Goal: Information Seeking & Learning: Learn about a topic

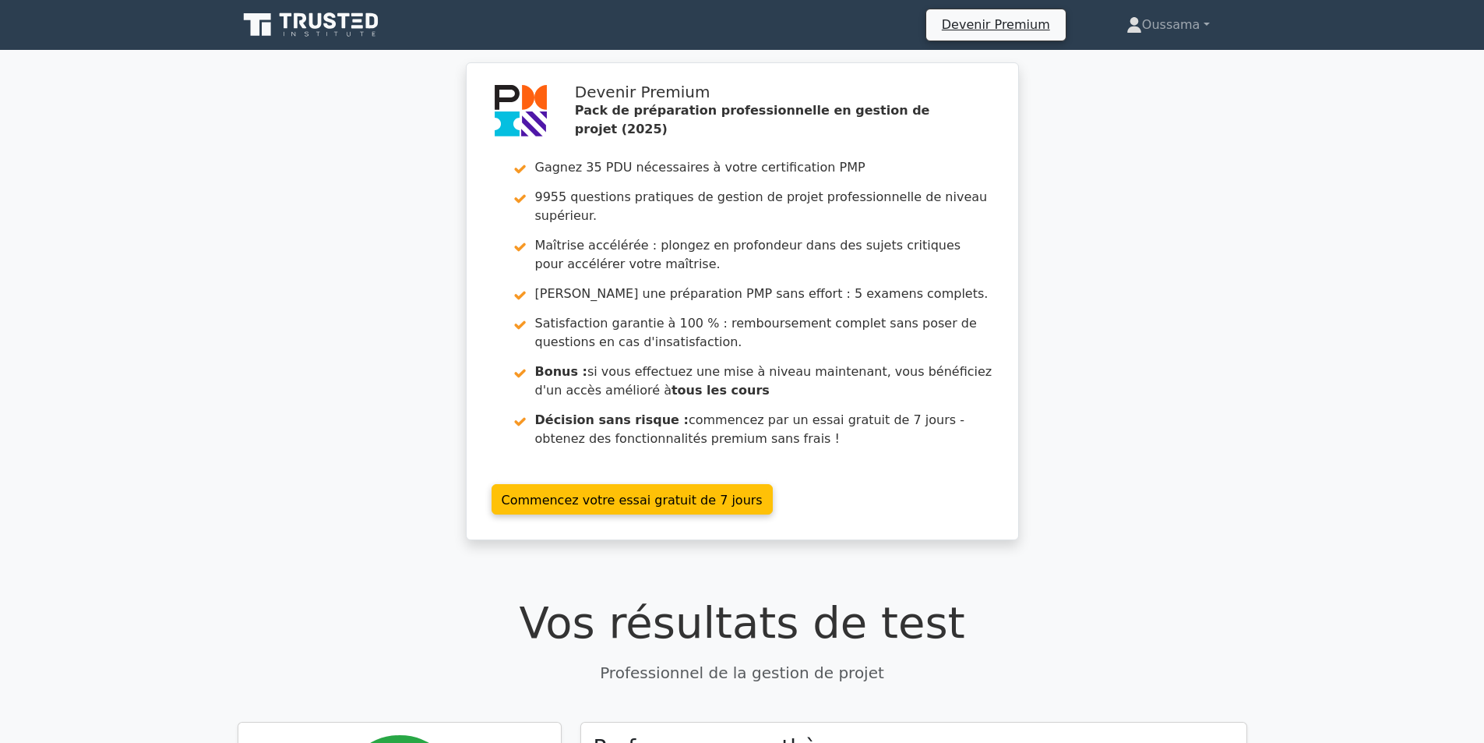
click at [331, 30] on icon at bounding box center [313, 25] width 150 height 30
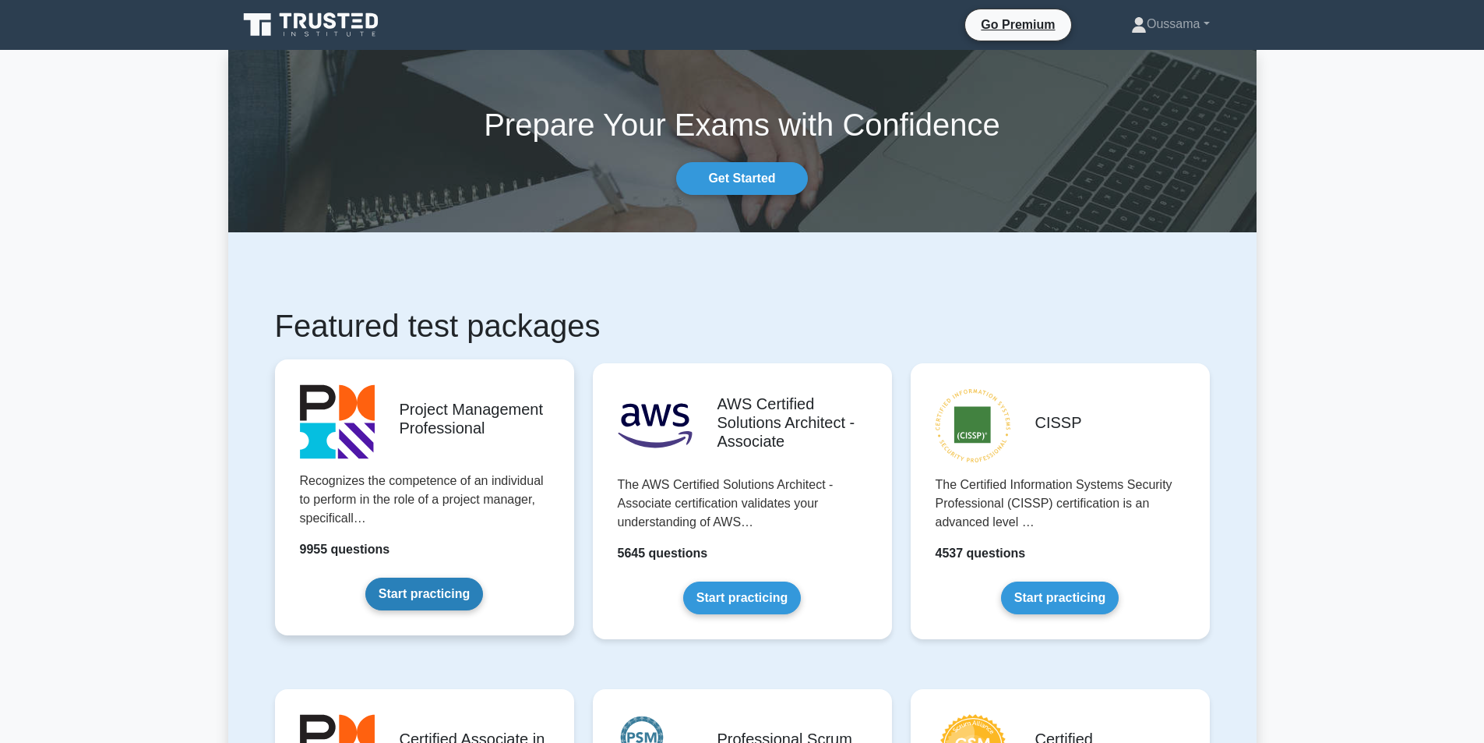
click at [449, 582] on link "Start practicing" at bounding box center [424, 593] width 118 height 33
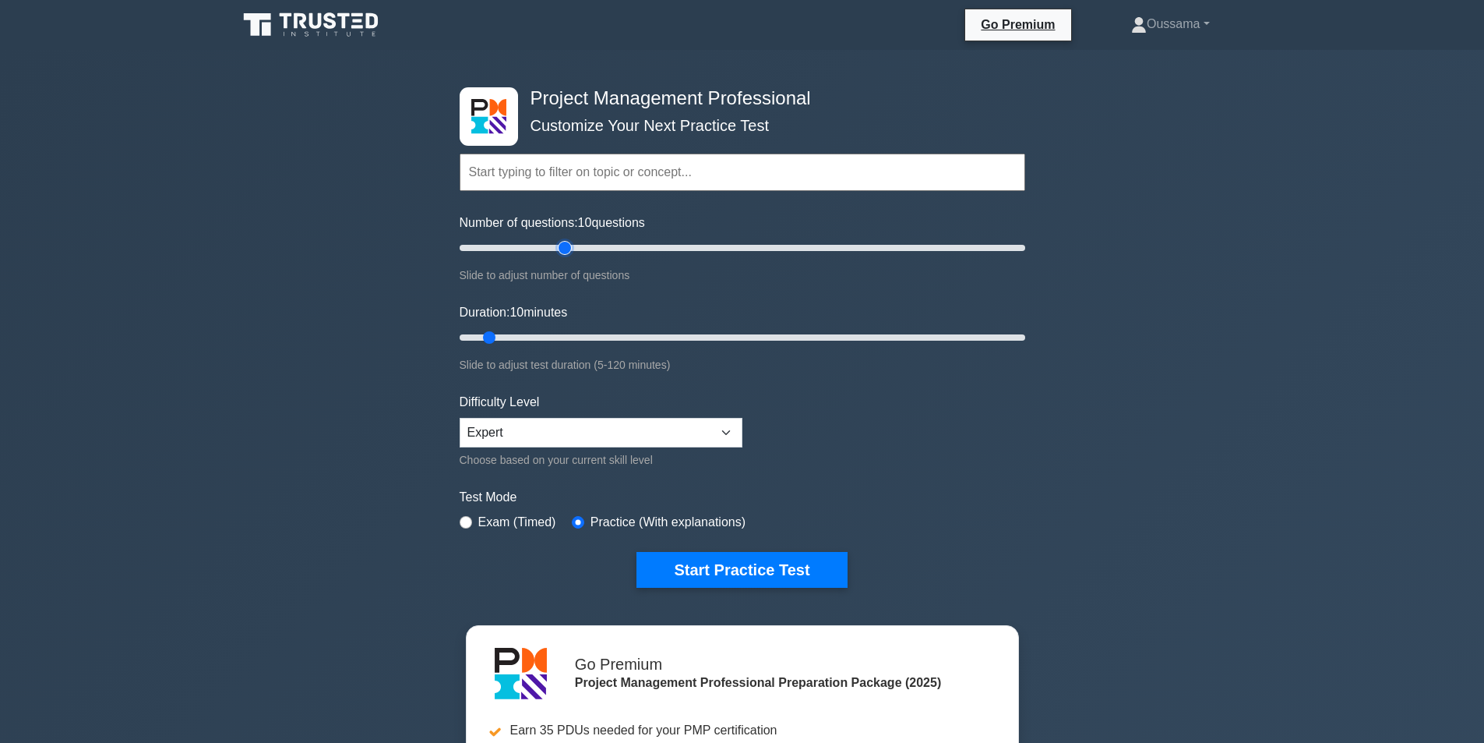
click at [559, 242] on input "Number of questions: 10 questions" at bounding box center [743, 247] width 566 height 19
drag, startPoint x: 559, startPoint y: 242, endPoint x: 531, endPoint y: 230, distance: 30.4
type input "30"
click at [531, 238] on input "Number of questions: 30 questions" at bounding box center [743, 247] width 566 height 19
drag, startPoint x: 511, startPoint y: 334, endPoint x: 596, endPoint y: 334, distance: 84.9
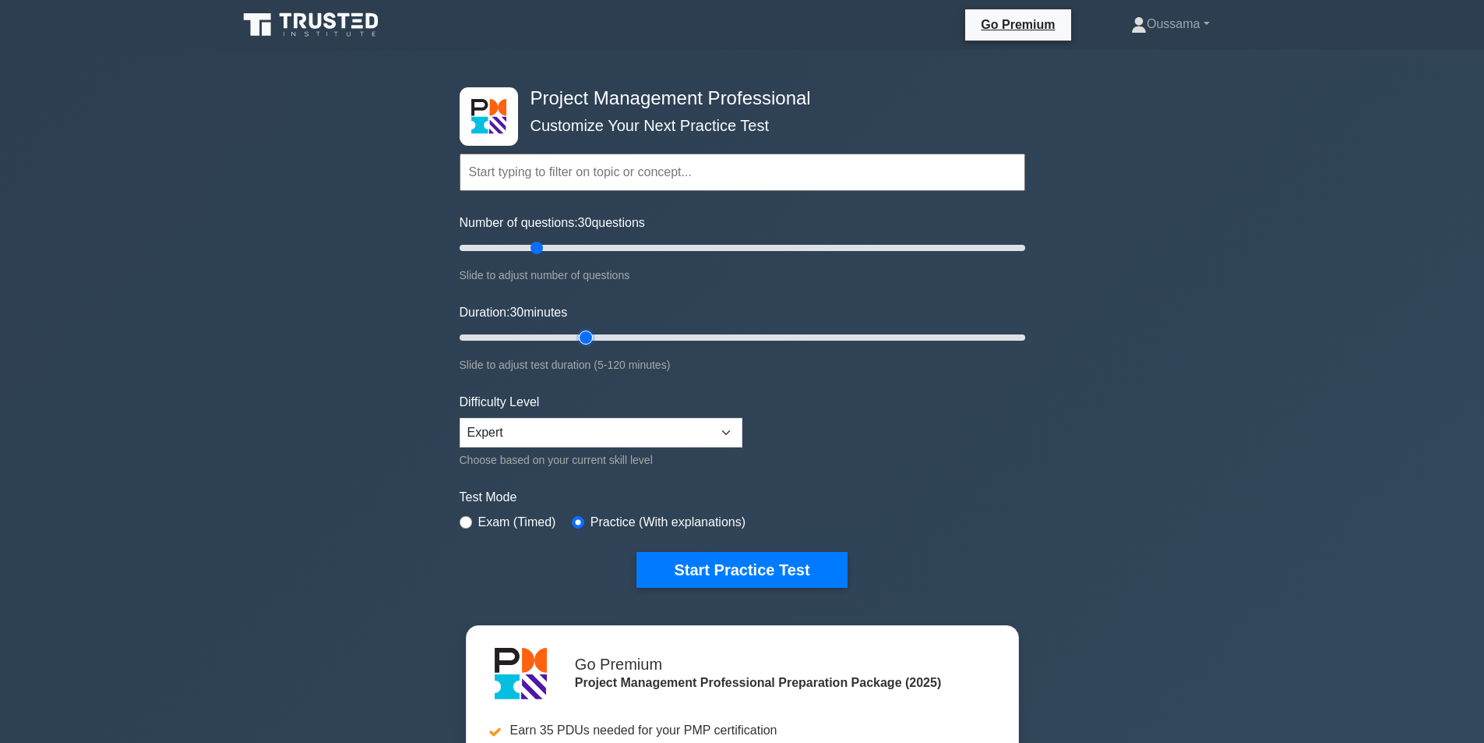
type input "30"
click at [596, 334] on input "Duration: 30 minutes" at bounding box center [743, 337] width 566 height 19
click at [524, 521] on label "Exam (Timed)" at bounding box center [517, 522] width 78 height 19
click at [493, 518] on label "Exam (Timed)" at bounding box center [517, 522] width 78 height 19
click at [466, 519] on input "radio" at bounding box center [466, 522] width 12 height 12
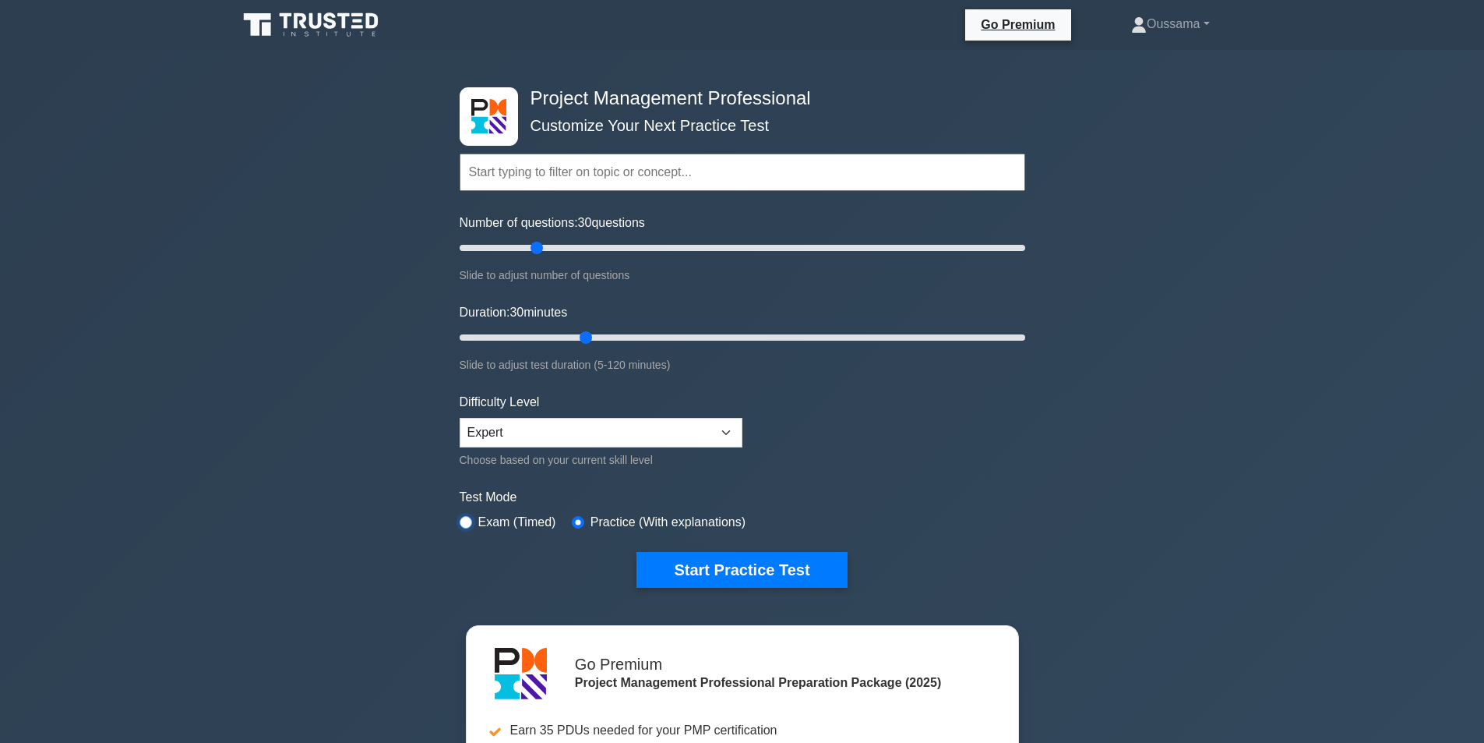
radio input "true"
click at [573, 518] on input "radio" at bounding box center [578, 522] width 12 height 12
radio input "true"
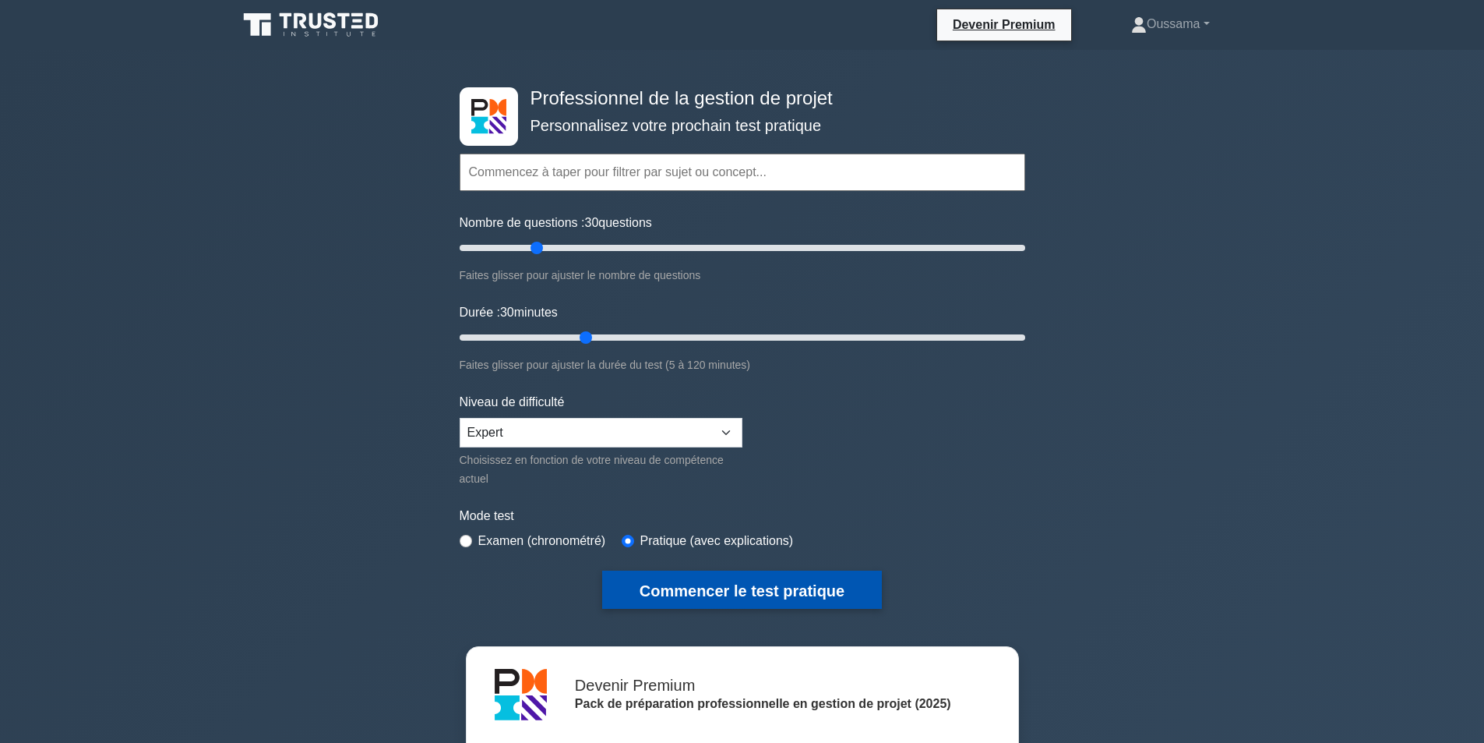
click at [728, 589] on font "Commencer le test pratique" at bounding box center [742, 590] width 205 height 17
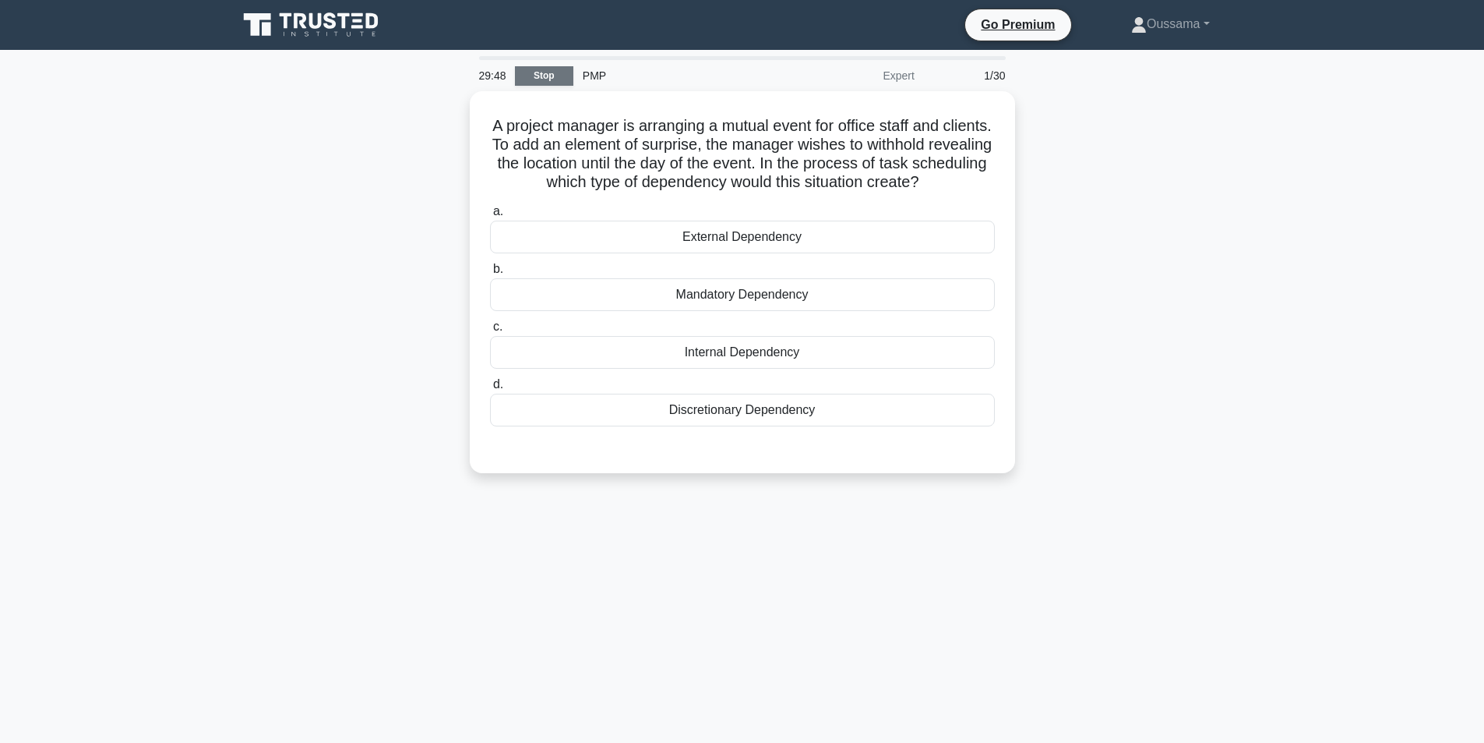
click at [551, 76] on link "Stop" at bounding box center [544, 75] width 58 height 19
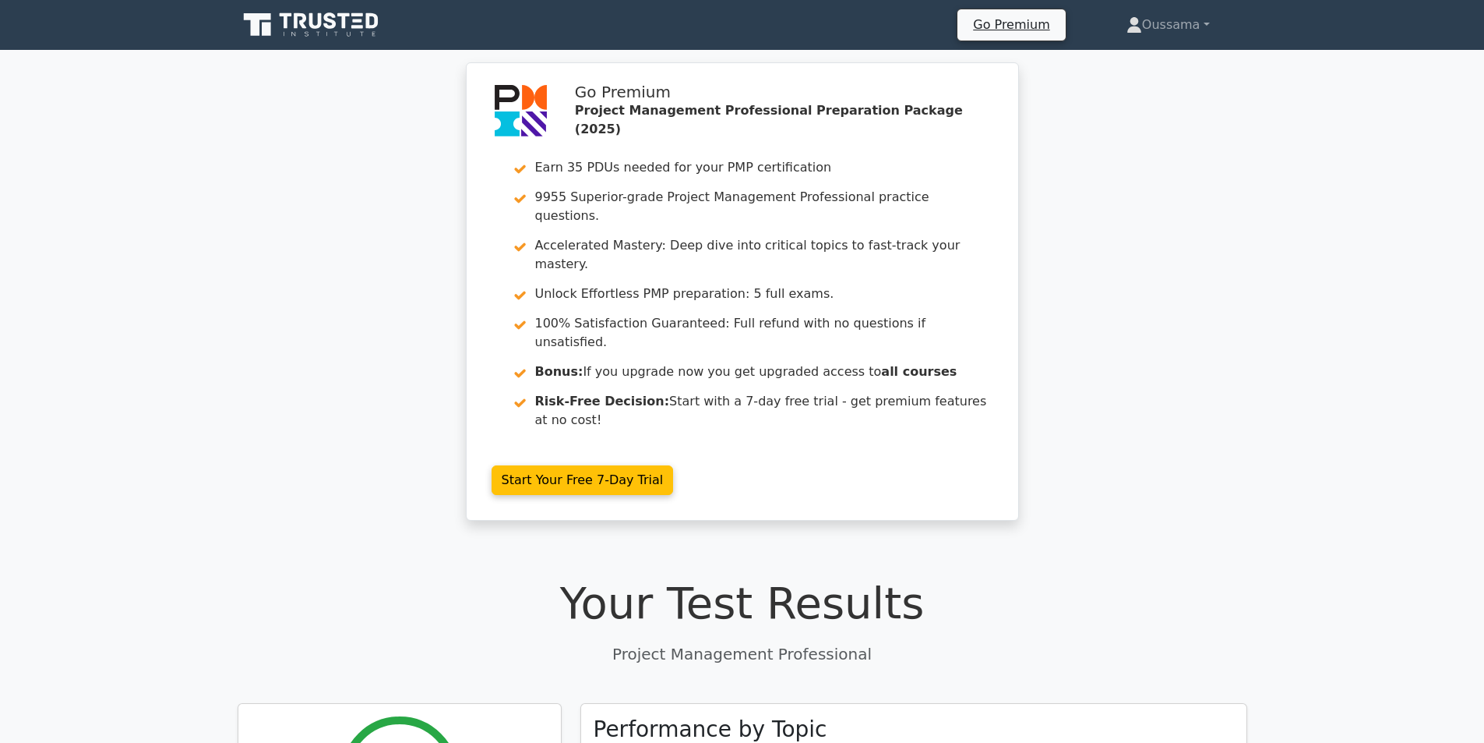
click at [305, 30] on icon at bounding box center [313, 25] width 150 height 30
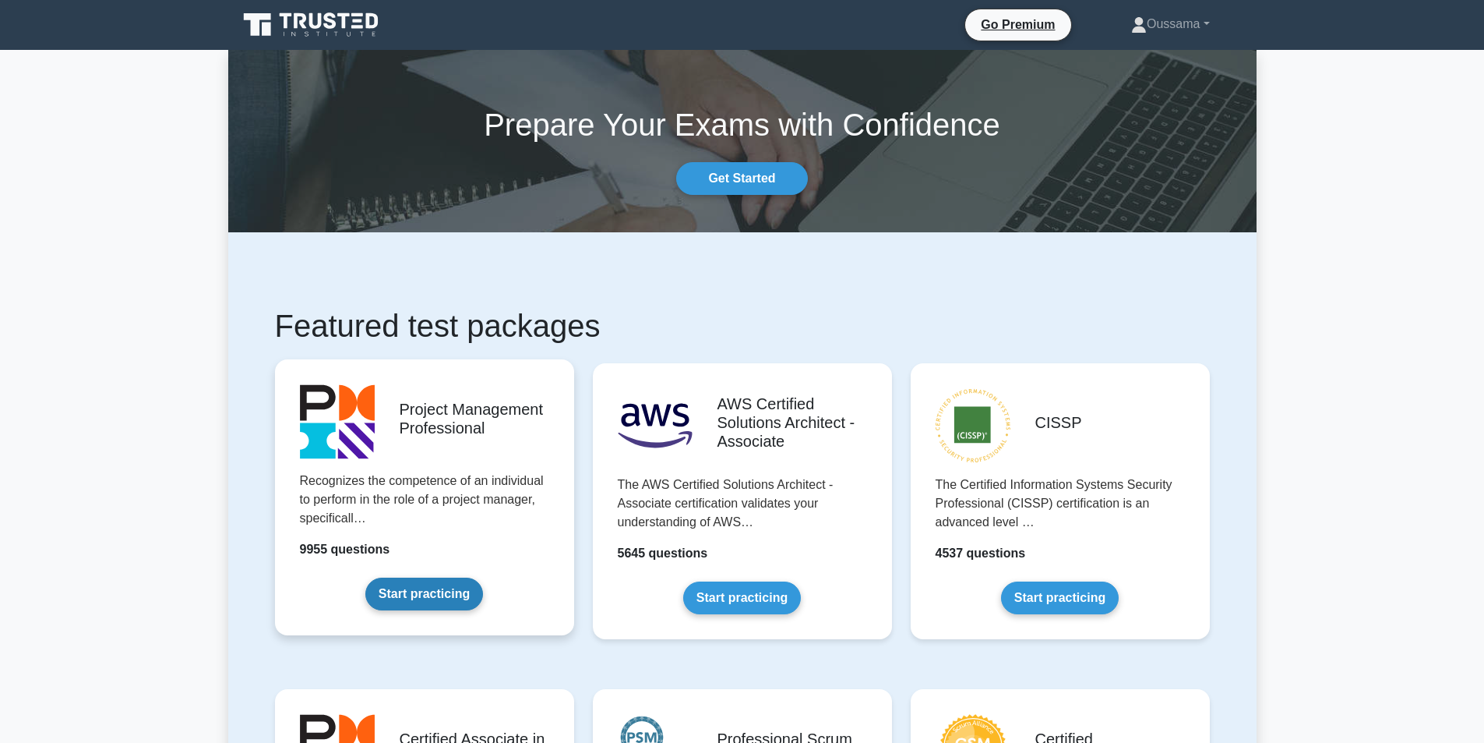
click at [415, 595] on link "Start practicing" at bounding box center [424, 593] width 118 height 33
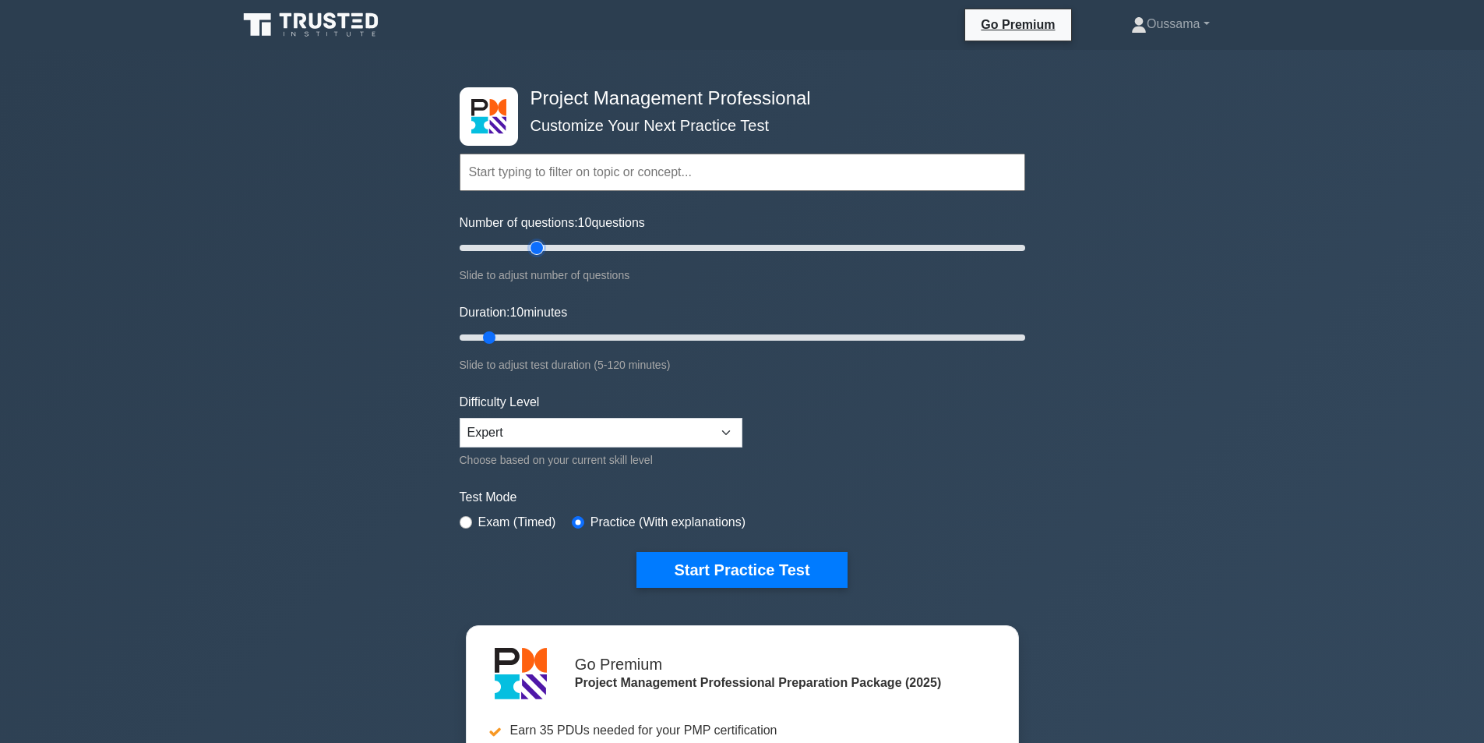
type input "30"
click at [536, 242] on input "Number of questions: 10 questions" at bounding box center [743, 247] width 566 height 19
drag, startPoint x: 531, startPoint y: 326, endPoint x: 546, endPoint y: 330, distance: 15.5
click at [546, 330] on div "Duration: 10 minutes Slide to adjust test duration (5-120 minutes)" at bounding box center [743, 338] width 566 height 71
click at [545, 337] on input "Duration: 20 minutes" at bounding box center [743, 337] width 566 height 19
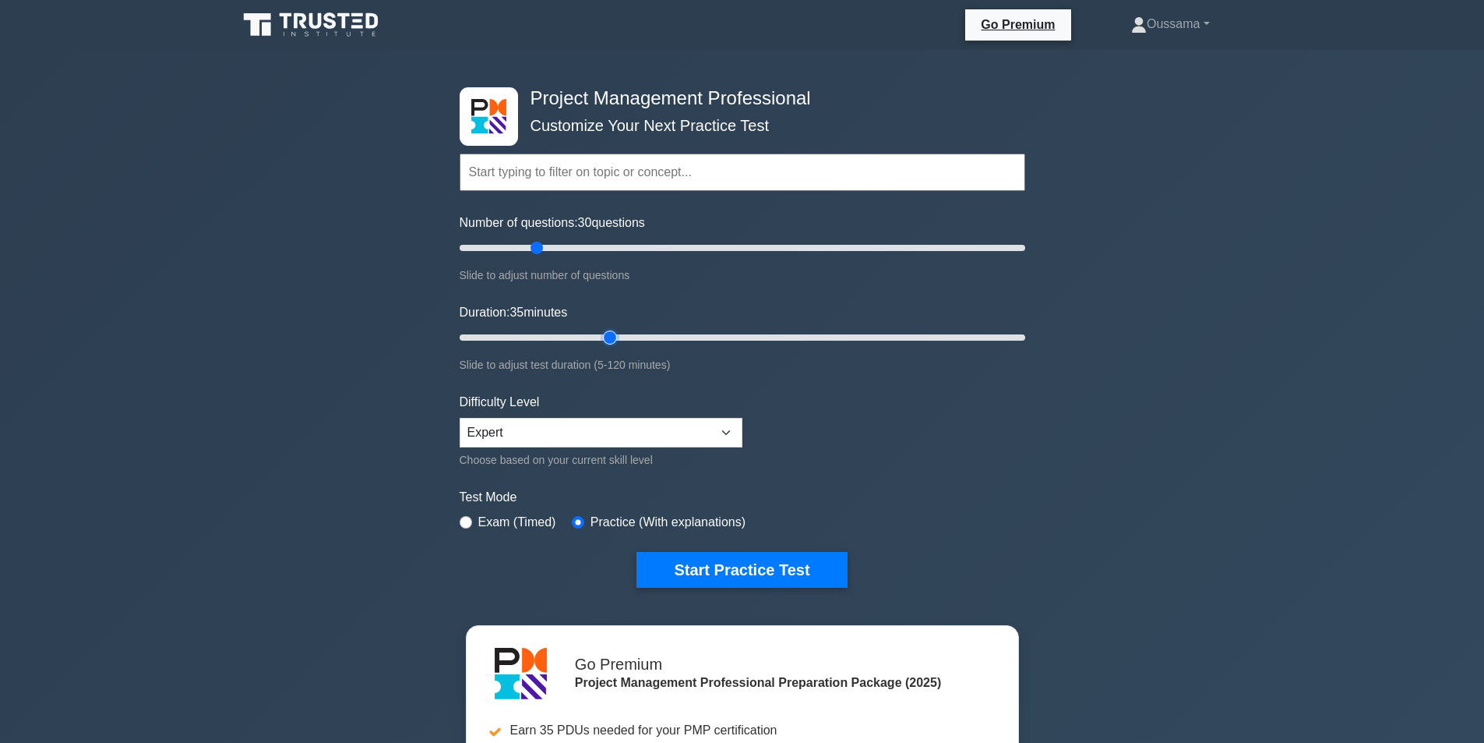
drag, startPoint x: 545, startPoint y: 337, endPoint x: 610, endPoint y: 337, distance: 64.7
type input "35"
click at [610, 337] on input "Duration: 35 minutes" at bounding box center [743, 337] width 566 height 19
click at [795, 560] on button "Start Practice Test" at bounding box center [742, 570] width 210 height 36
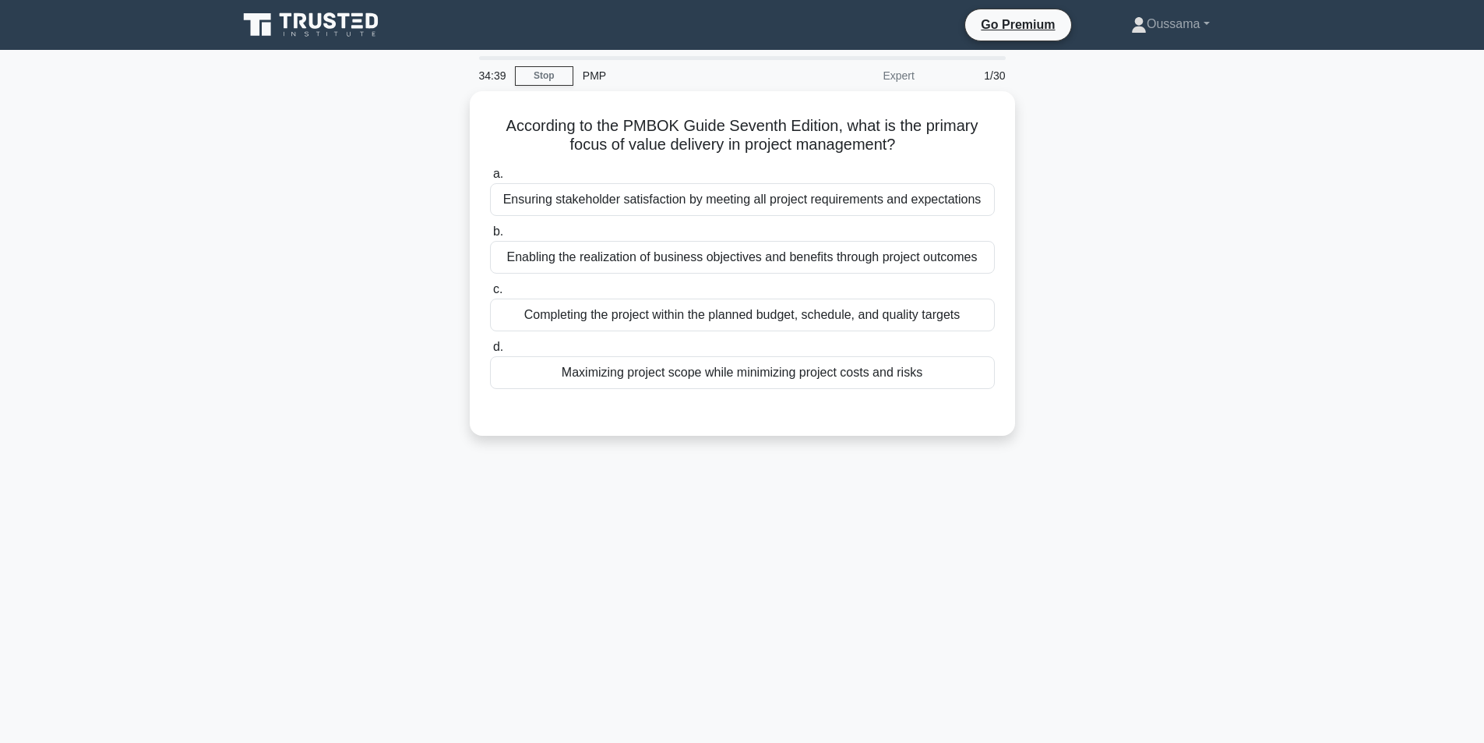
click at [574, 72] on div "PMP" at bounding box center [681, 75] width 214 height 31
click at [557, 72] on link "Stop" at bounding box center [544, 75] width 58 height 19
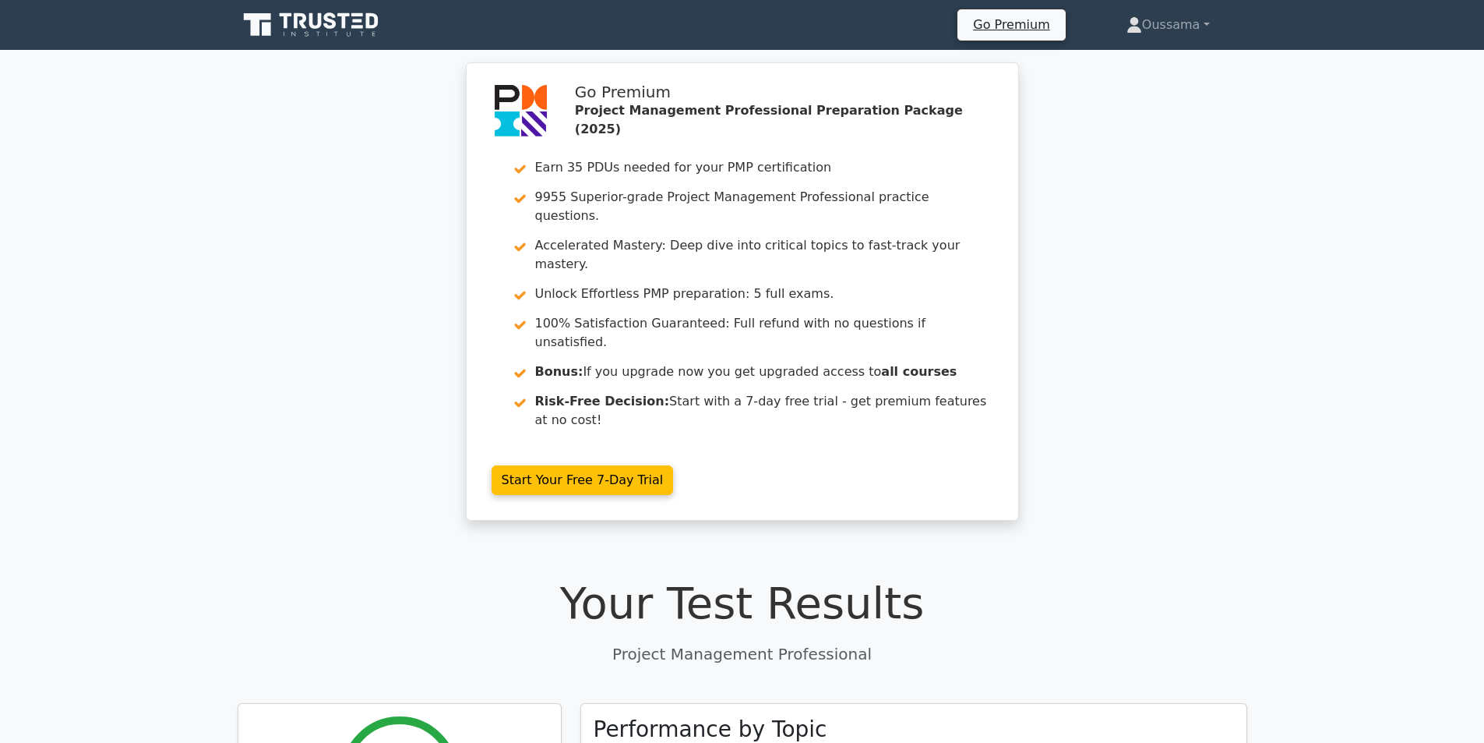
click at [320, 17] on icon at bounding box center [315, 21] width 12 height 16
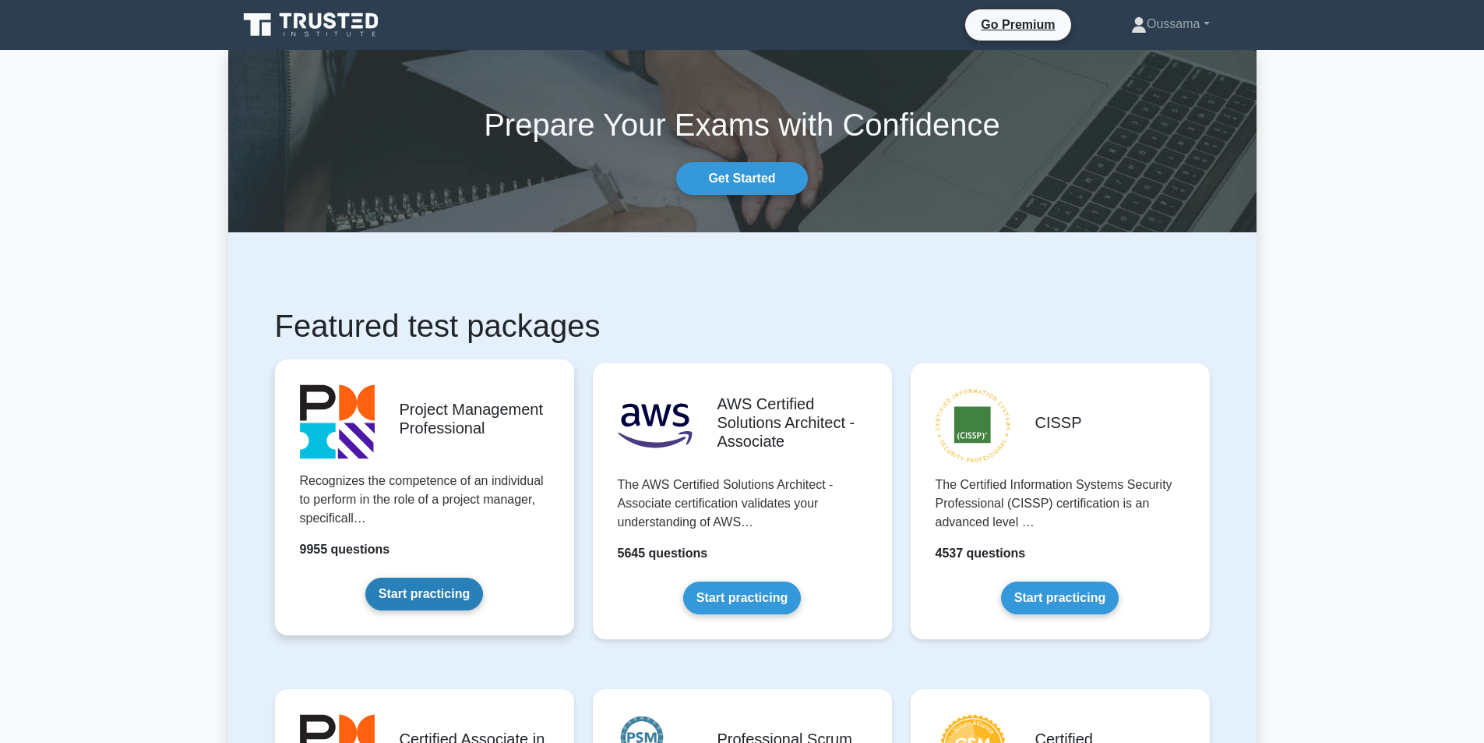
click at [446, 581] on link "Start practicing" at bounding box center [424, 593] width 118 height 33
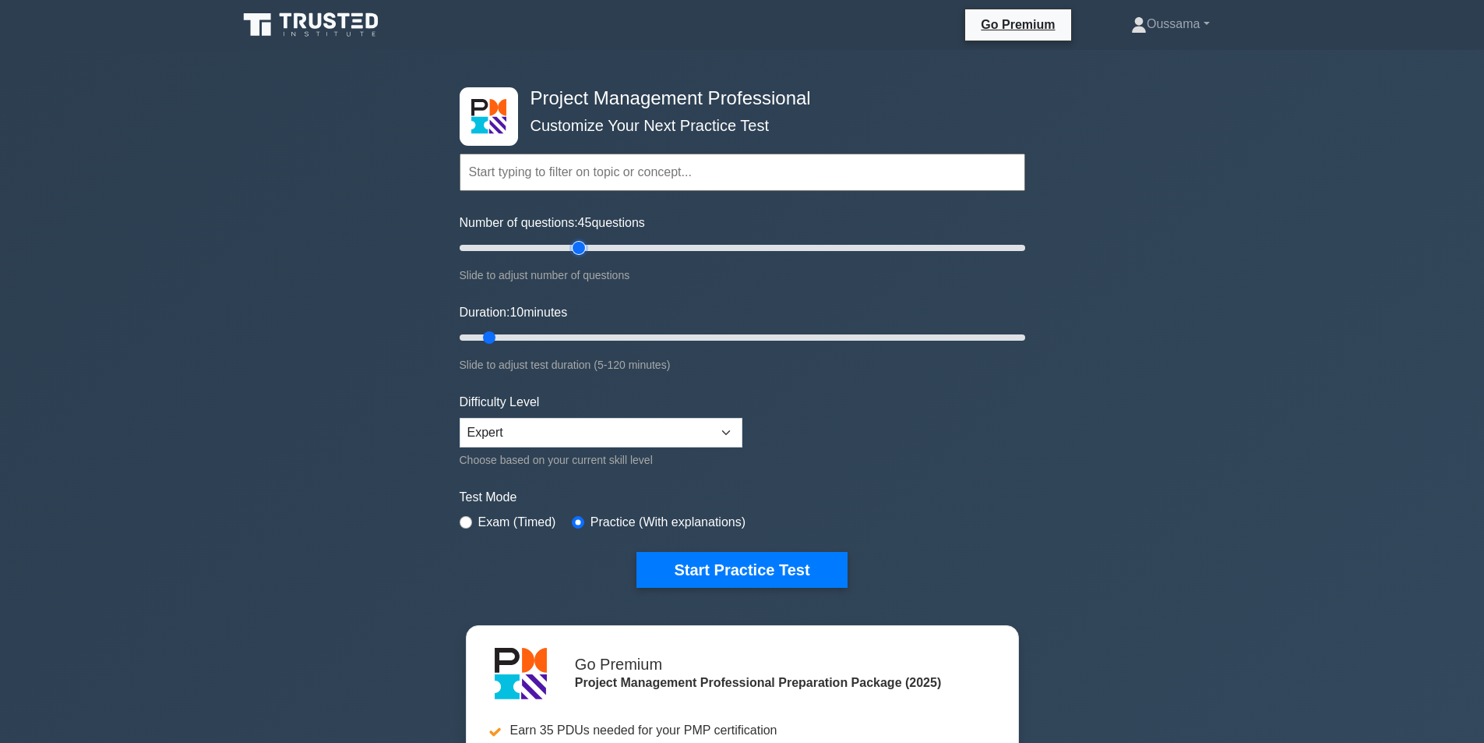
click at [575, 255] on input "Number of questions: 45 questions" at bounding box center [743, 247] width 566 height 19
drag, startPoint x: 574, startPoint y: 254, endPoint x: 542, endPoint y: 252, distance: 32.8
type input "30"
click at [542, 252] on input "Number of questions: 30 questions" at bounding box center [743, 247] width 566 height 19
drag, startPoint x: 524, startPoint y: 339, endPoint x: 603, endPoint y: 338, distance: 78.7
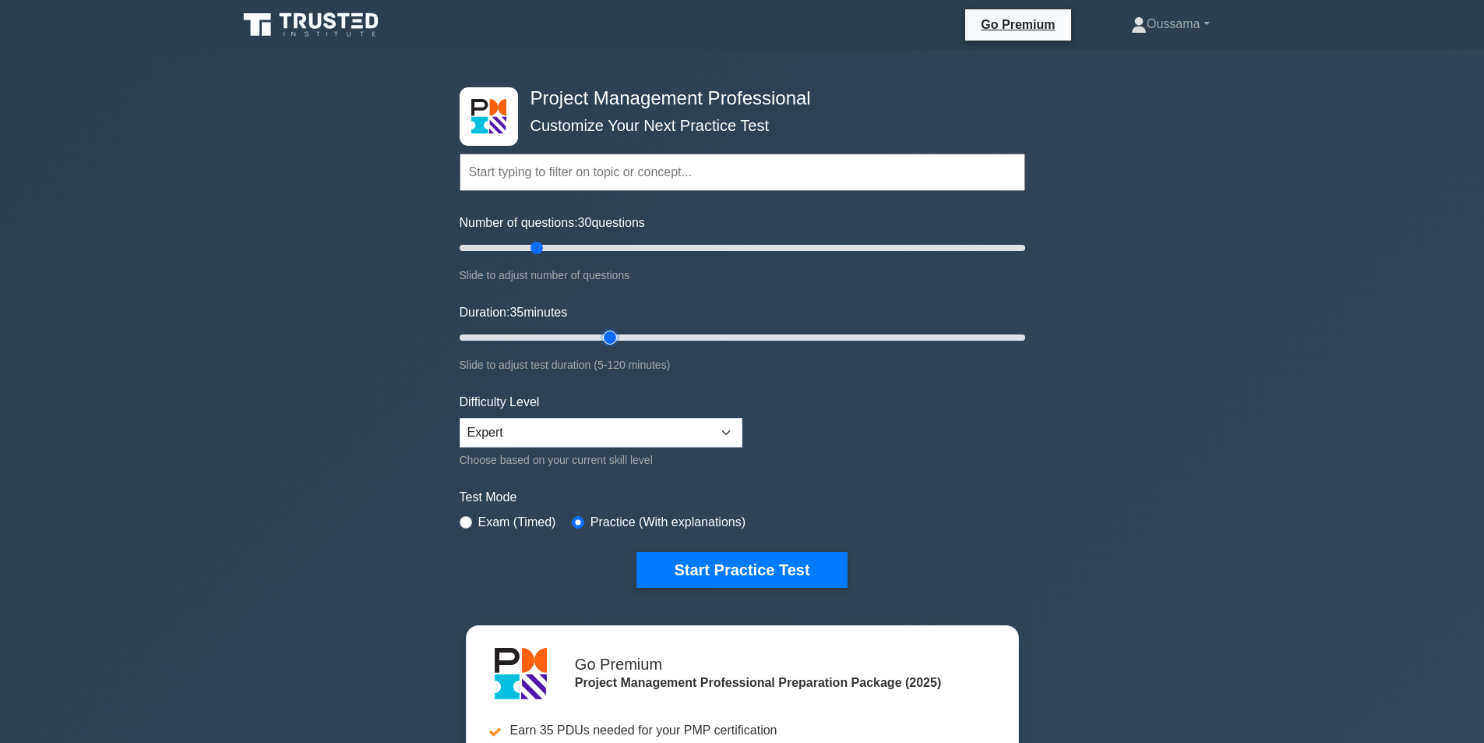
type input "35"
click at [603, 338] on input "Duration: 35 minutes" at bounding box center [743, 337] width 566 height 19
click at [846, 175] on input "text" at bounding box center [743, 172] width 566 height 37
click at [1170, 95] on div "Project Management Professional Customize Your Next Practice Test Topics Scope …" at bounding box center [742, 540] width 1484 height 980
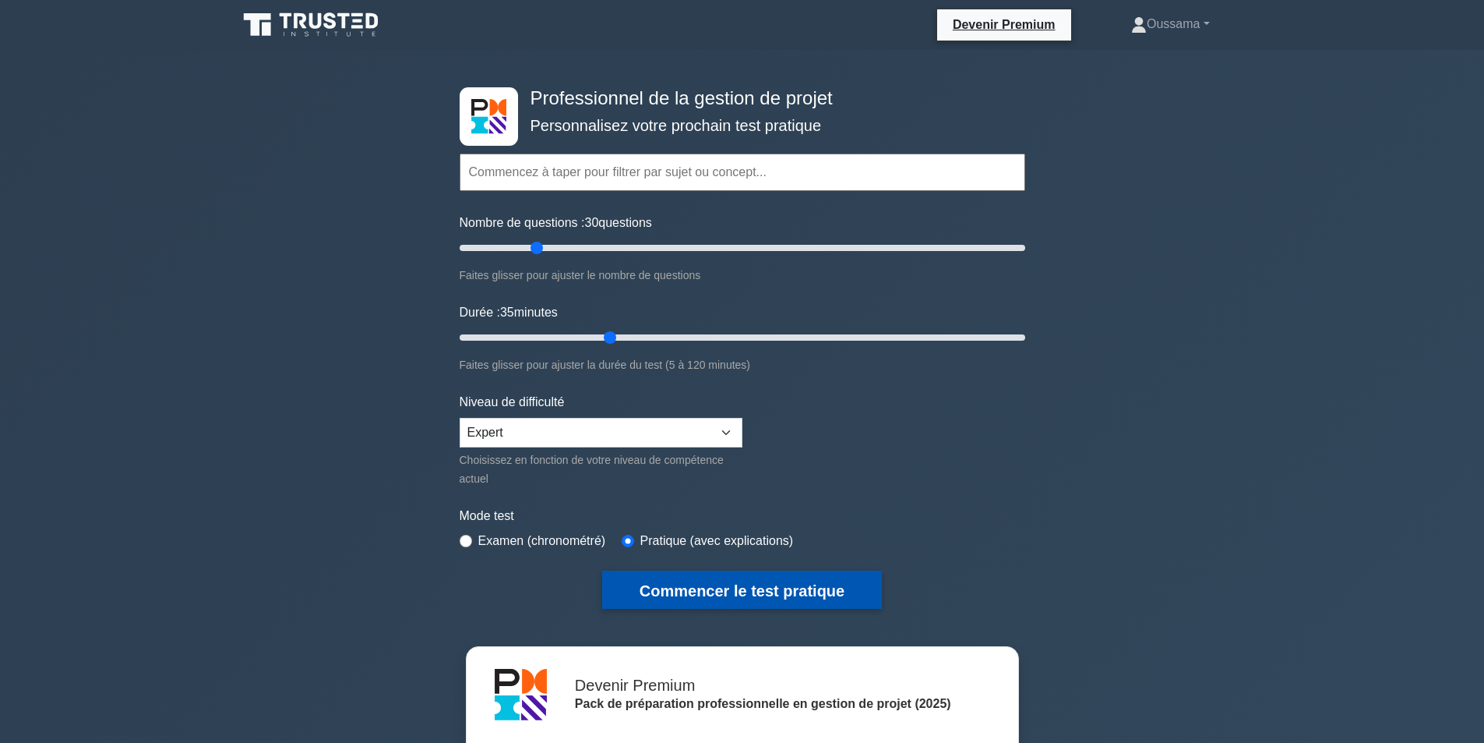
click at [786, 583] on font "Commencer le test pratique" at bounding box center [742, 590] width 205 height 17
click at [750, 578] on button "Commencer le test pratique" at bounding box center [742, 589] width 280 height 38
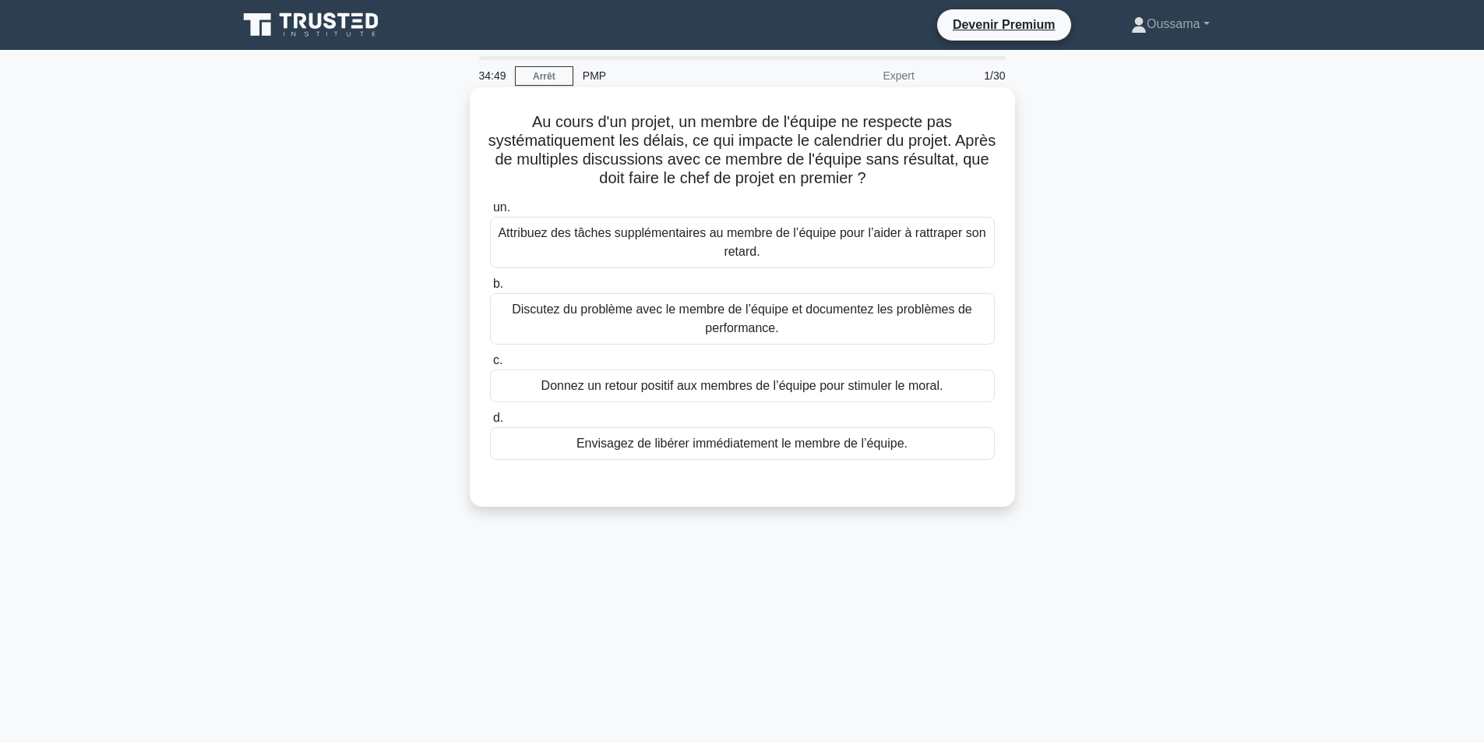
click at [950, 159] on font "Au cours d'un projet, un membre de l'équipe ne respecte pas systématiquement le…" at bounding box center [742, 149] width 507 height 73
click at [613, 311] on font "Discutez du problème avec le membre de l’équipe et documentez les problèmes de …" at bounding box center [742, 318] width 461 height 32
click at [490, 289] on input "b. Discutez du problème avec le membre de l’équipe et documentez les problèmes …" at bounding box center [490, 284] width 0 height 10
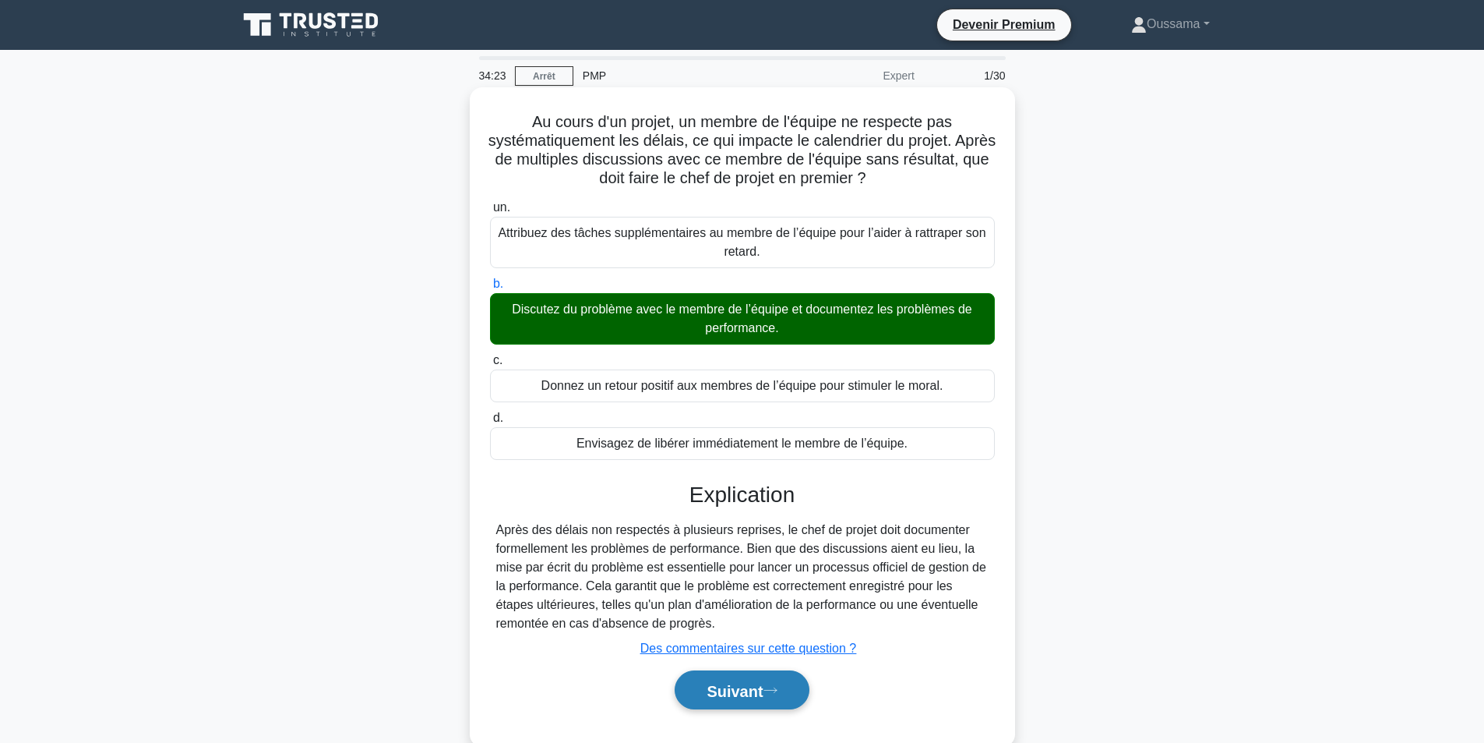
click at [738, 684] on font "Suivant" at bounding box center [735, 690] width 56 height 17
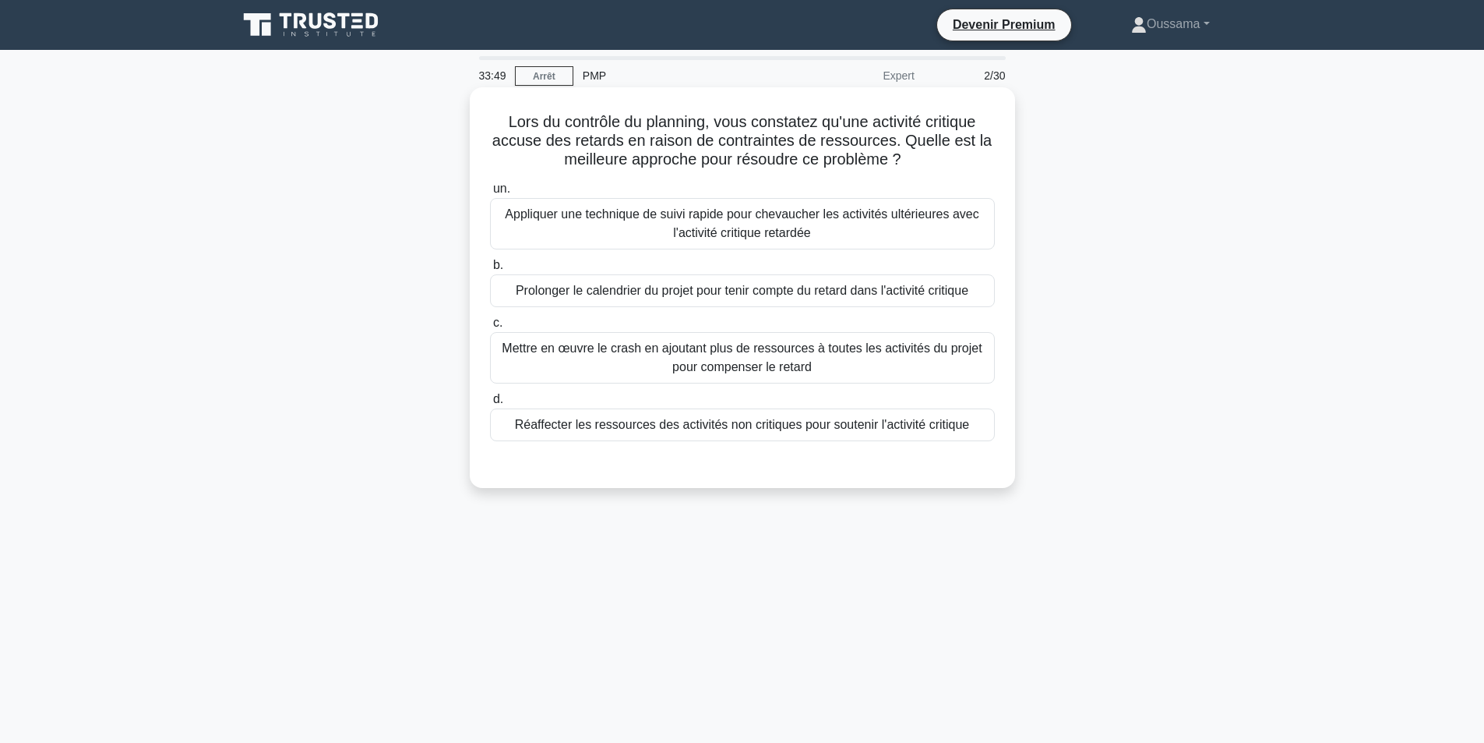
click at [797, 234] on font "Appliquer une technique de suivi rapide pour chevaucher les activités ultérieur…" at bounding box center [742, 223] width 474 height 32
click at [490, 194] on input "un. Appliquer une technique de suivi rapide pour chevaucher les activités ultér…" at bounding box center [490, 189] width 0 height 10
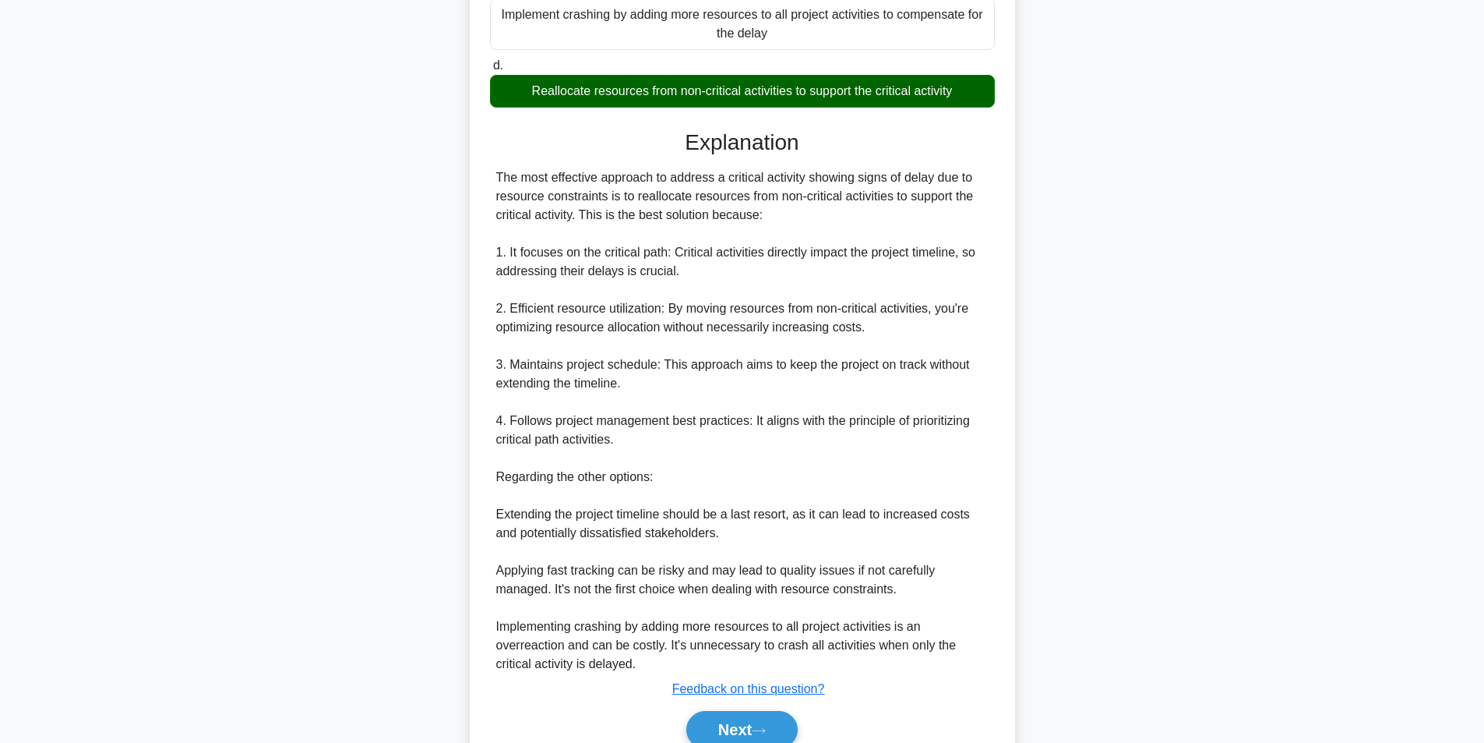
scroll to position [408, 0]
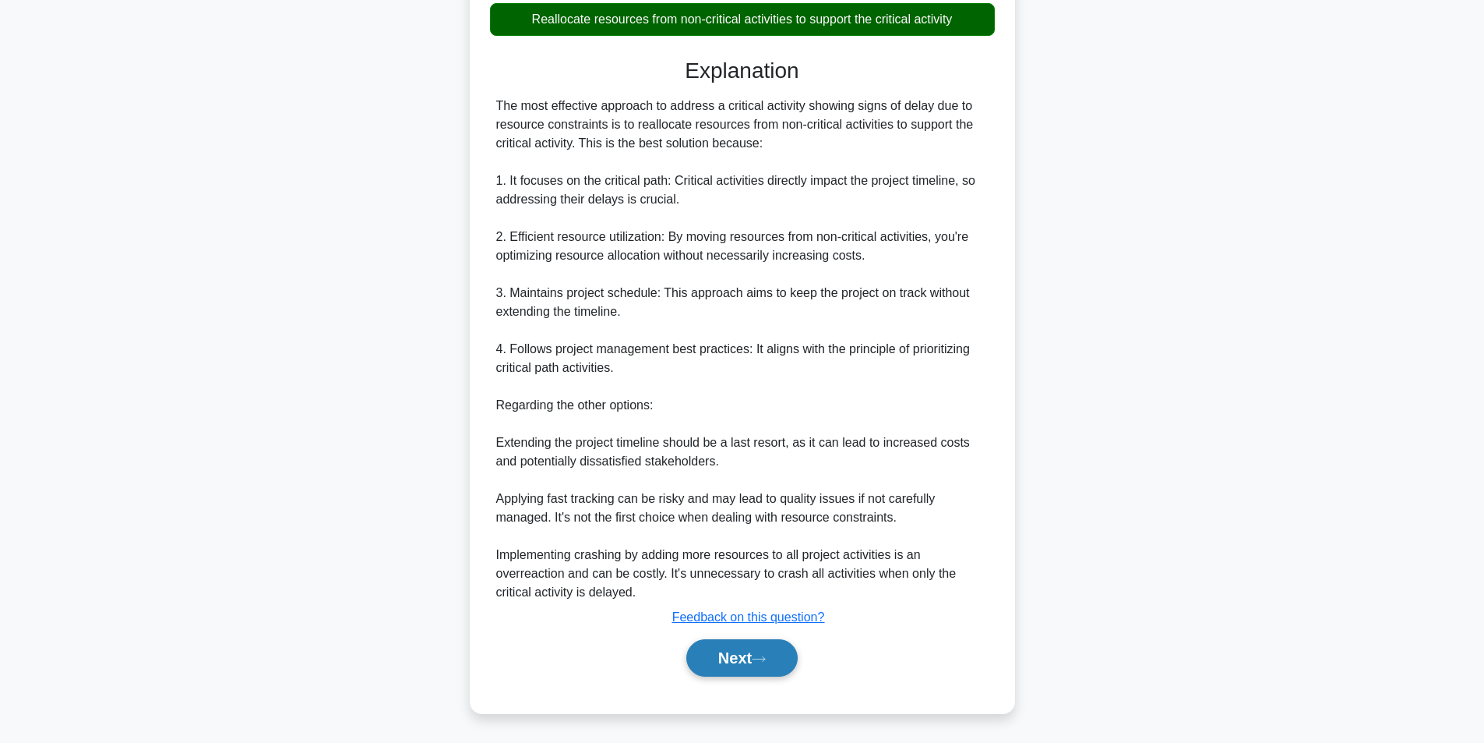
click at [726, 654] on button "Next" at bounding box center [741, 657] width 111 height 37
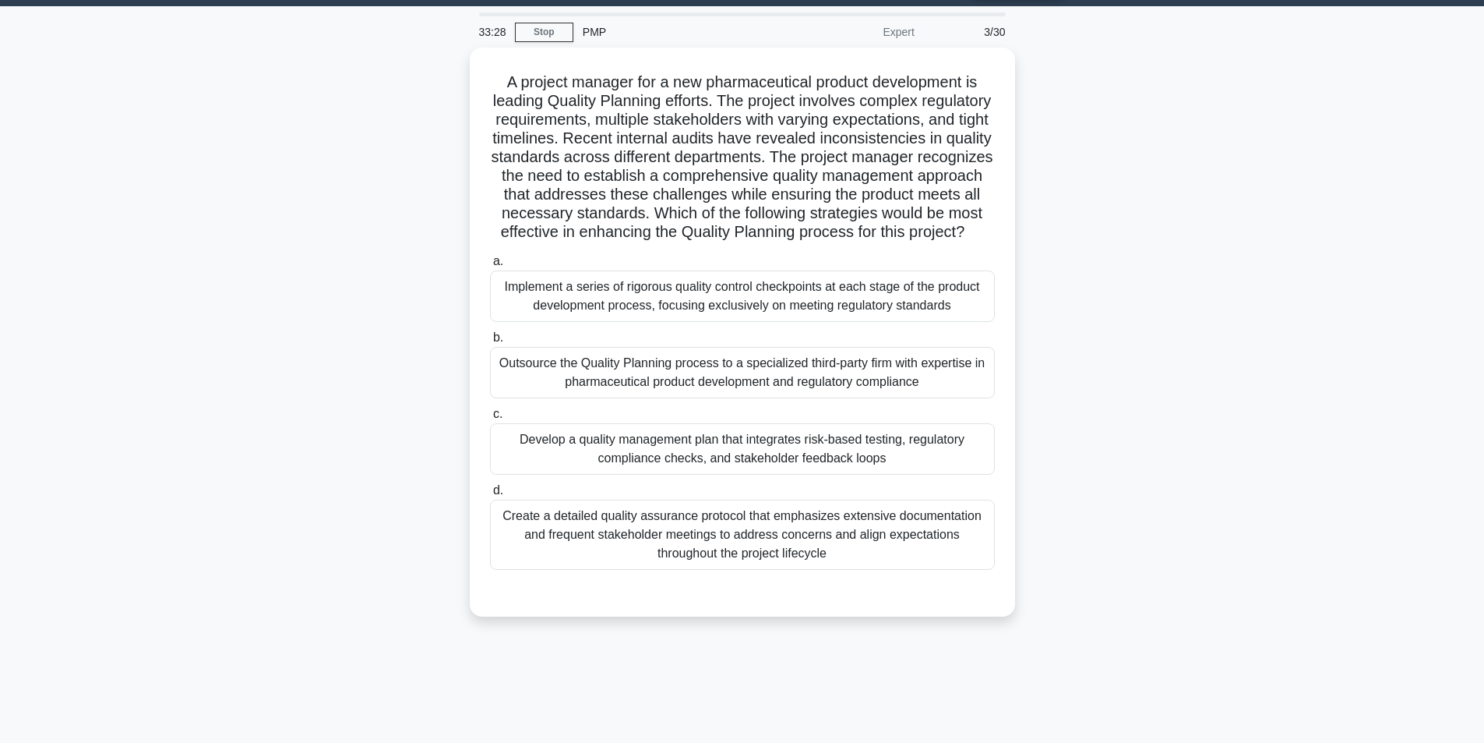
scroll to position [0, 0]
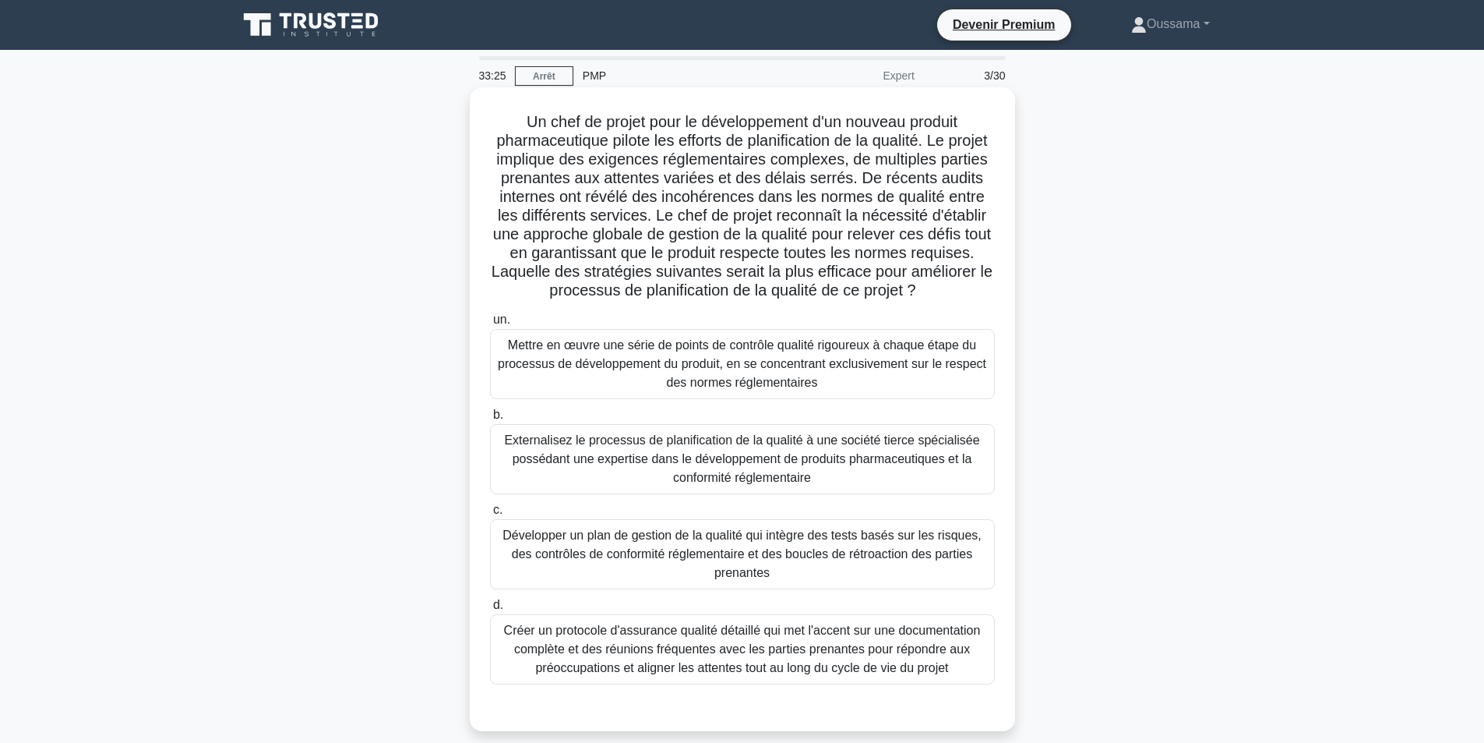
click at [792, 146] on font "Un chef de projet pour le développement d'un nouveau produit pharmaceutique pil…" at bounding box center [742, 205] width 501 height 185
click at [557, 551] on font "Développer un plan de gestion de la qualité qui intègre des tests basés sur les…" at bounding box center [742, 553] width 479 height 51
click at [490, 515] on input "c. Développer un plan de gestion de la qualité qui intègre des tests basés sur …" at bounding box center [490, 510] width 0 height 10
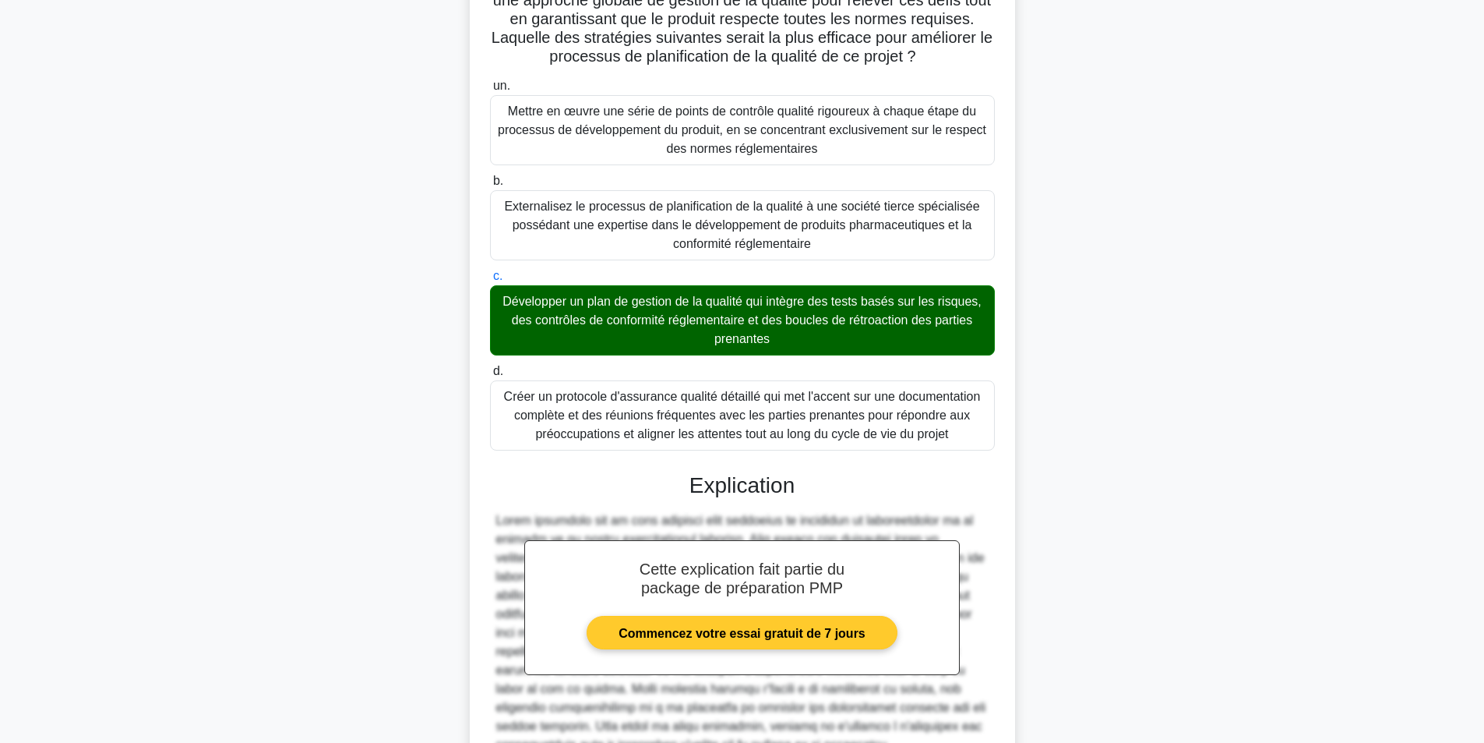
scroll to position [390, 0]
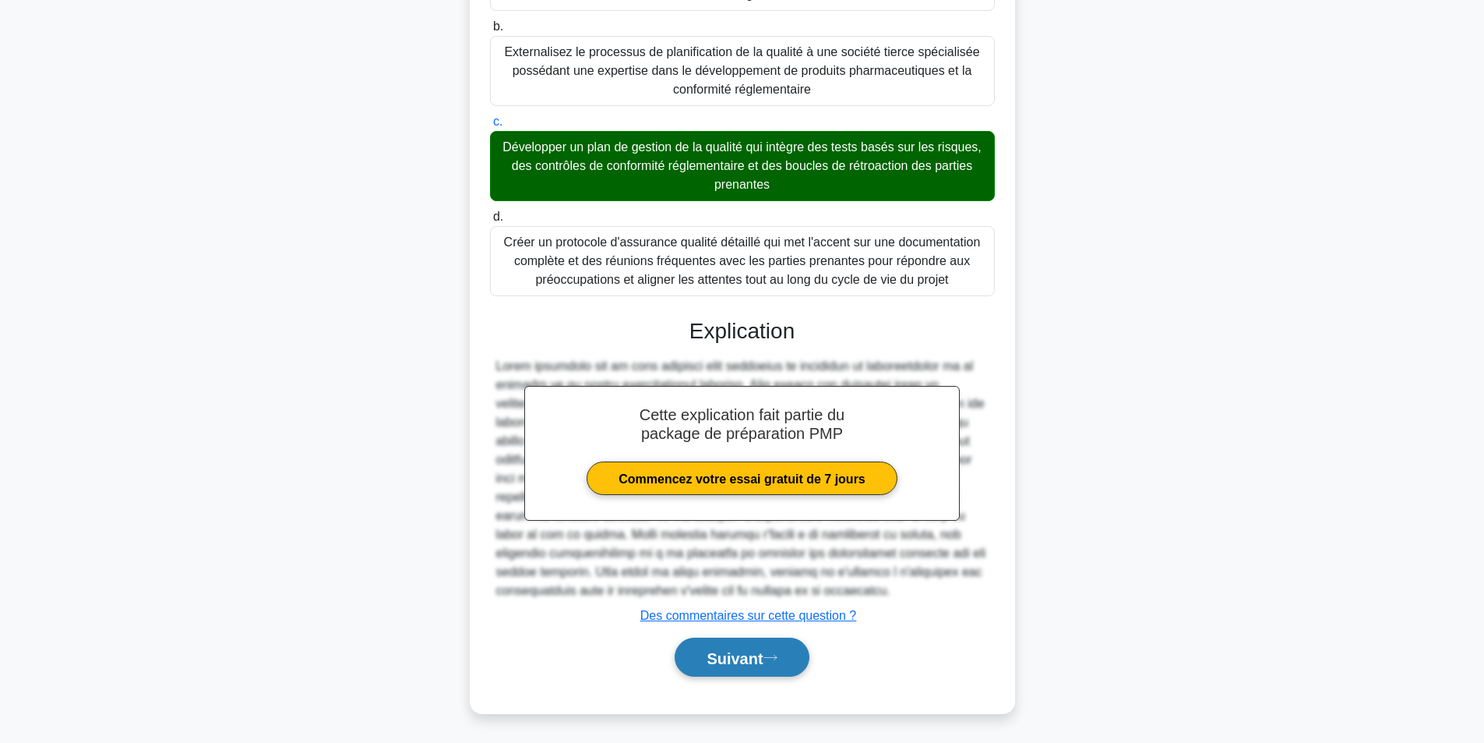
click at [745, 649] on font "Suivant" at bounding box center [735, 657] width 56 height 17
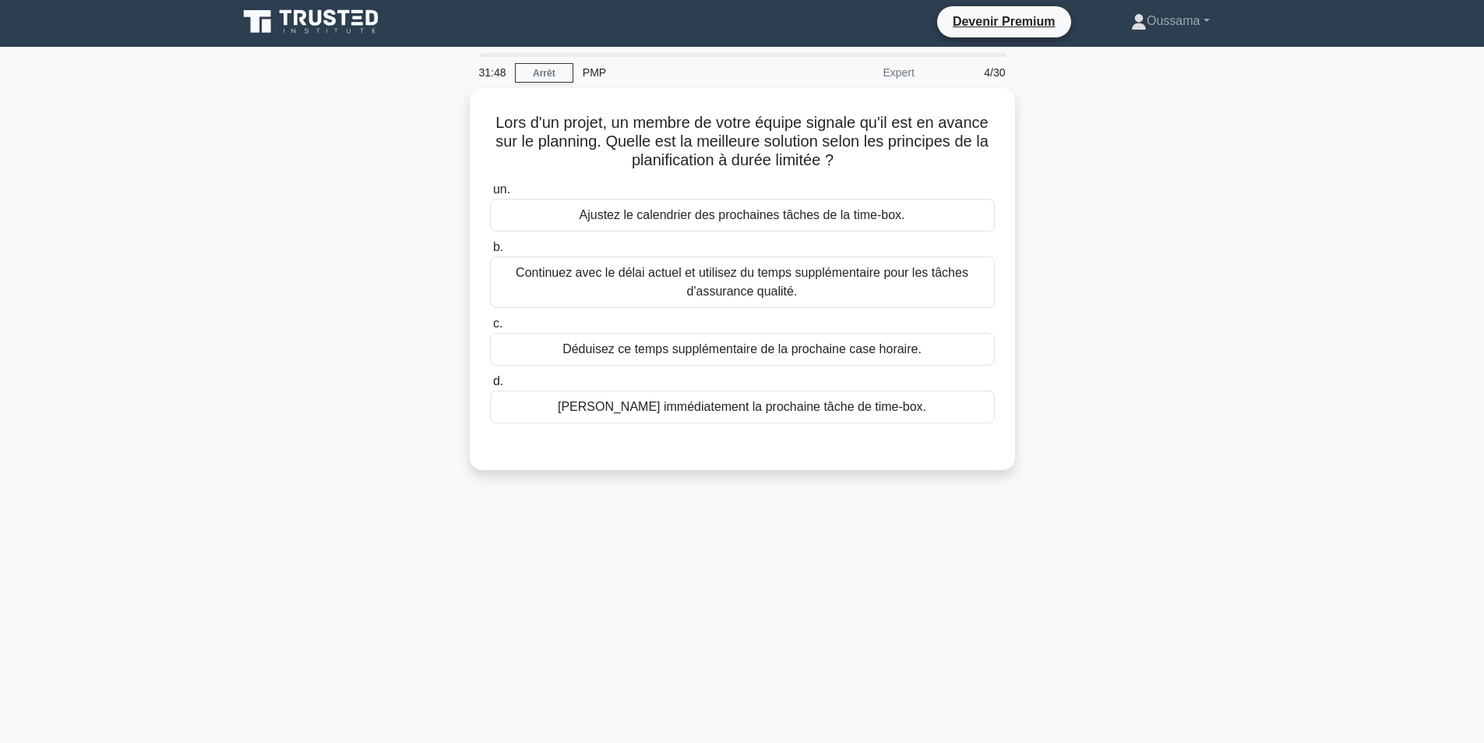
scroll to position [0, 0]
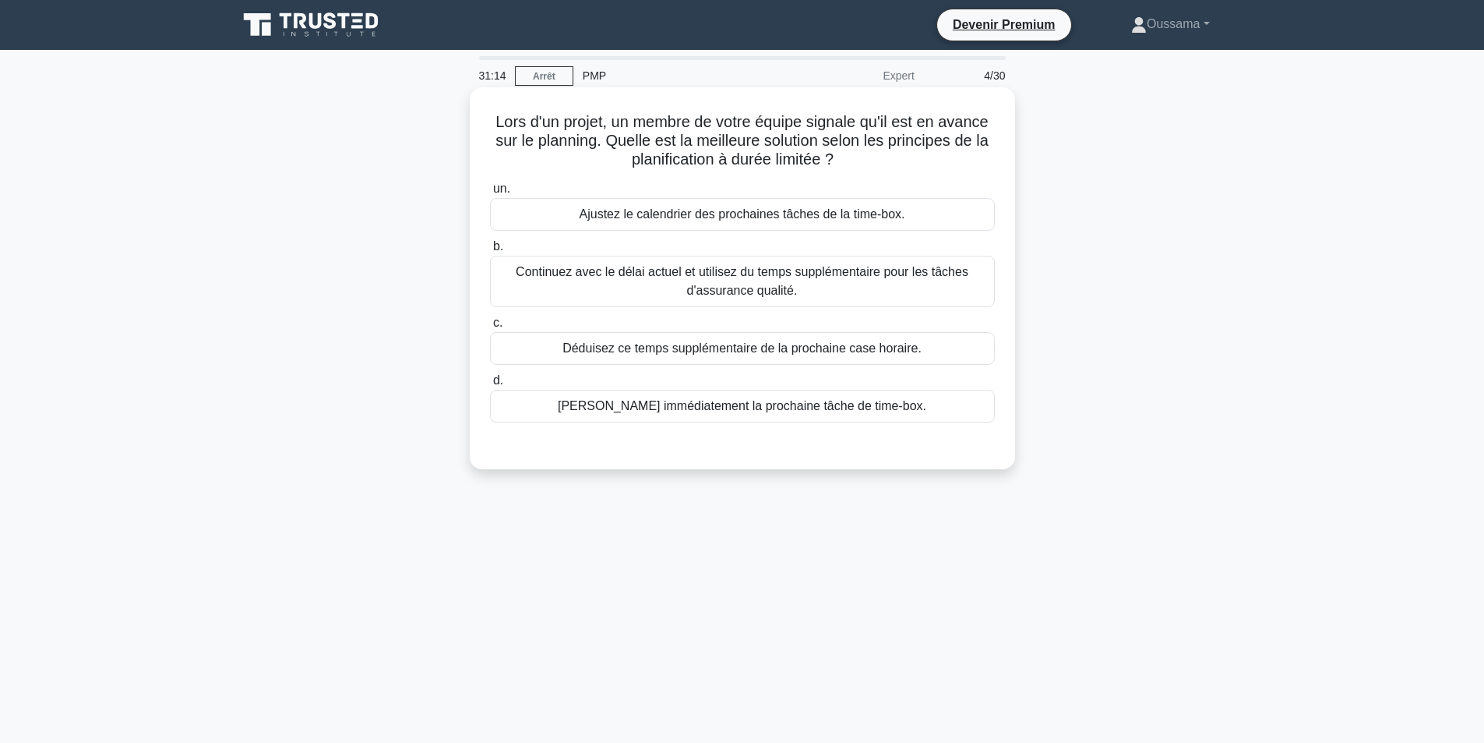
click at [733, 213] on font "Ajustez le calendrier des prochaines tâches de la time-box." at bounding box center [743, 213] width 326 height 13
click at [490, 194] on input "un. Ajustez le calendrier des prochaines tâches de la time-box." at bounding box center [490, 189] width 0 height 10
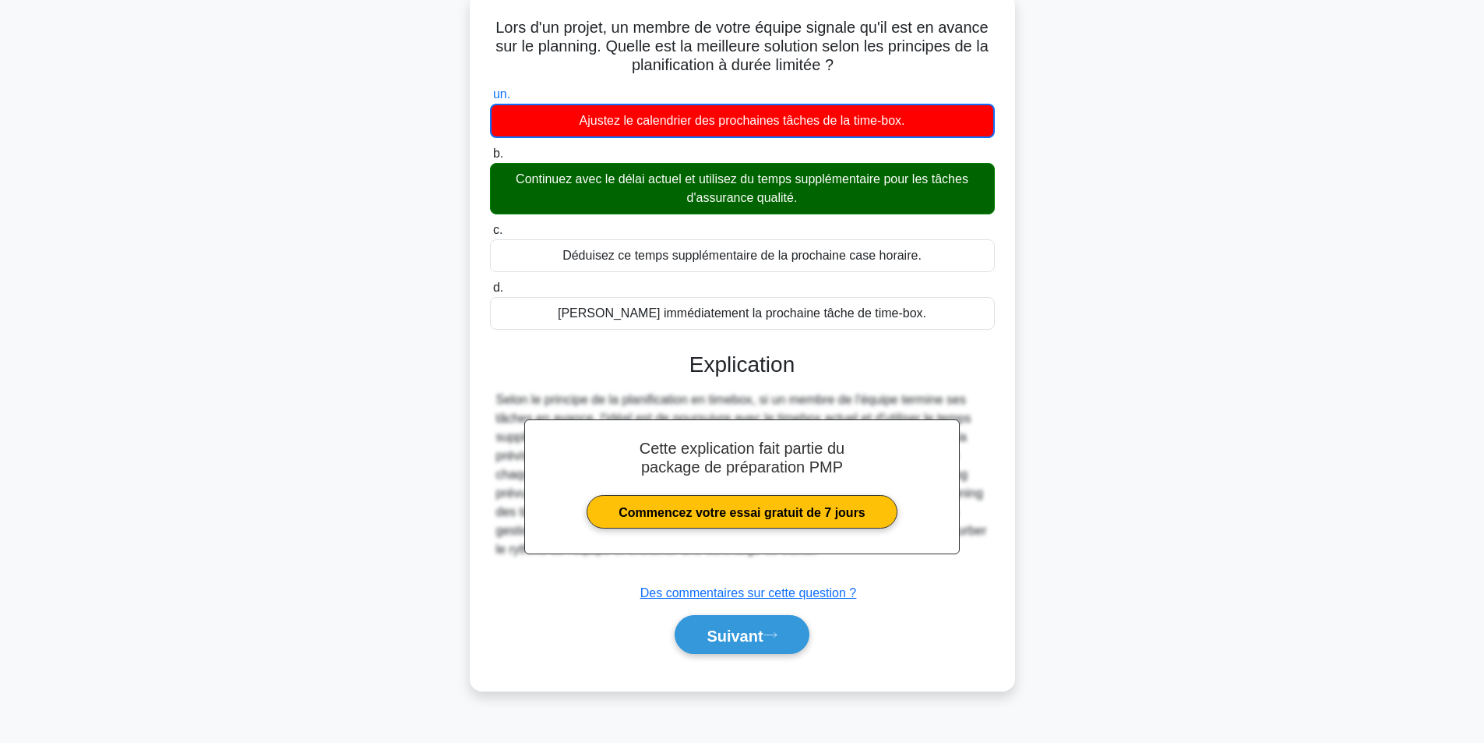
scroll to position [99, 0]
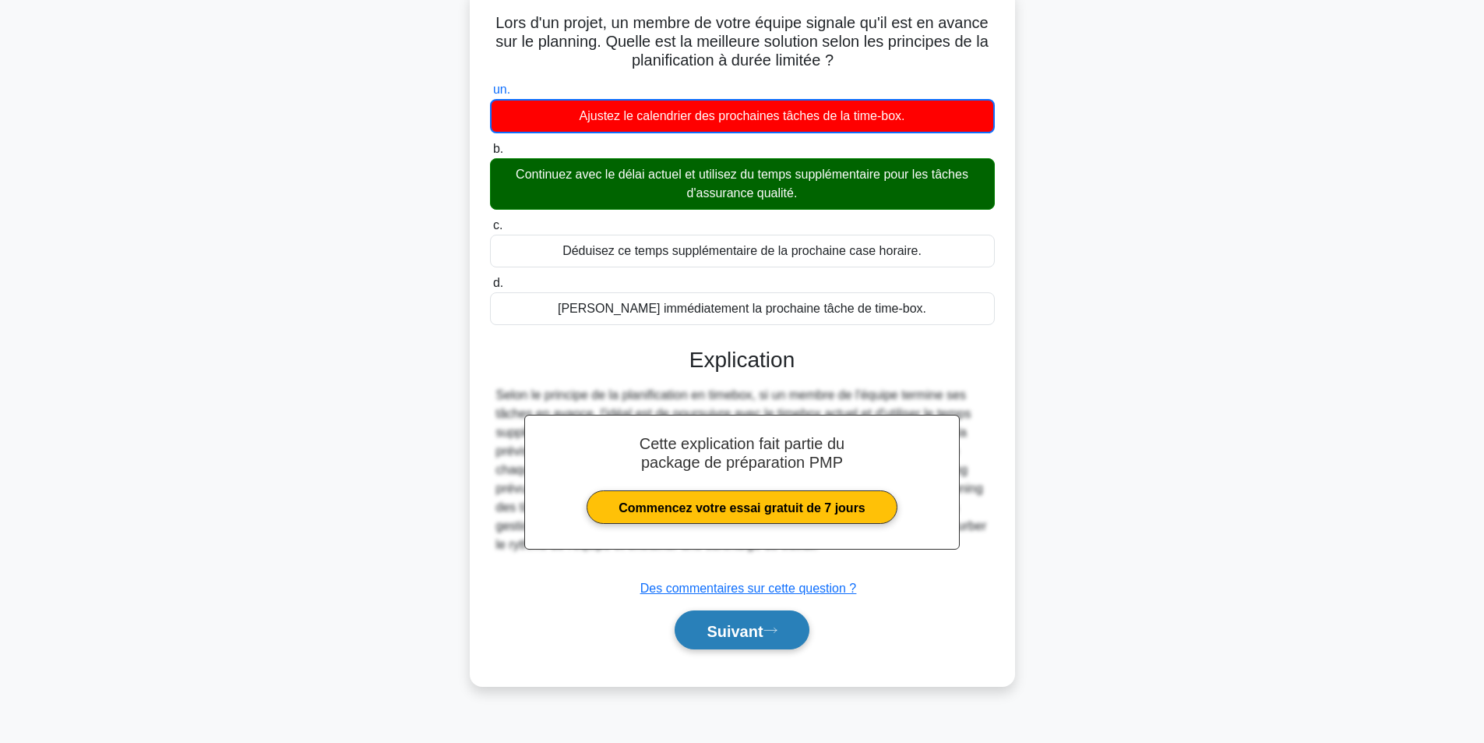
click at [776, 636] on button "Suivant" at bounding box center [742, 630] width 134 height 40
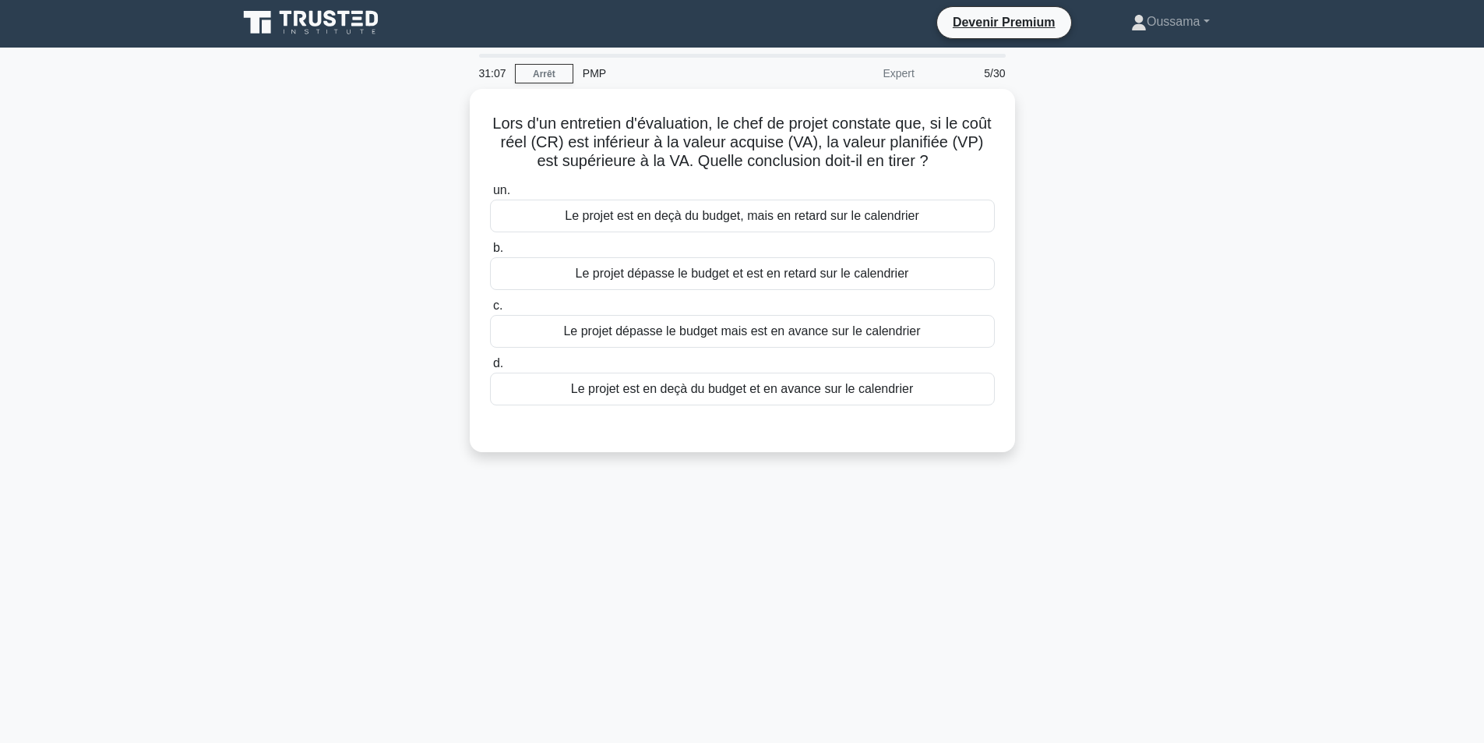
scroll to position [0, 0]
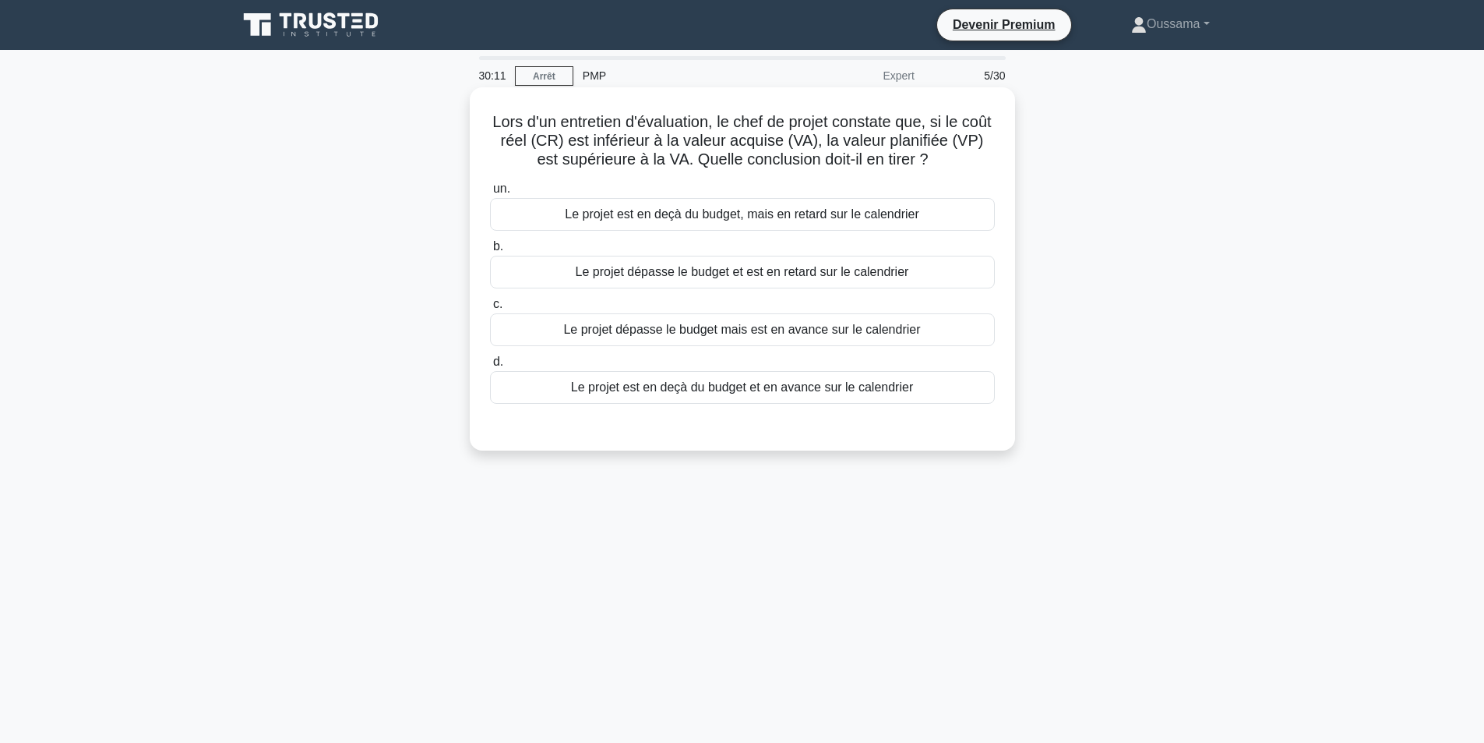
click at [805, 267] on font "Le projet dépasse le budget et est en retard sur le calendrier" at bounding box center [743, 271] width 334 height 13
click at [490, 252] on input "b. Le projet dépasse le budget et est en retard sur le calendrier" at bounding box center [490, 247] width 0 height 10
click at [761, 214] on font "Le projet est en deçà du budget, mais en retard sur le calendrier" at bounding box center [742, 213] width 355 height 13
click at [490, 194] on input "un. Le projet est en deçà du budget, mais en retard sur le calendrier" at bounding box center [490, 189] width 0 height 10
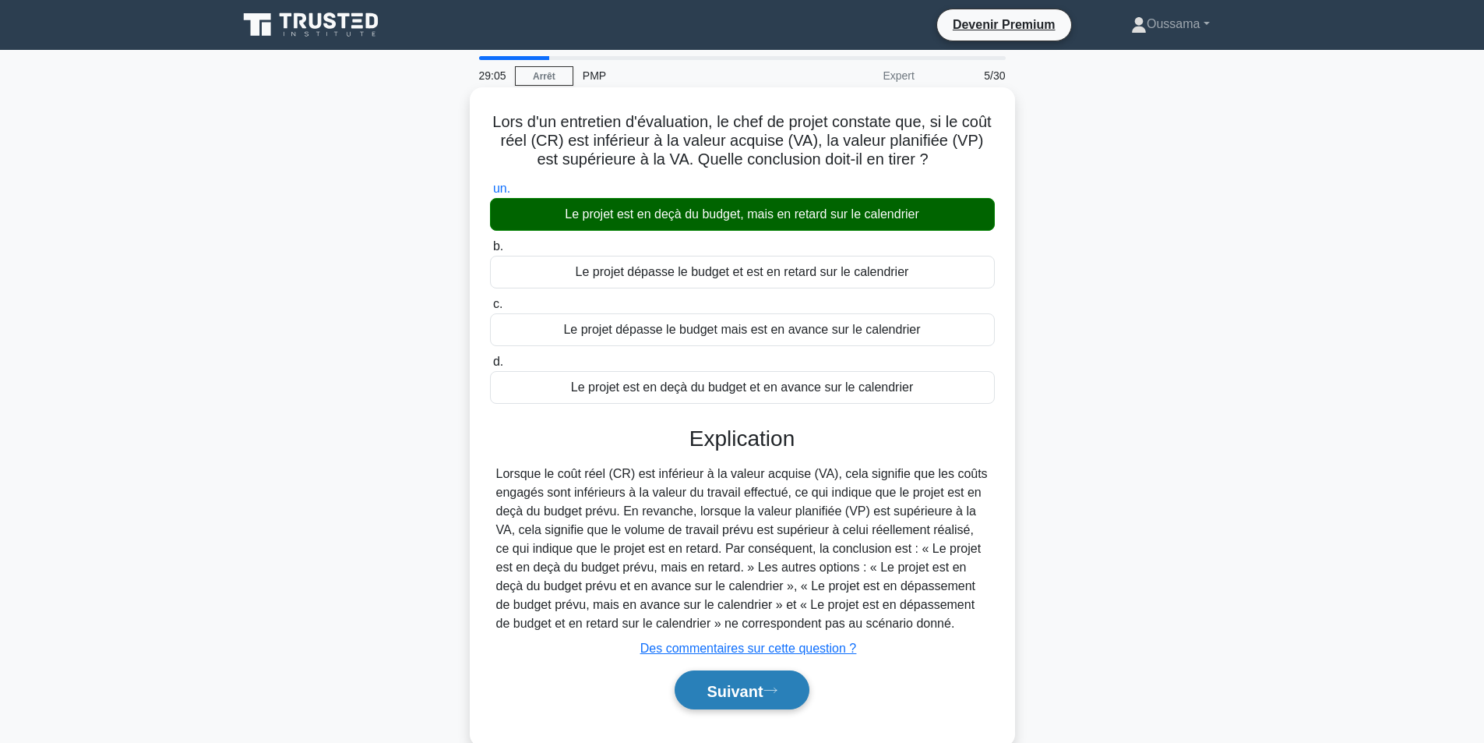
click at [751, 690] on font "Suivant" at bounding box center [735, 690] width 56 height 17
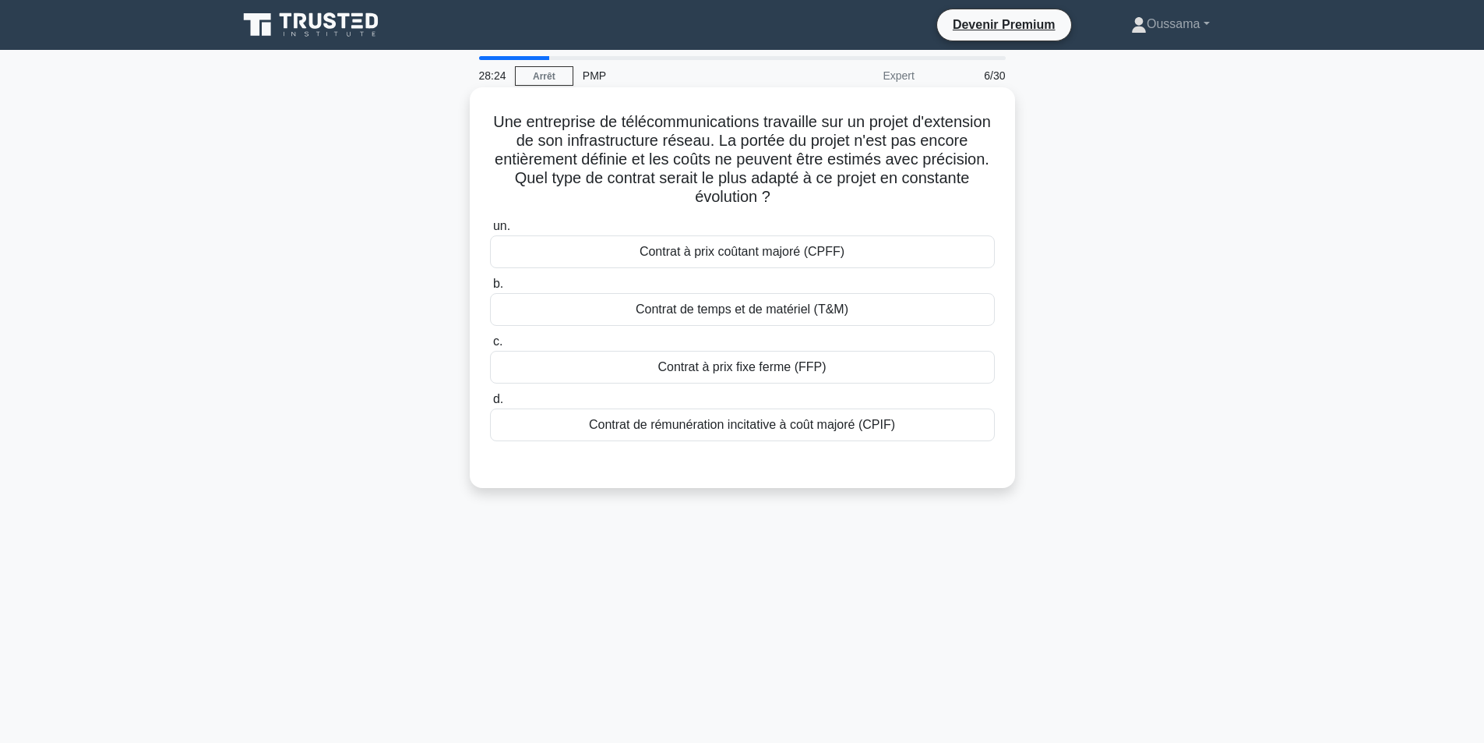
click at [824, 316] on font "Contrat de temps et de matériel (T&M)" at bounding box center [742, 308] width 213 height 13
click at [490, 289] on input "b. Contrat de temps et de matériel (T&M)" at bounding box center [490, 284] width 0 height 10
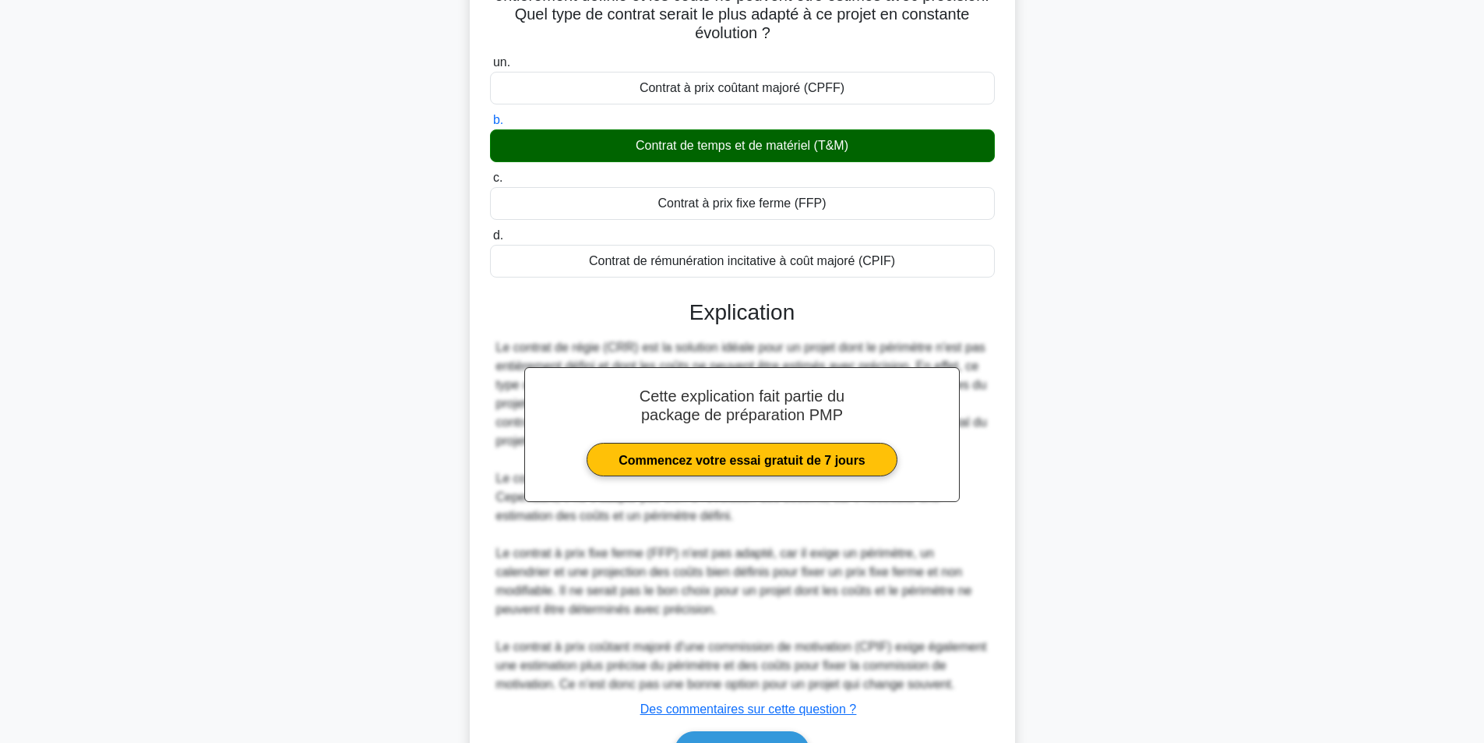
scroll to position [259, 0]
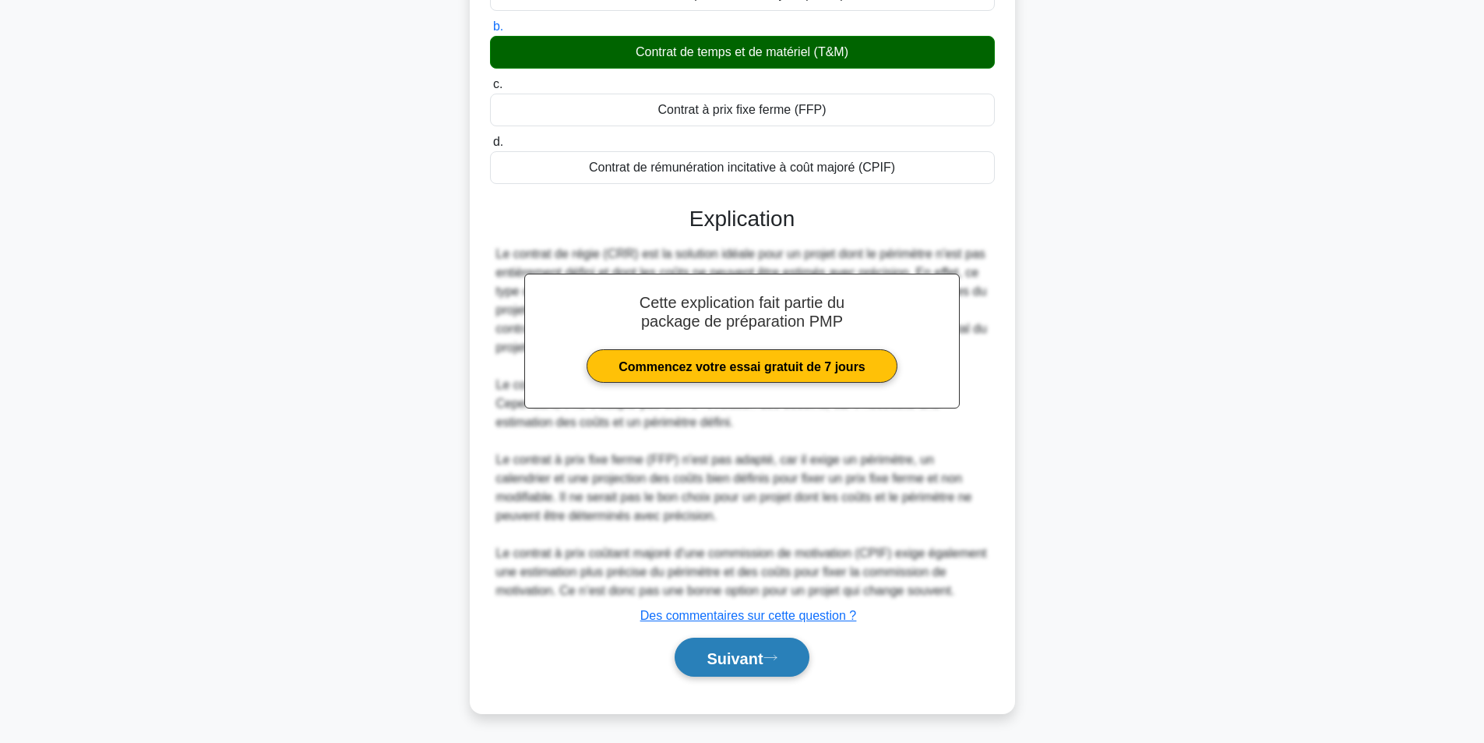
click at [761, 669] on button "Suivant" at bounding box center [742, 657] width 134 height 40
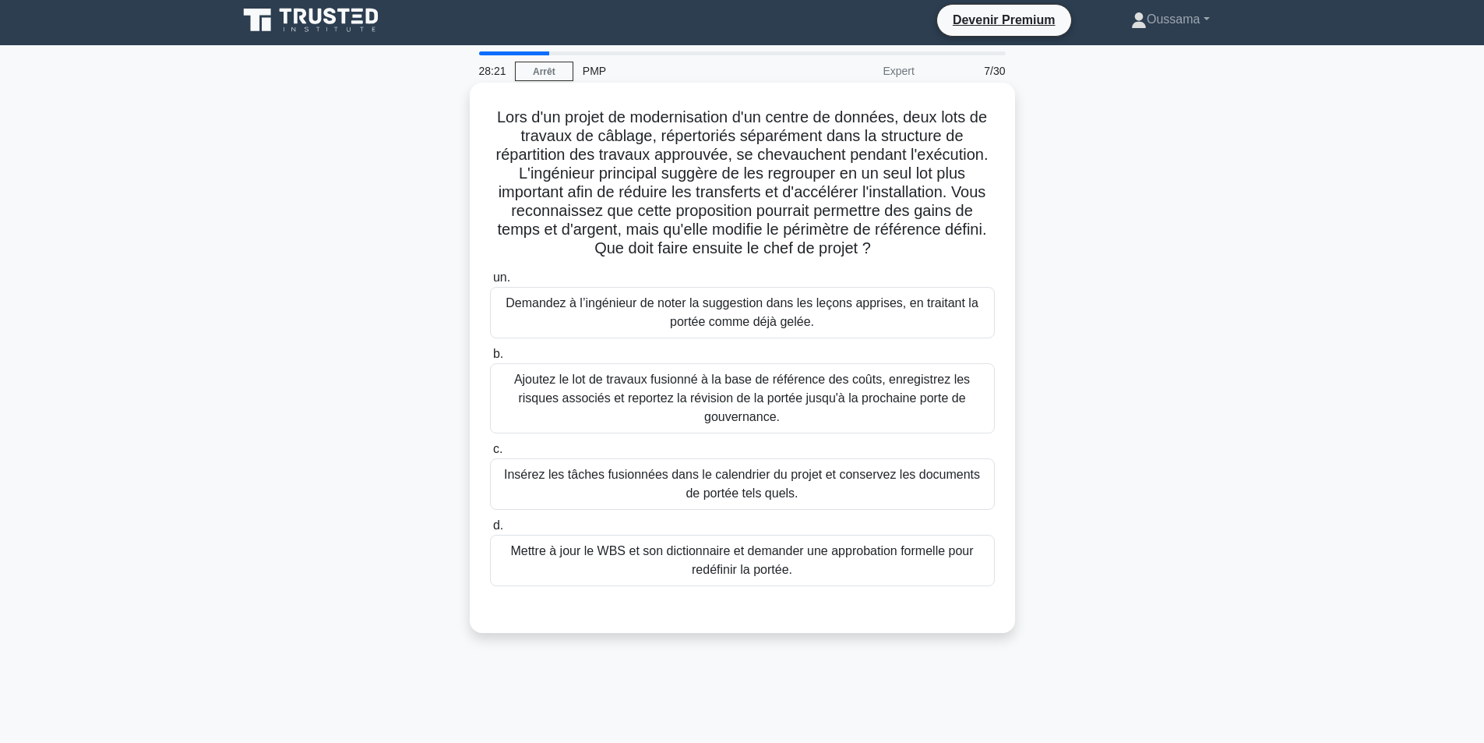
scroll to position [0, 0]
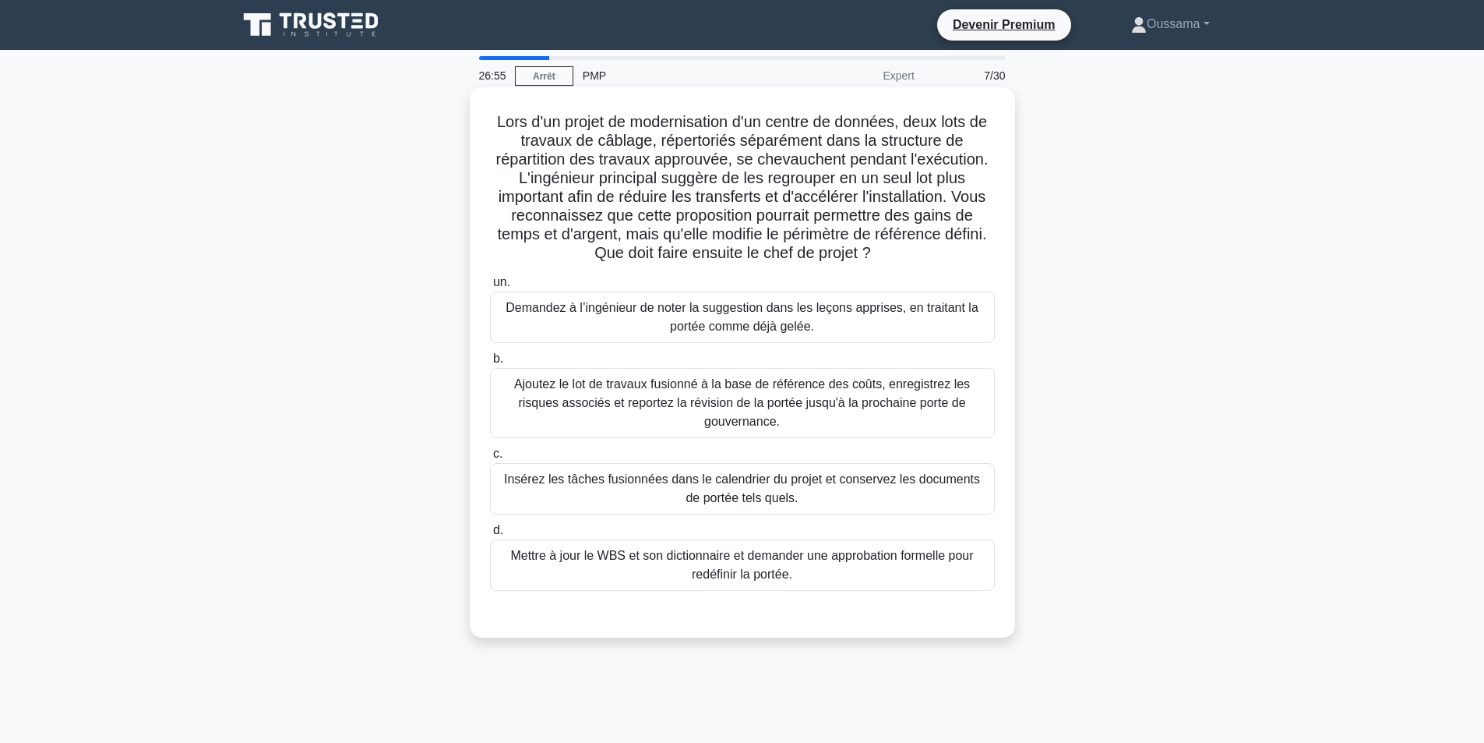
click at [671, 381] on font "Ajoutez le lot de travaux fusionné à la base de référence des coûts, enregistre…" at bounding box center [742, 402] width 456 height 51
click at [490, 364] on input "b. Ajoutez le lot de travaux fusionné à la base de référence des coûts, enregis…" at bounding box center [490, 359] width 0 height 10
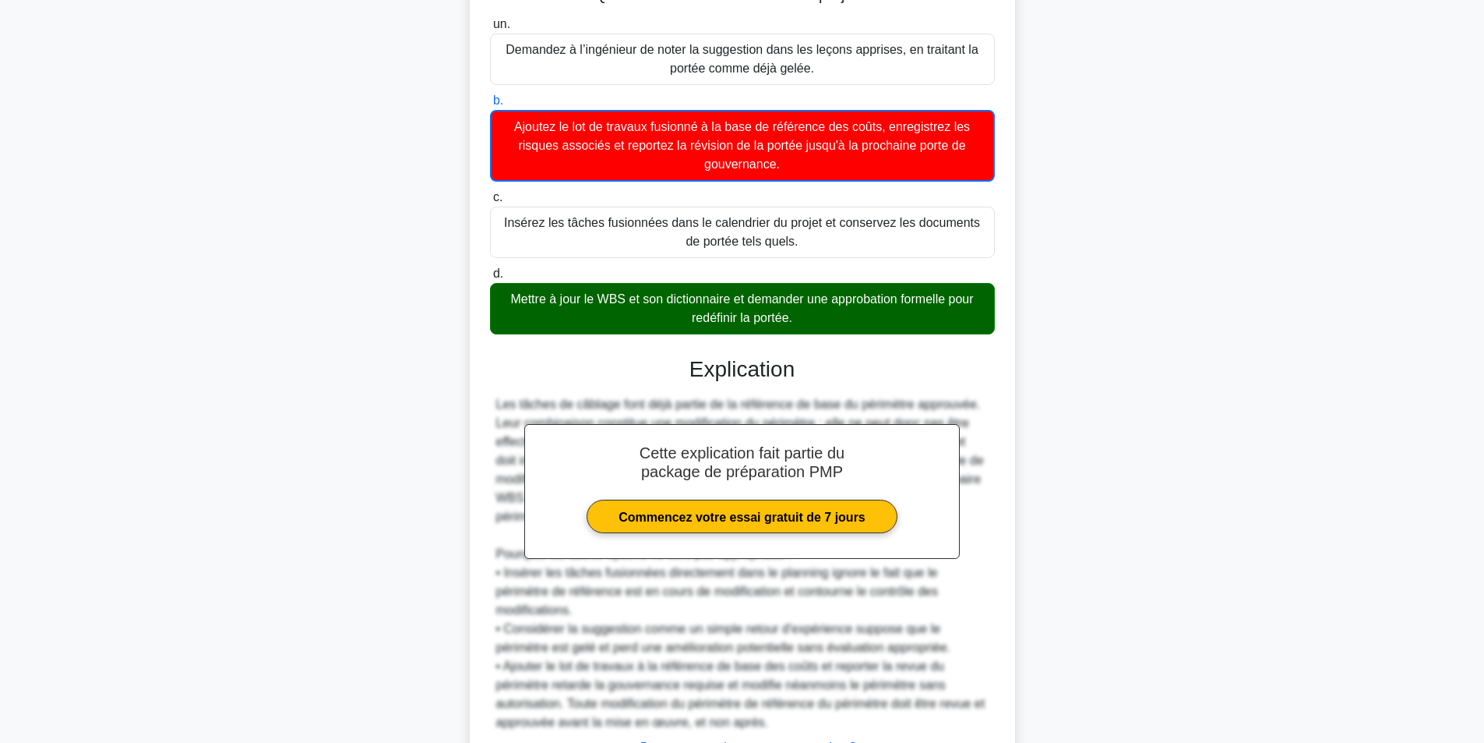
scroll to position [312, 0]
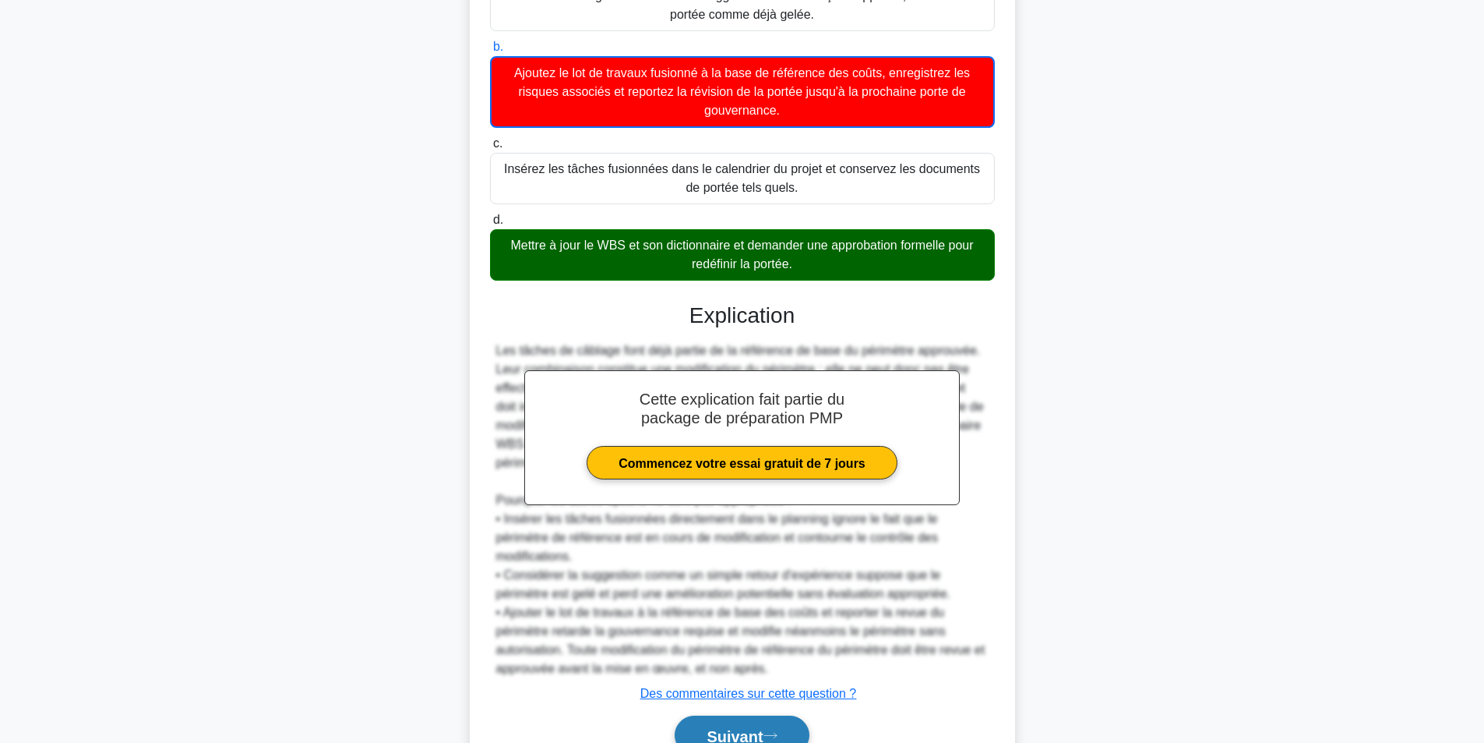
click at [738, 729] on font "Suivant" at bounding box center [735, 735] width 56 height 17
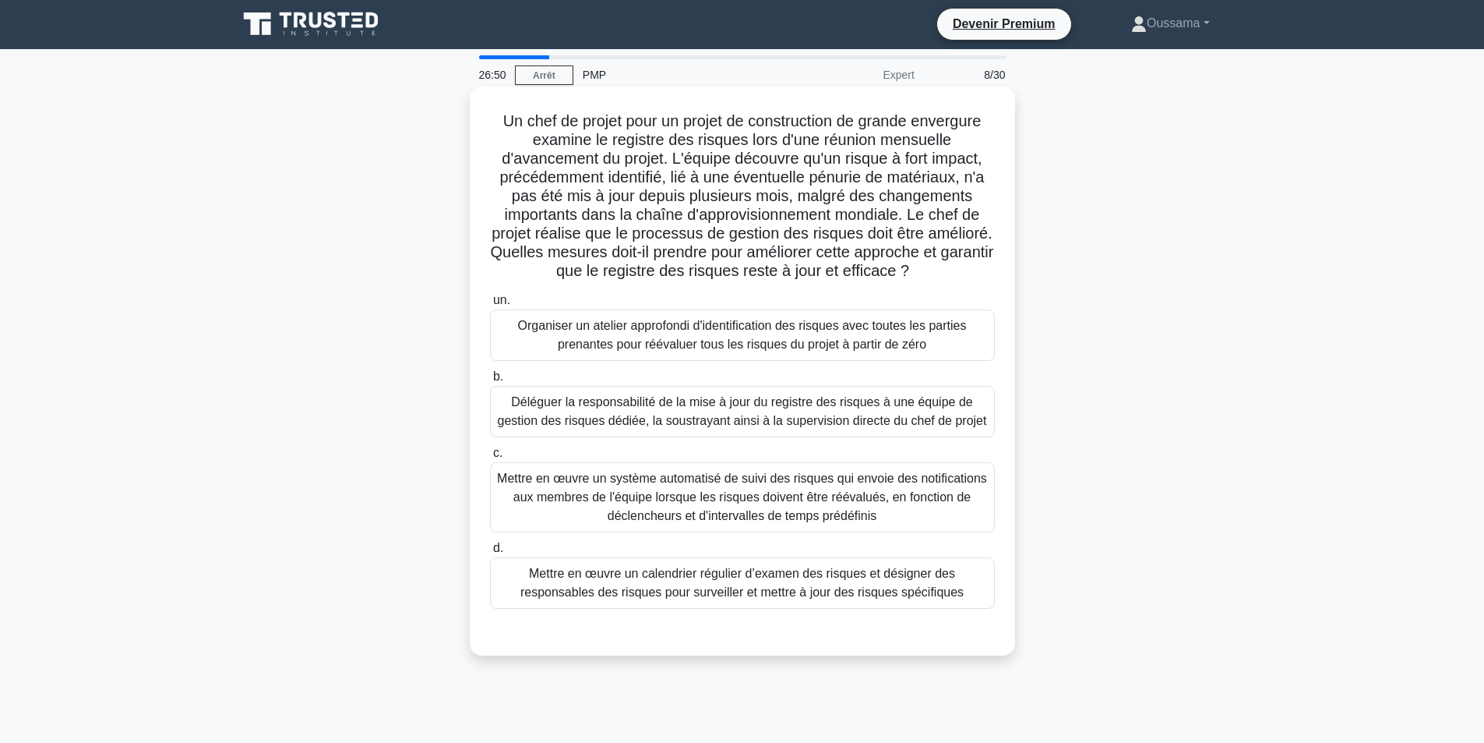
scroll to position [0, 0]
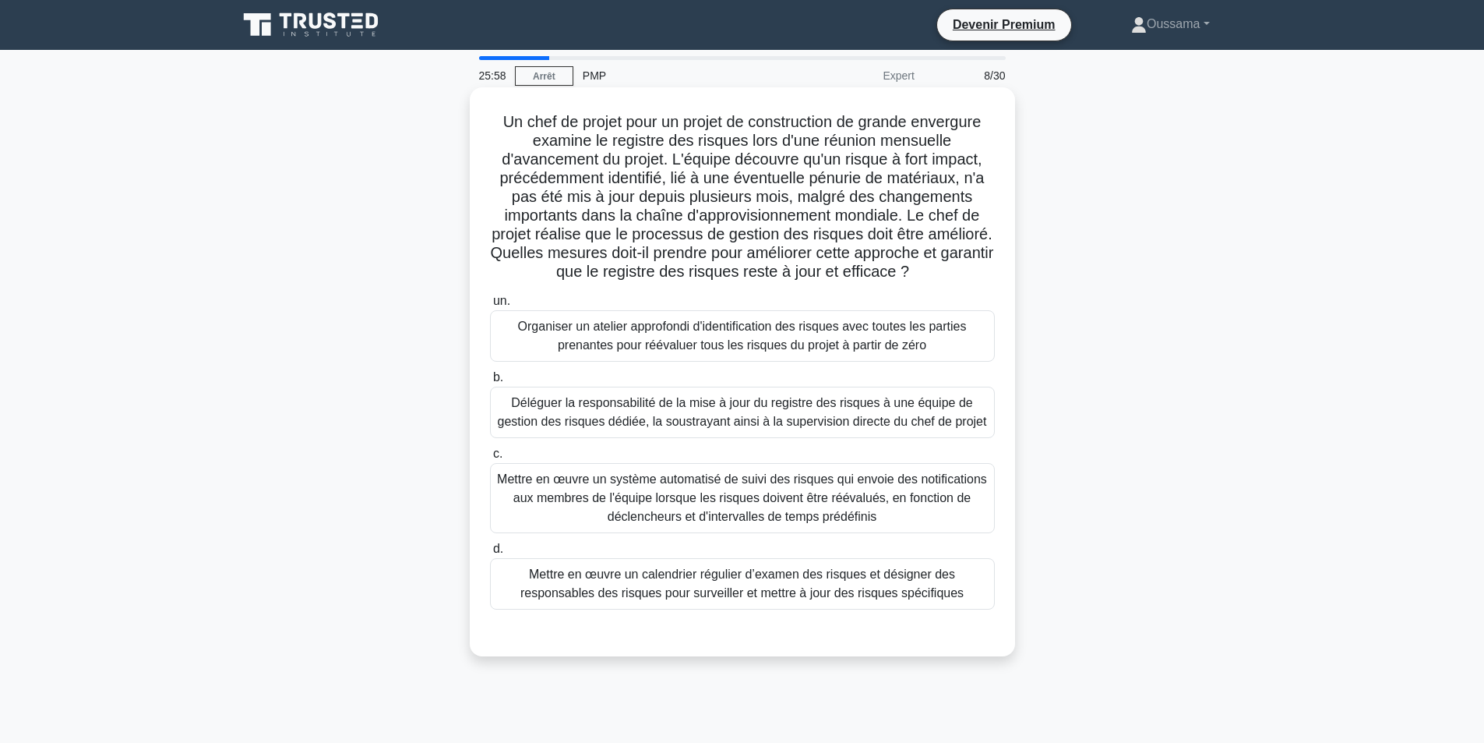
click at [744, 503] on font "Mettre en œuvre un système automatisé de suivi des risques qui envoie des notif…" at bounding box center [742, 497] width 490 height 51
click at [490, 459] on input "c. Mettre en œuvre un système automatisé de suivi des risques qui envoie des no…" at bounding box center [490, 454] width 0 height 10
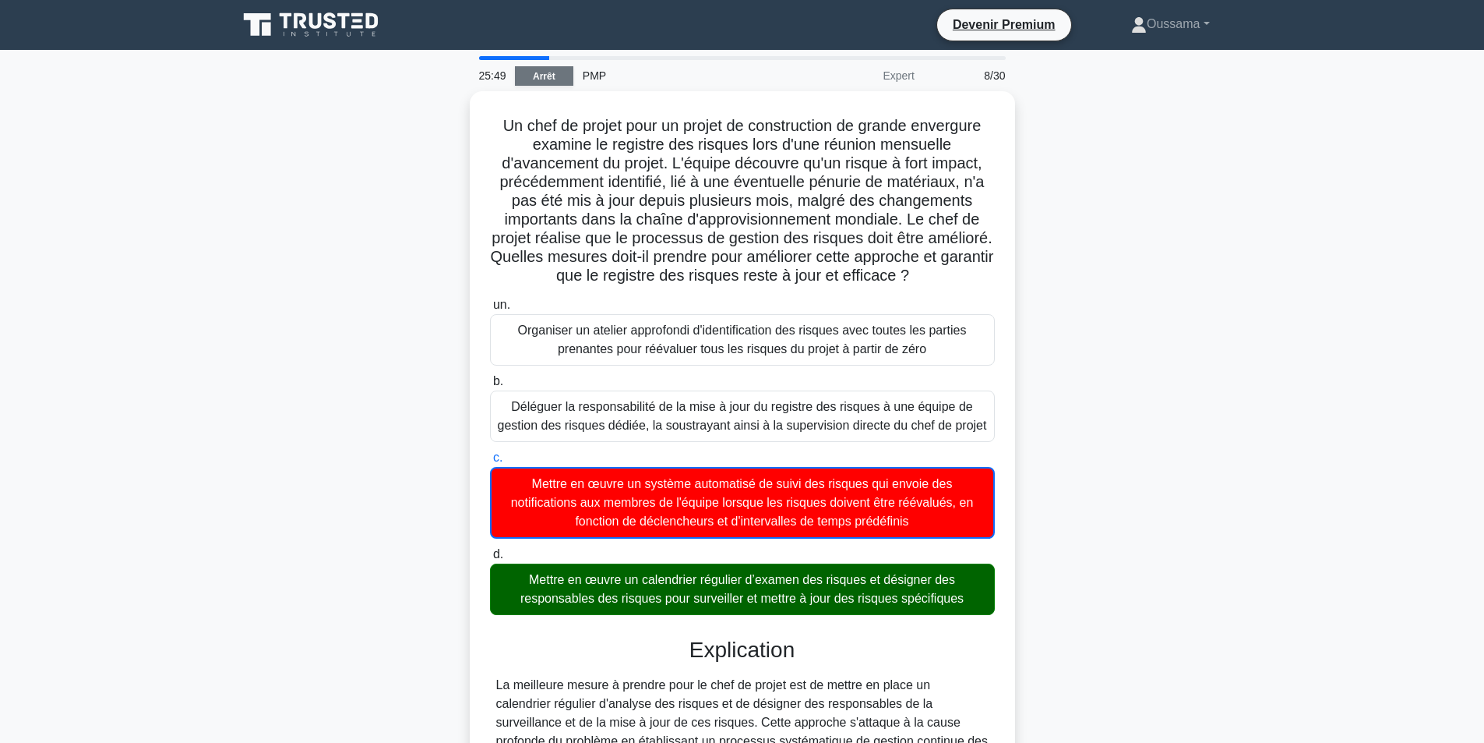
click at [554, 72] on font "Arrêt" at bounding box center [544, 76] width 23 height 11
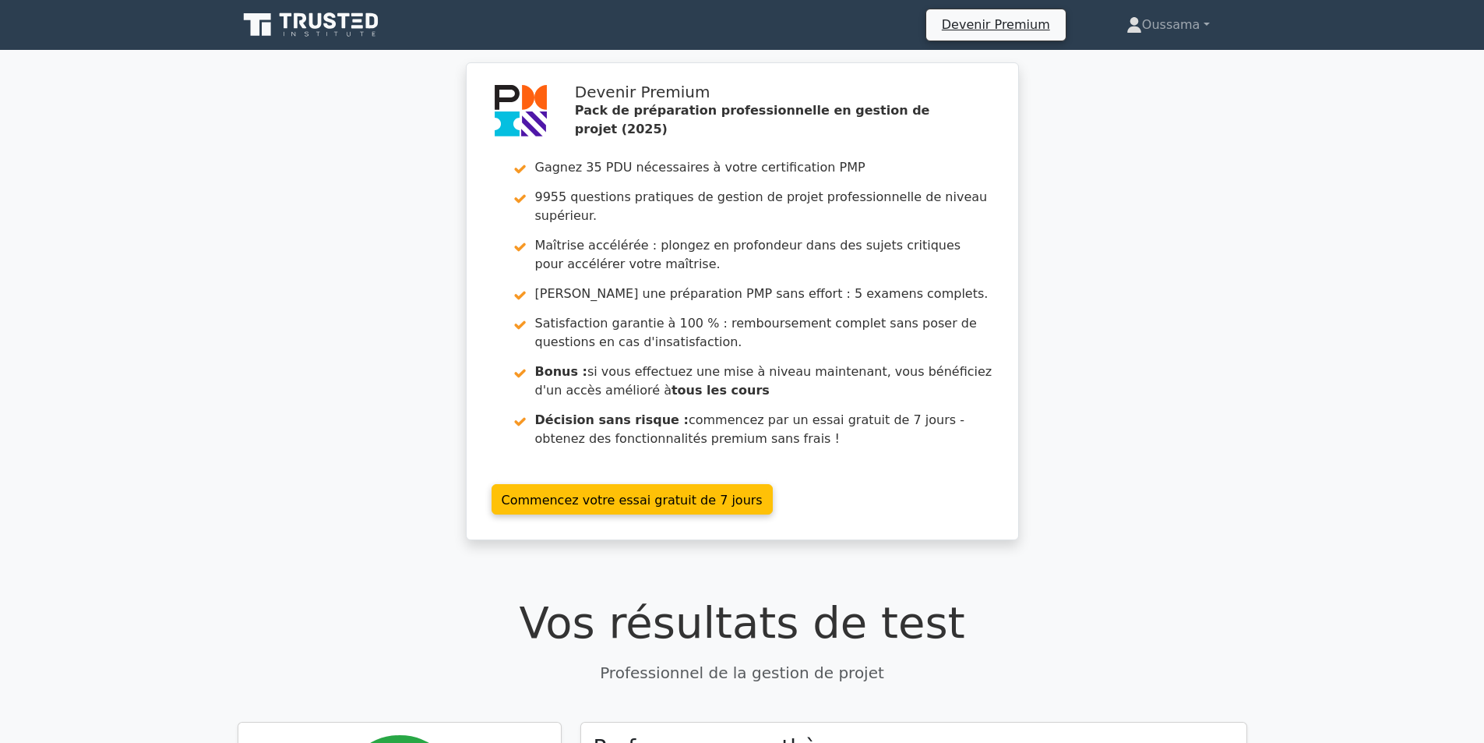
click at [337, 32] on icon at bounding box center [313, 25] width 150 height 30
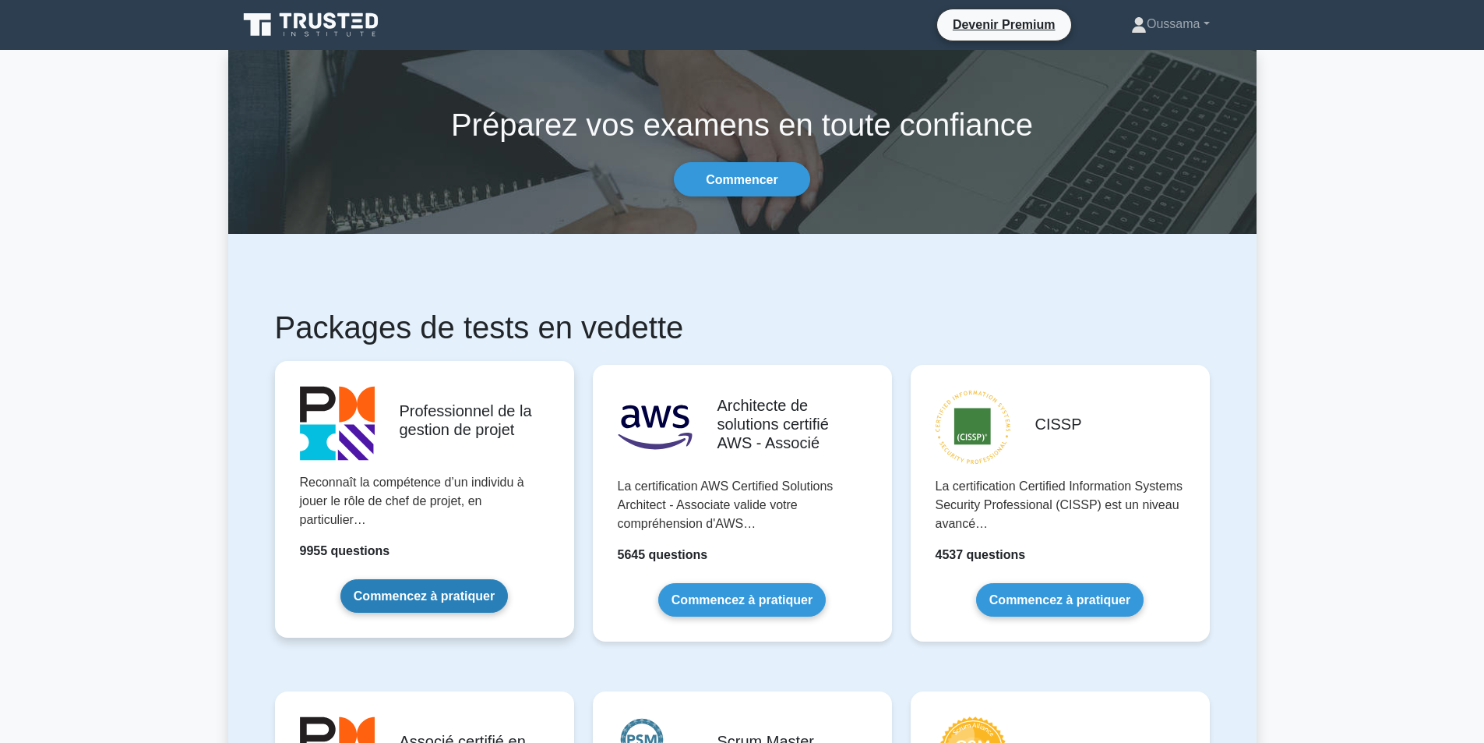
click at [432, 588] on link "Commencez à pratiquer" at bounding box center [425, 596] width 168 height 34
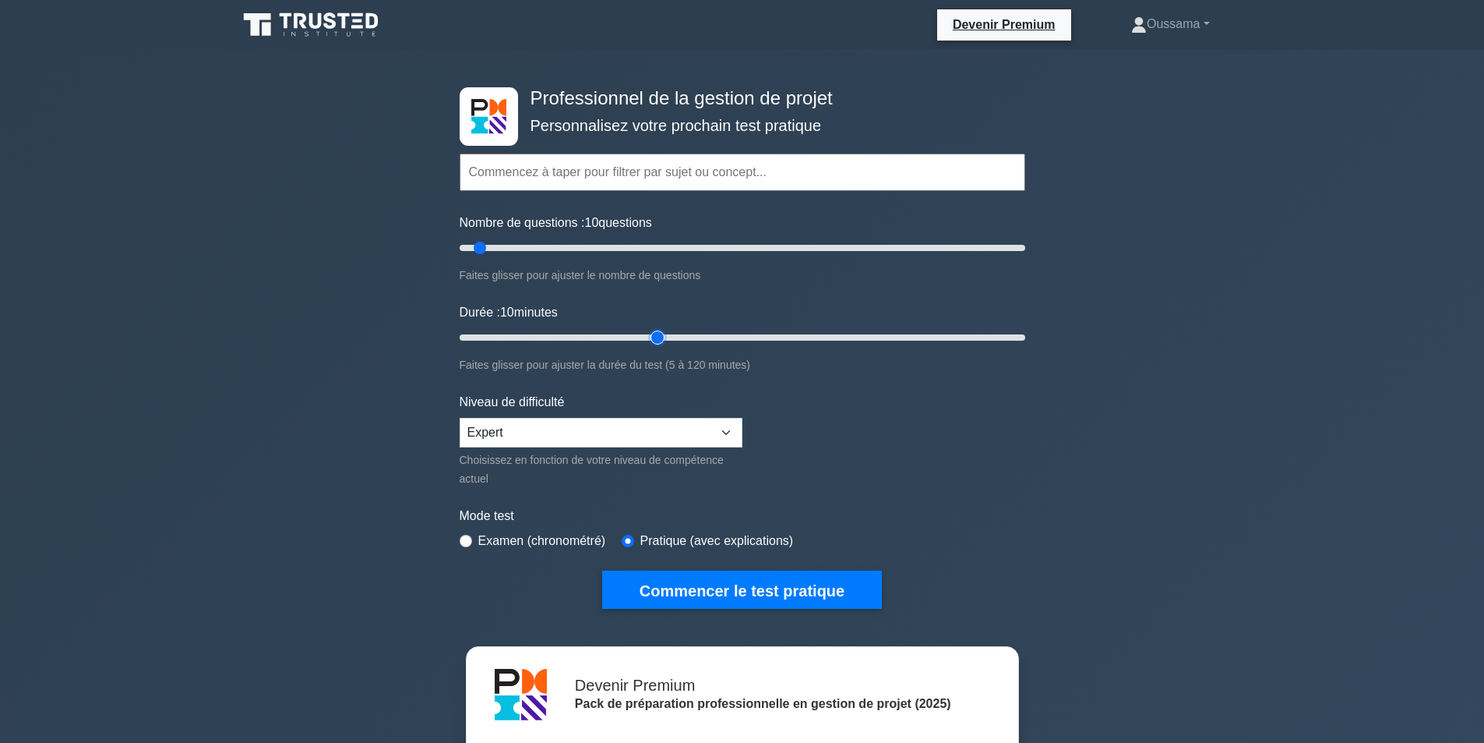
click at [651, 332] on input "Durée : 10 minutes" at bounding box center [743, 337] width 566 height 19
drag, startPoint x: 651, startPoint y: 332, endPoint x: 611, endPoint y: 335, distance: 40.6
type input "35"
click at [611, 335] on input "Durée : 35 minutes" at bounding box center [743, 337] width 566 height 19
drag, startPoint x: 574, startPoint y: 238, endPoint x: 555, endPoint y: 249, distance: 22.3
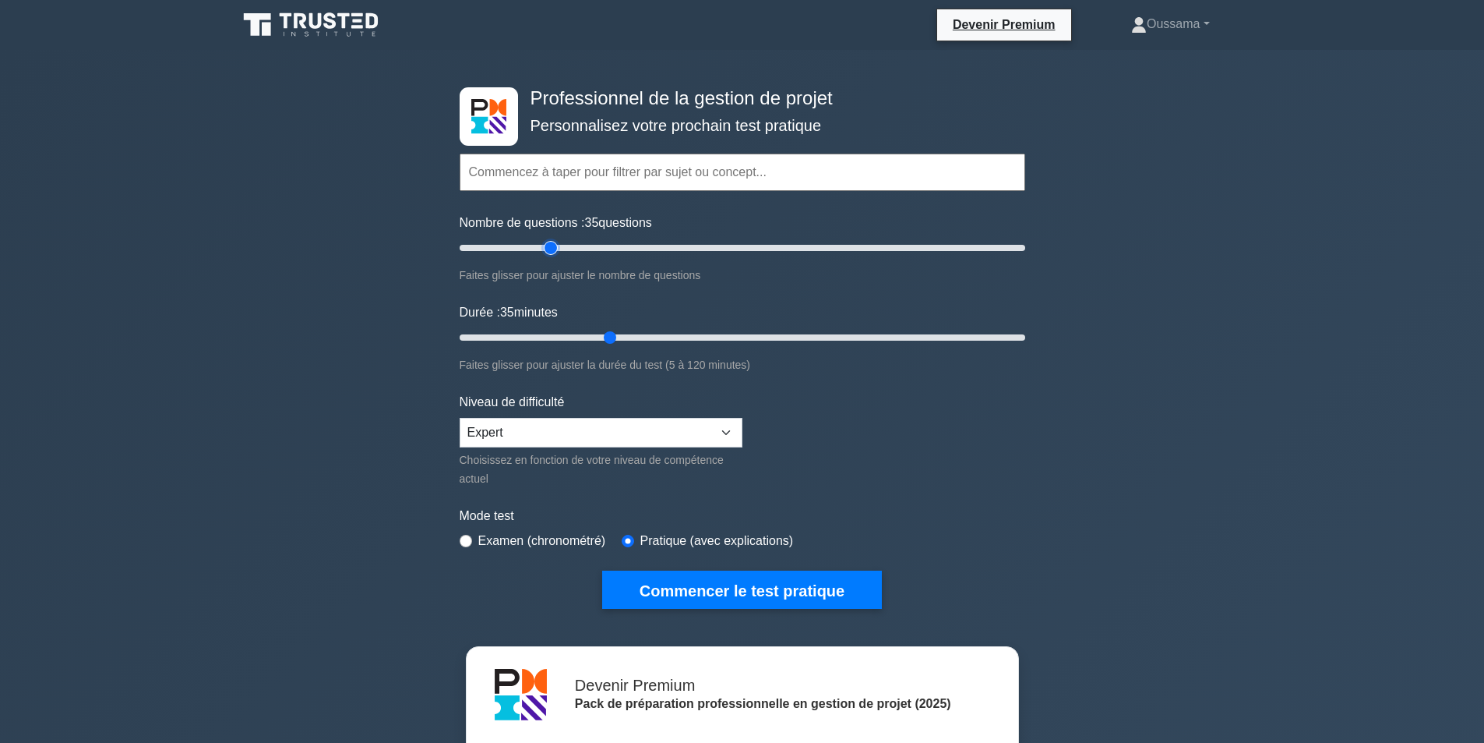
click at [555, 249] on input "Nombre de questions : 35 questions" at bounding box center [743, 247] width 566 height 19
drag, startPoint x: 555, startPoint y: 249, endPoint x: 535, endPoint y: 250, distance: 20.3
type input "30"
click at [535, 250] on input "Nombre de questions : 30 questions" at bounding box center [743, 247] width 566 height 19
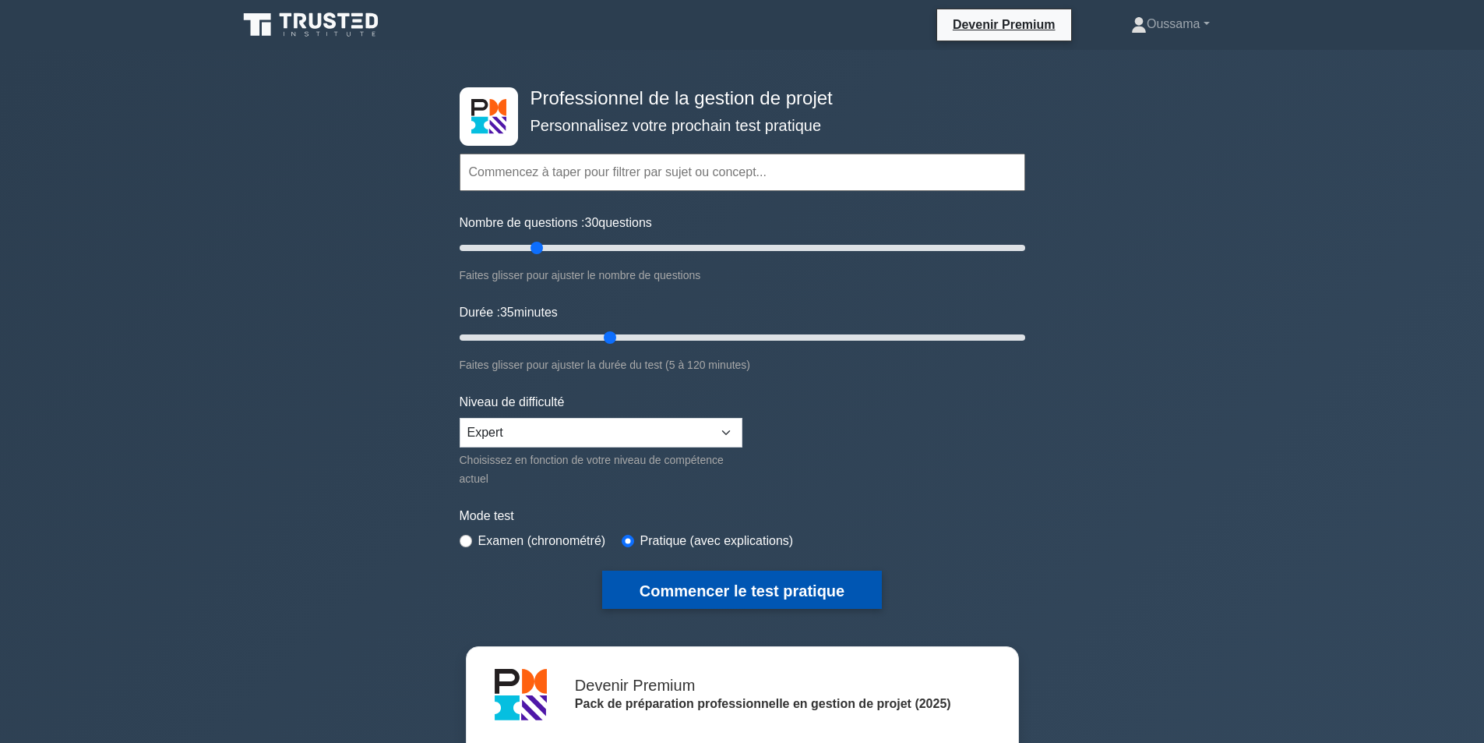
click at [732, 582] on font "Commencer le test pratique" at bounding box center [742, 590] width 205 height 17
click at [506, 538] on font "Examen (chronométré)" at bounding box center [542, 540] width 128 height 13
click at [461, 535] on input "radio" at bounding box center [466, 541] width 12 height 12
radio input "true"
click at [714, 582] on font "Commencer le test pratique" at bounding box center [742, 590] width 205 height 17
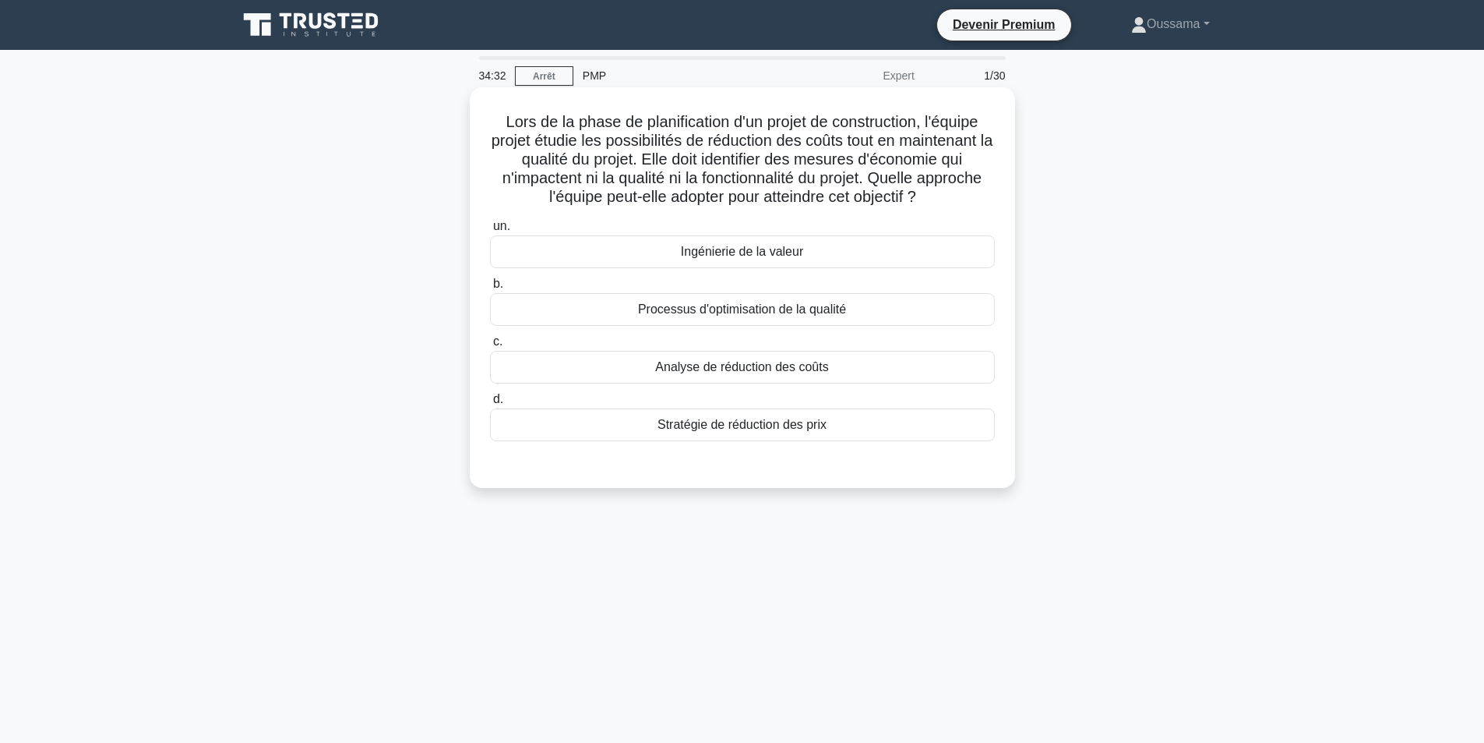
click at [681, 376] on font "Analyse de réduction des coûts" at bounding box center [741, 367] width 173 height 19
click at [490, 347] on input "c. Analyse de réduction des coûts" at bounding box center [490, 342] width 0 height 10
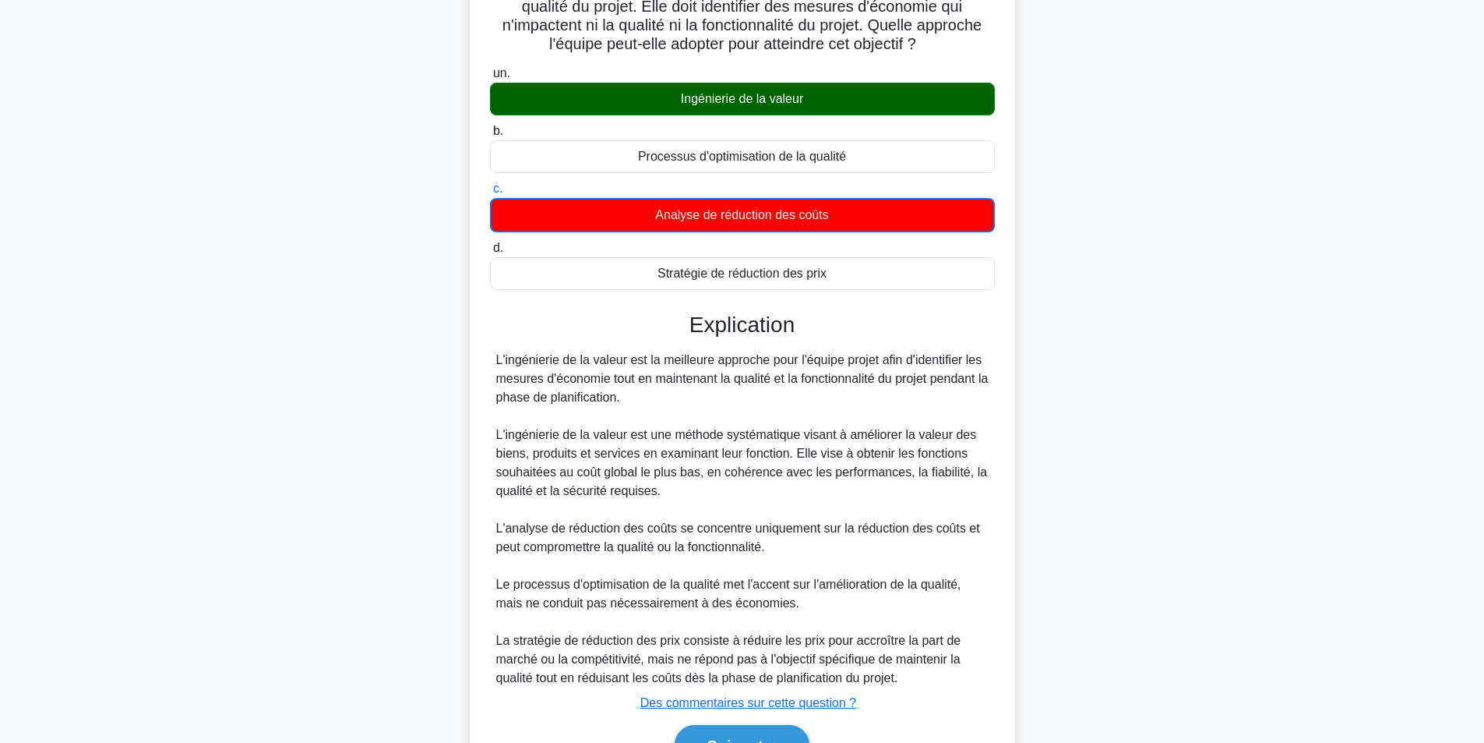
scroll to position [242, 0]
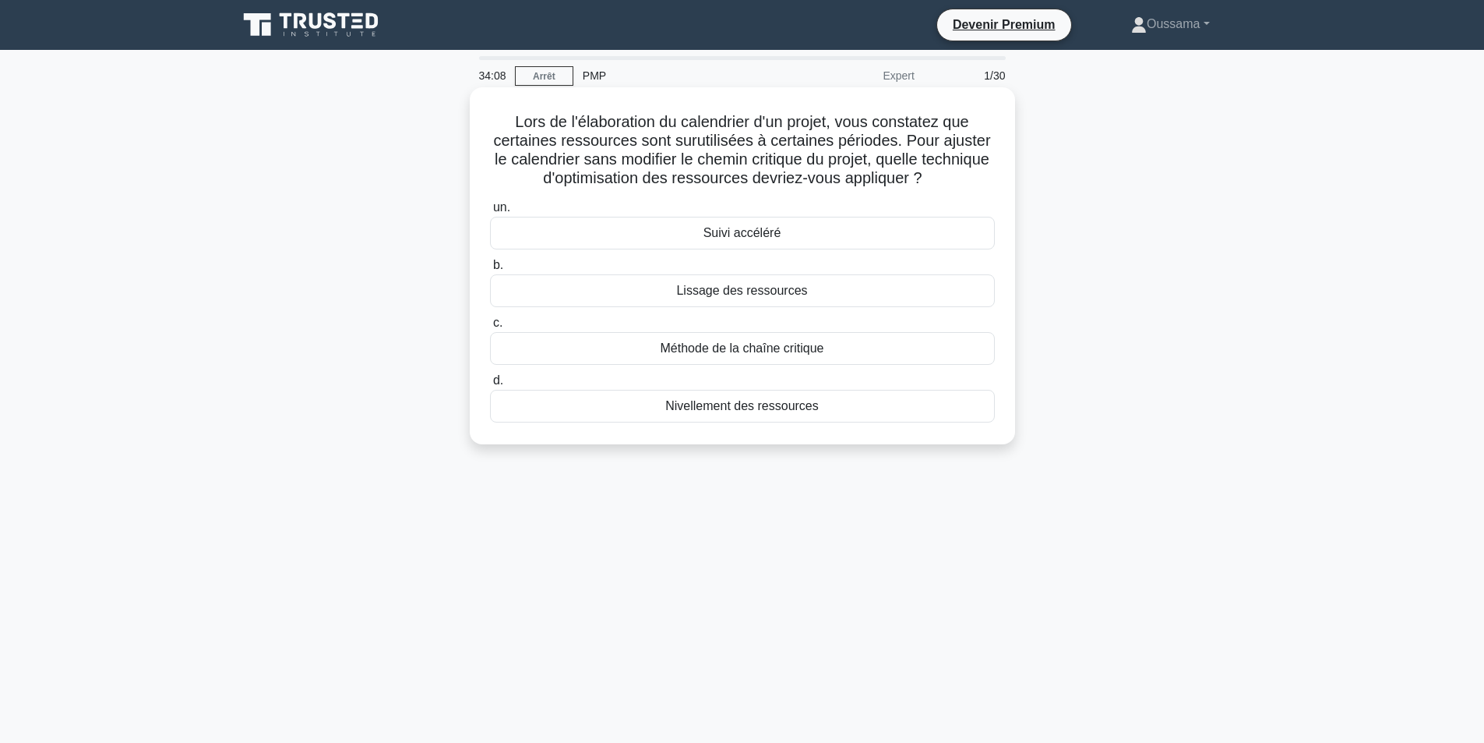
click at [830, 298] on div "Lissage des ressources" at bounding box center [742, 290] width 505 height 33
click at [490, 270] on input "b. Lissage des ressources" at bounding box center [490, 265] width 0 height 10
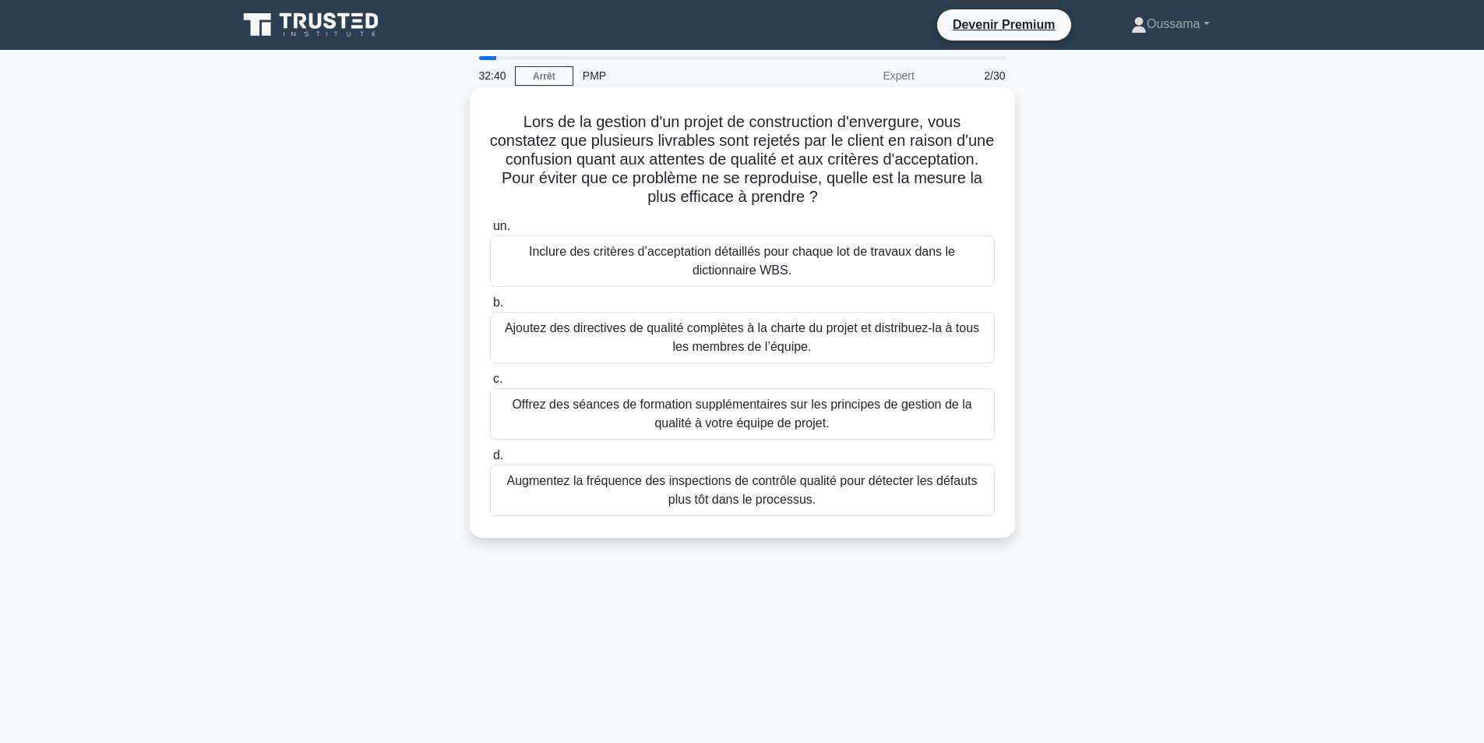
click at [752, 488] on font "Augmentez la fréquence des inspections de contrôle qualité pour détecter les dé…" at bounding box center [742, 490] width 471 height 32
click at [490, 461] on input "d. Augmentez la fréquence des inspections de contrôle qualité pour détecter les…" at bounding box center [490, 455] width 0 height 10
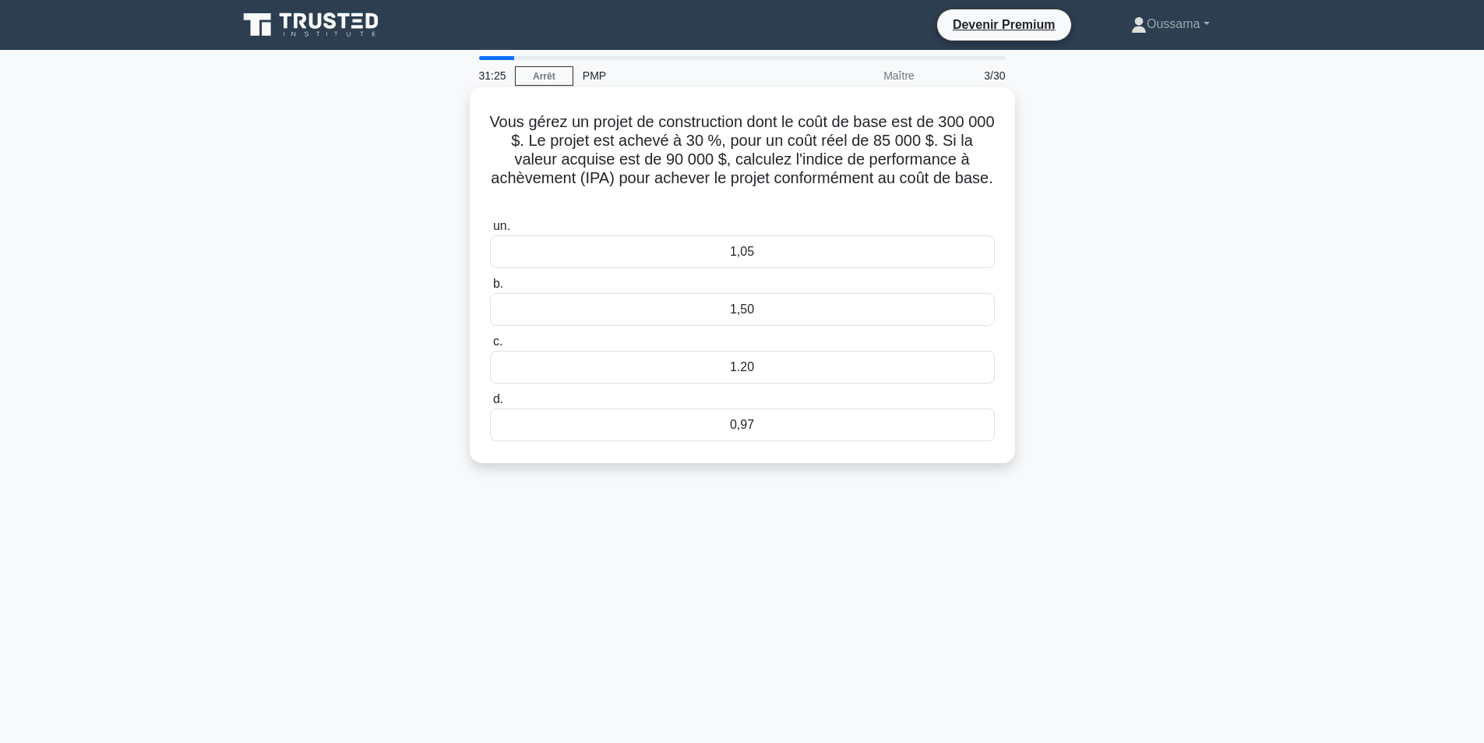
click at [834, 436] on div "0,97" at bounding box center [742, 424] width 505 height 33
click at [490, 404] on input "d. 0,97" at bounding box center [490, 399] width 0 height 10
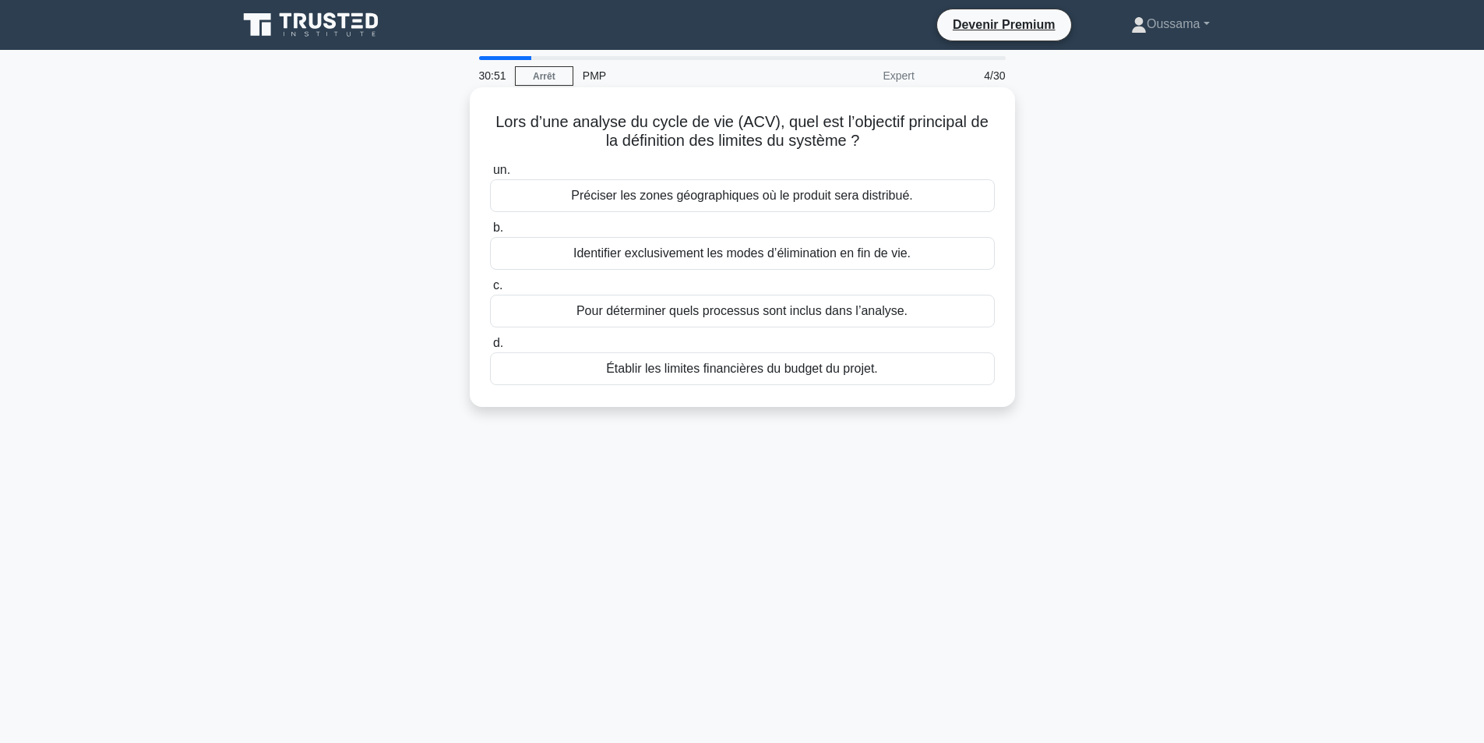
click at [803, 372] on font "Établir les limites financières du budget du projet." at bounding box center [742, 368] width 272 height 13
click at [490, 348] on input "d. Établir les limites financières du budget du projet." at bounding box center [490, 343] width 0 height 10
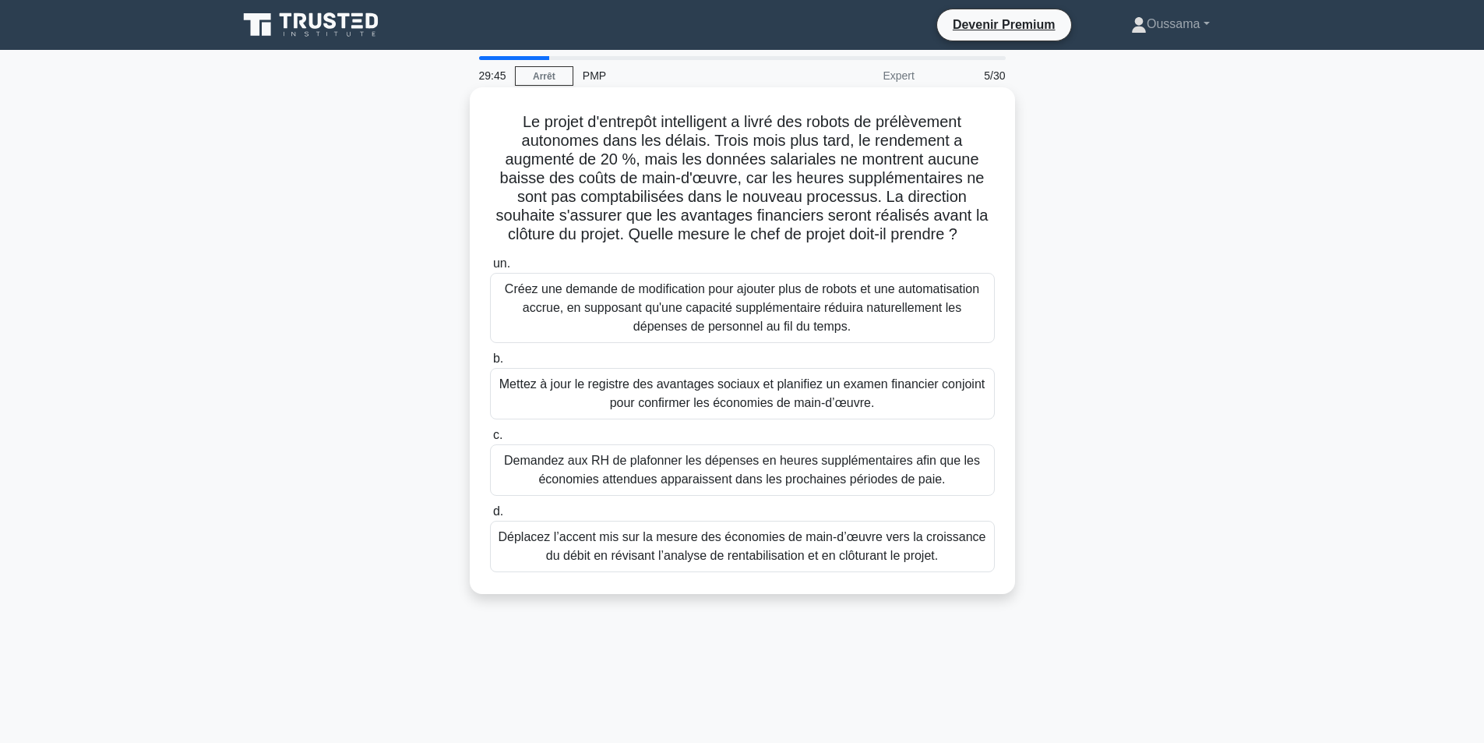
click at [672, 325] on font "Créez une demande de modification pour ajouter plus de robots et une automatisa…" at bounding box center [742, 307] width 475 height 51
click at [490, 269] on input "un. Créez une demande de modification pour ajouter plus de robots et une automa…" at bounding box center [490, 264] width 0 height 10
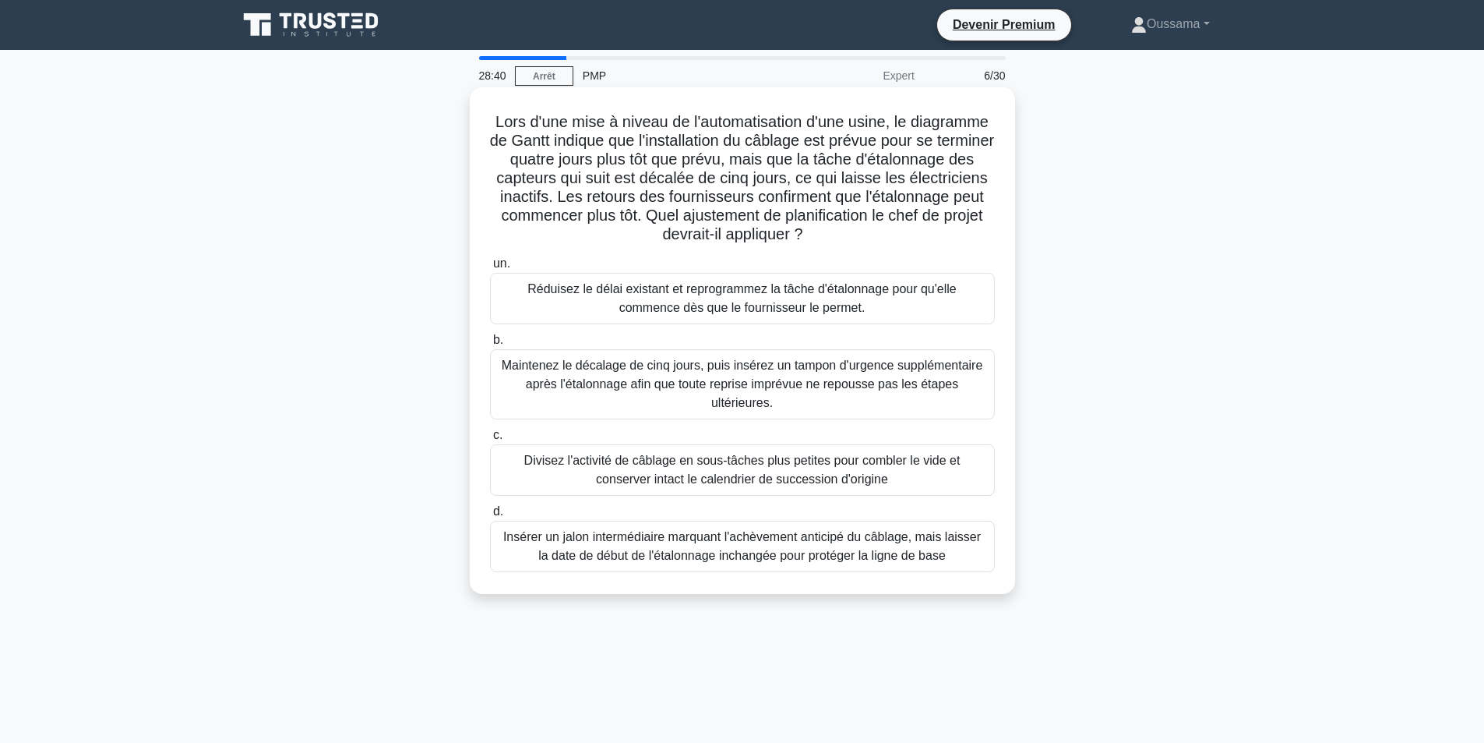
click at [669, 314] on font "Réduisez le délai existant et reprogrammez la tâche d'étalonnage pour qu'elle c…" at bounding box center [742, 298] width 429 height 32
click at [490, 269] on input "un. Réduisez le délai existant et reprogrammez la tâche d'étalonnage pour qu'el…" at bounding box center [490, 264] width 0 height 10
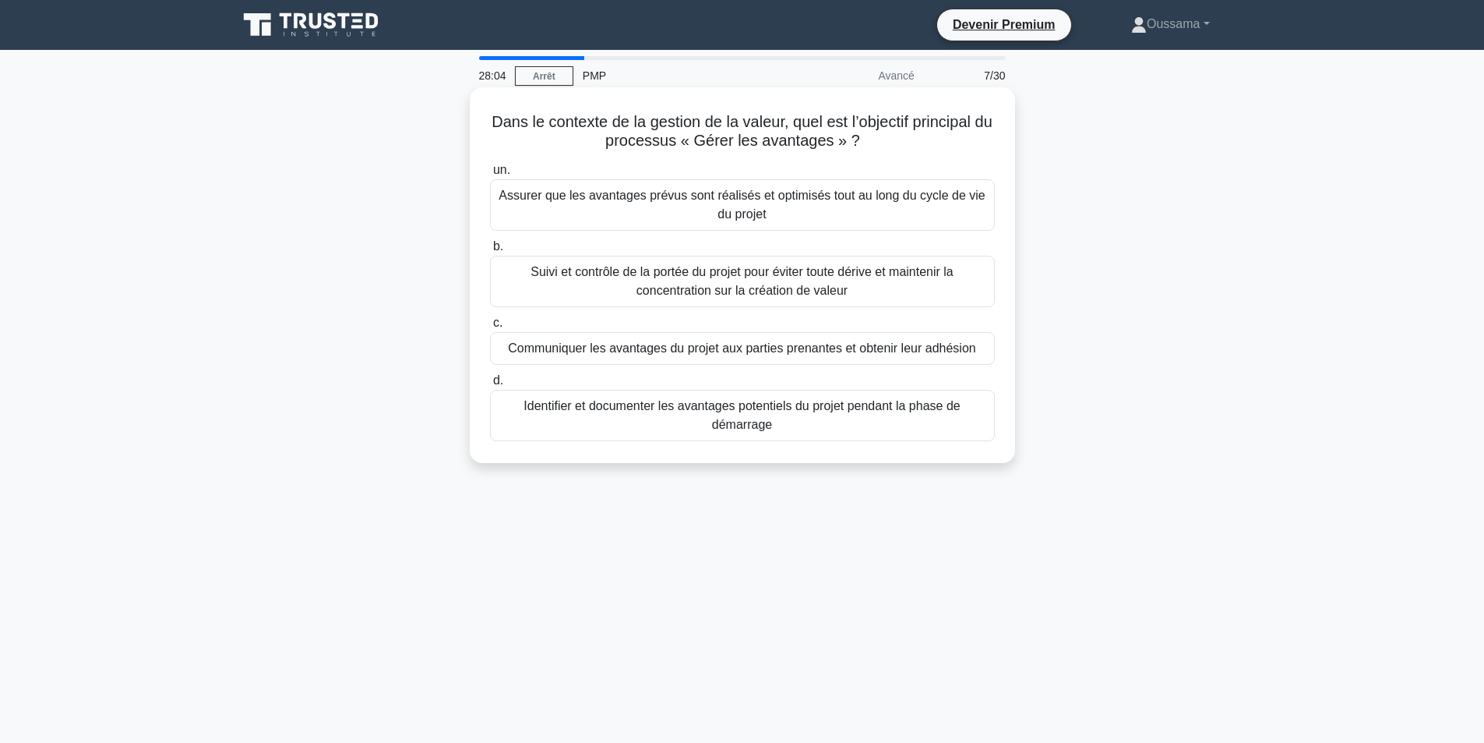
click at [743, 204] on font "Assurer que les avantages prévus sont réalisés et optimisés tout au long du cyc…" at bounding box center [742, 205] width 486 height 32
click at [490, 175] on input "un. Assurer que les avantages prévus sont réalisés et optimisés tout au long du…" at bounding box center [490, 170] width 0 height 10
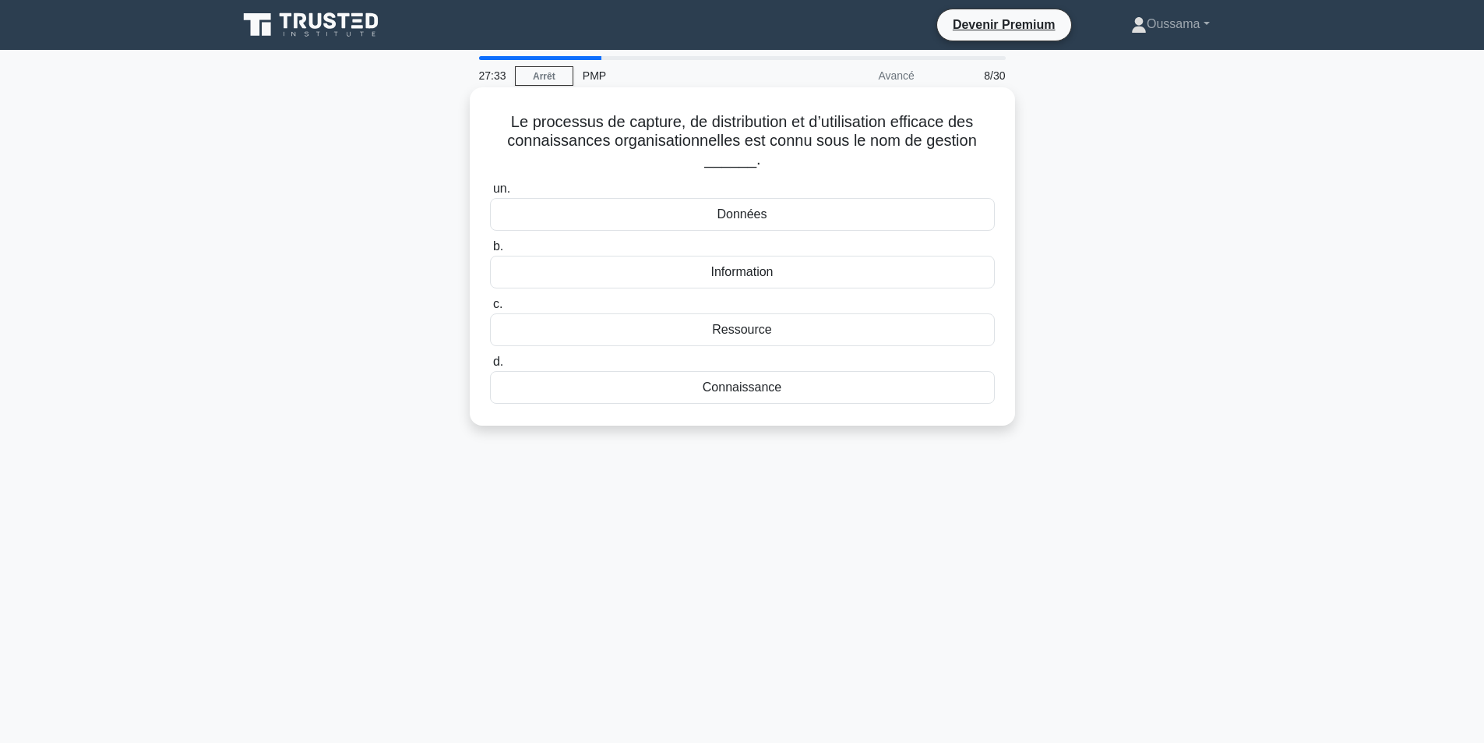
click at [761, 214] on font "Données" at bounding box center [742, 213] width 50 height 13
click at [490, 194] on input "un. Données" at bounding box center [490, 189] width 0 height 10
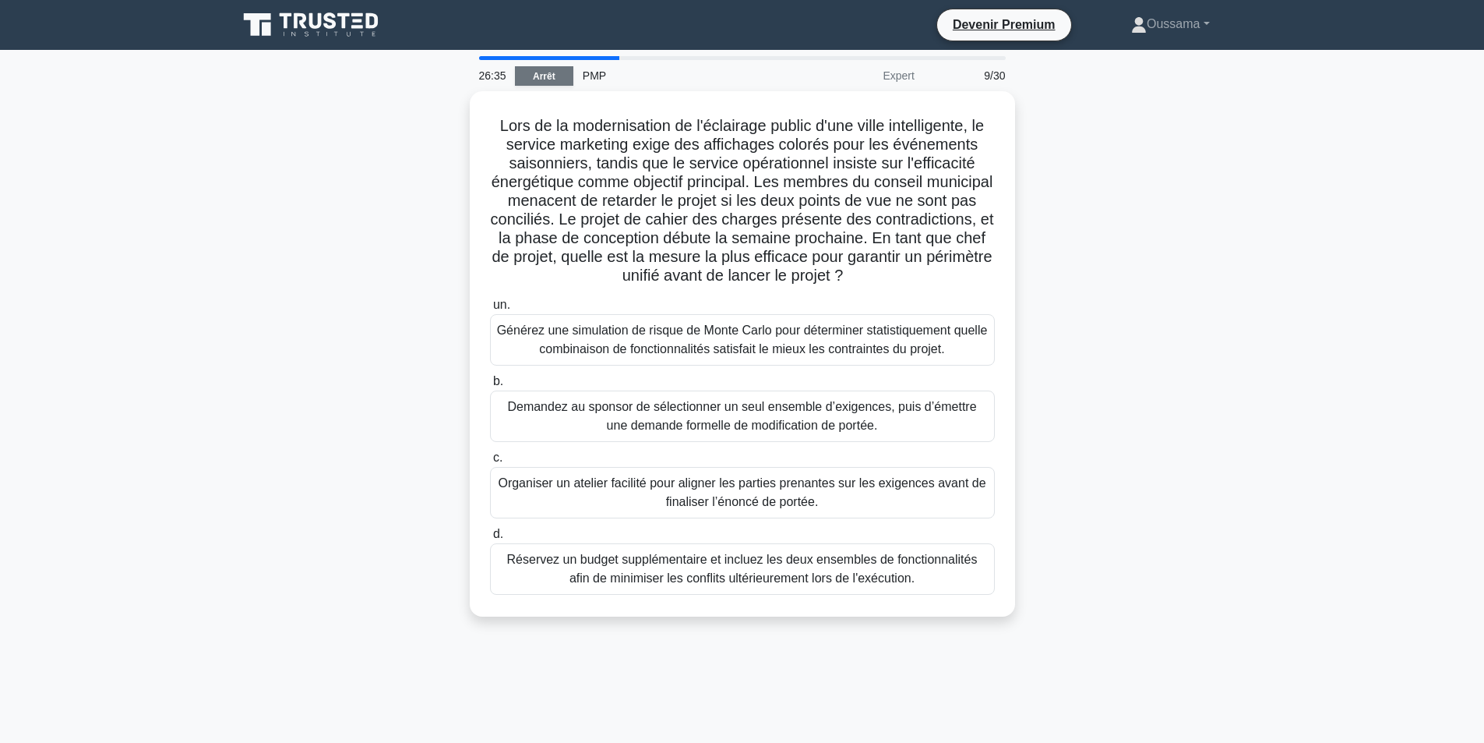
click at [543, 76] on font "Arrêt" at bounding box center [544, 76] width 23 height 11
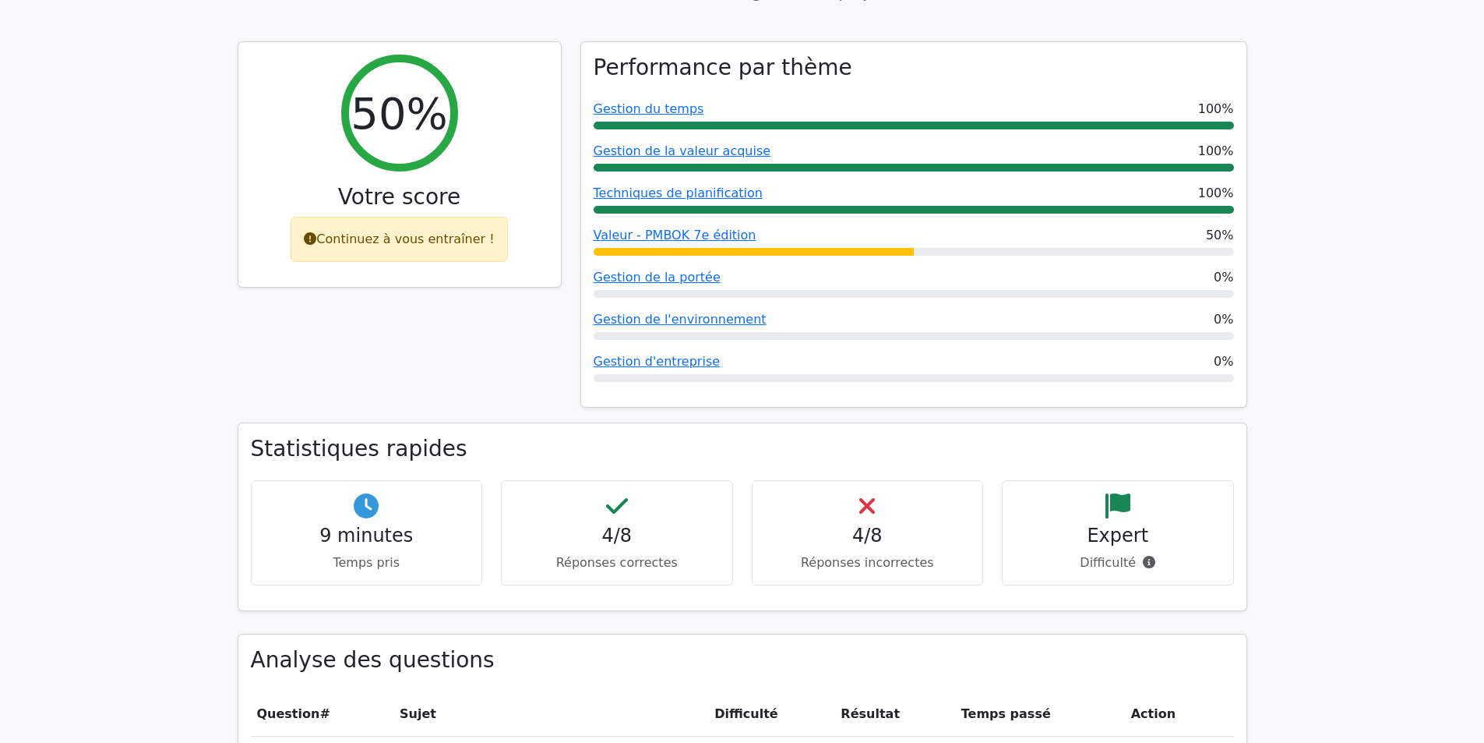
scroll to position [701, 0]
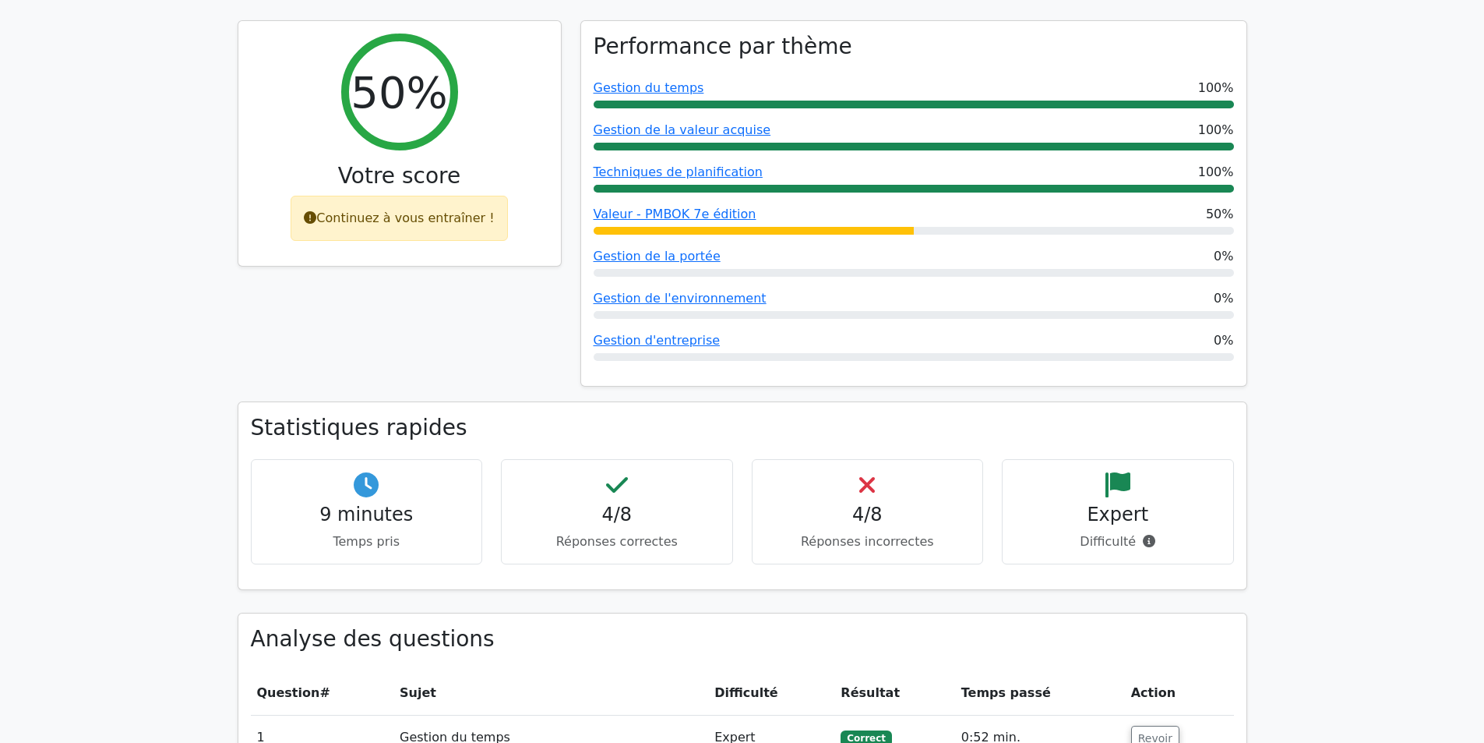
click at [864, 503] on font "4/8" at bounding box center [867, 514] width 30 height 22
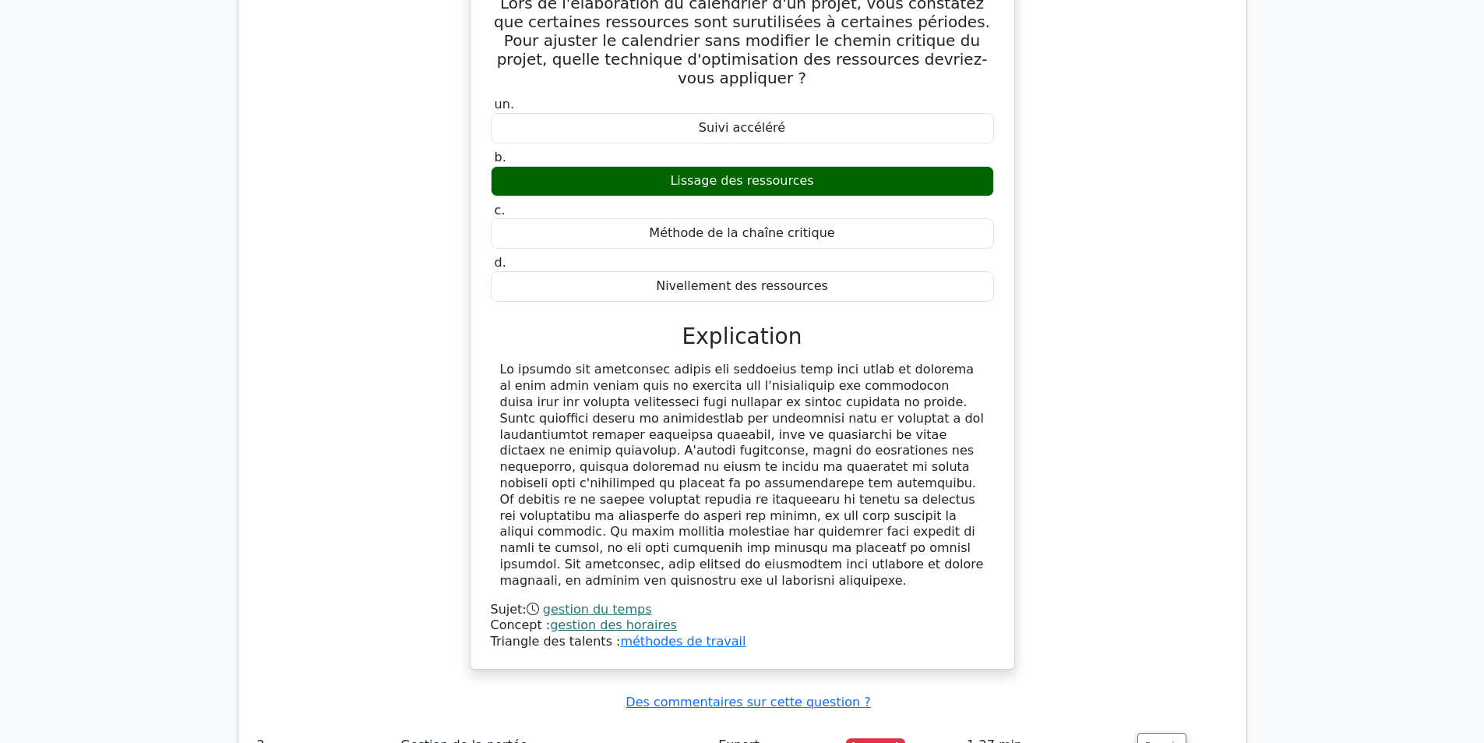
scroll to position [1792, 0]
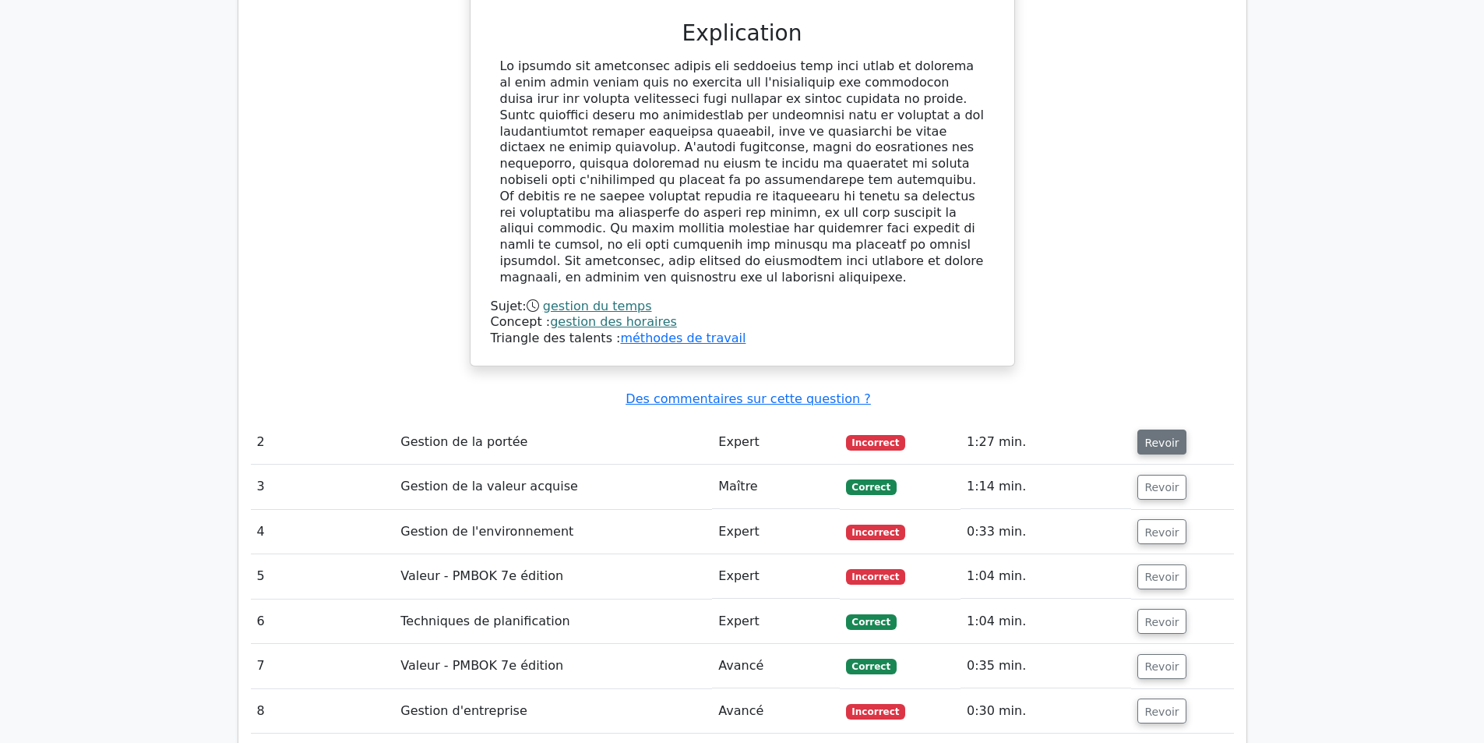
click at [1160, 436] on font "Revoir" at bounding box center [1162, 442] width 34 height 12
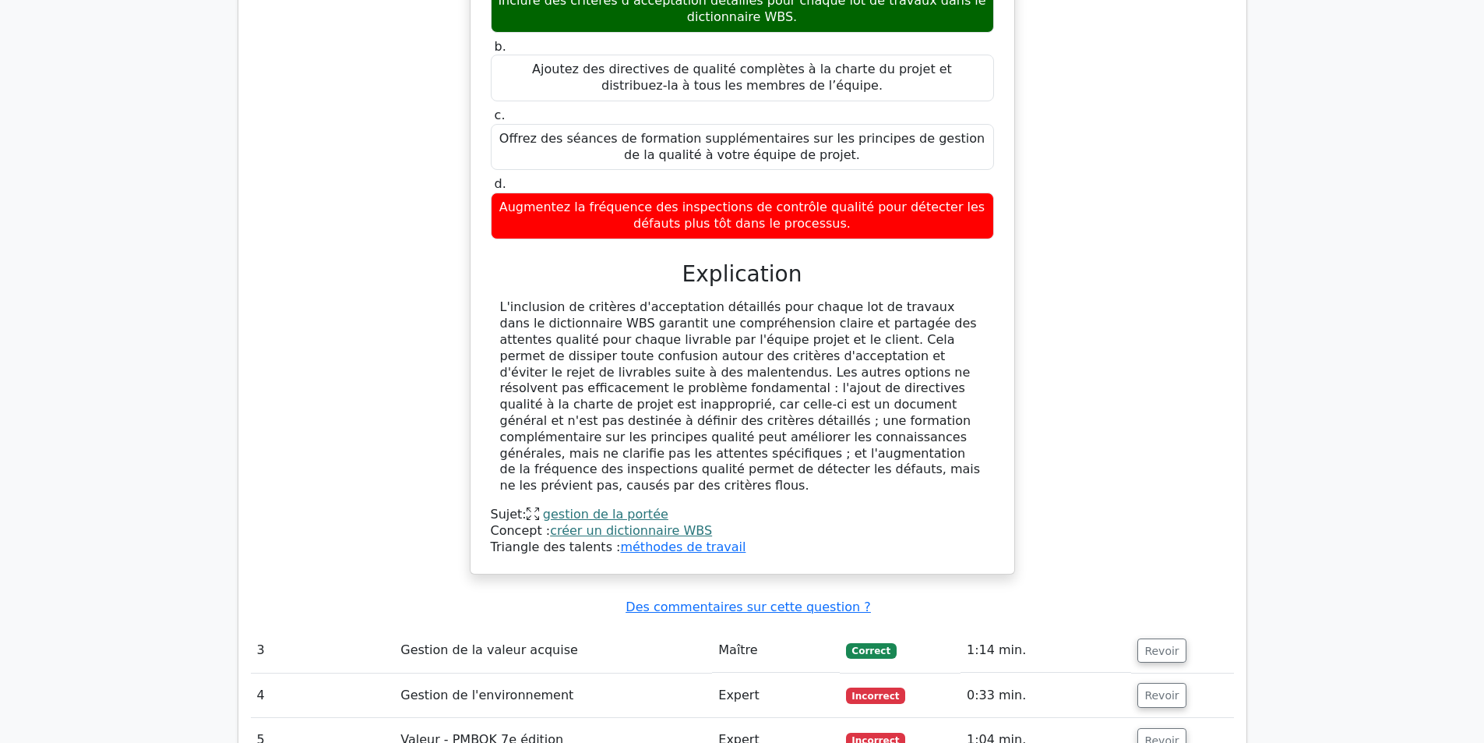
scroll to position [2493, 0]
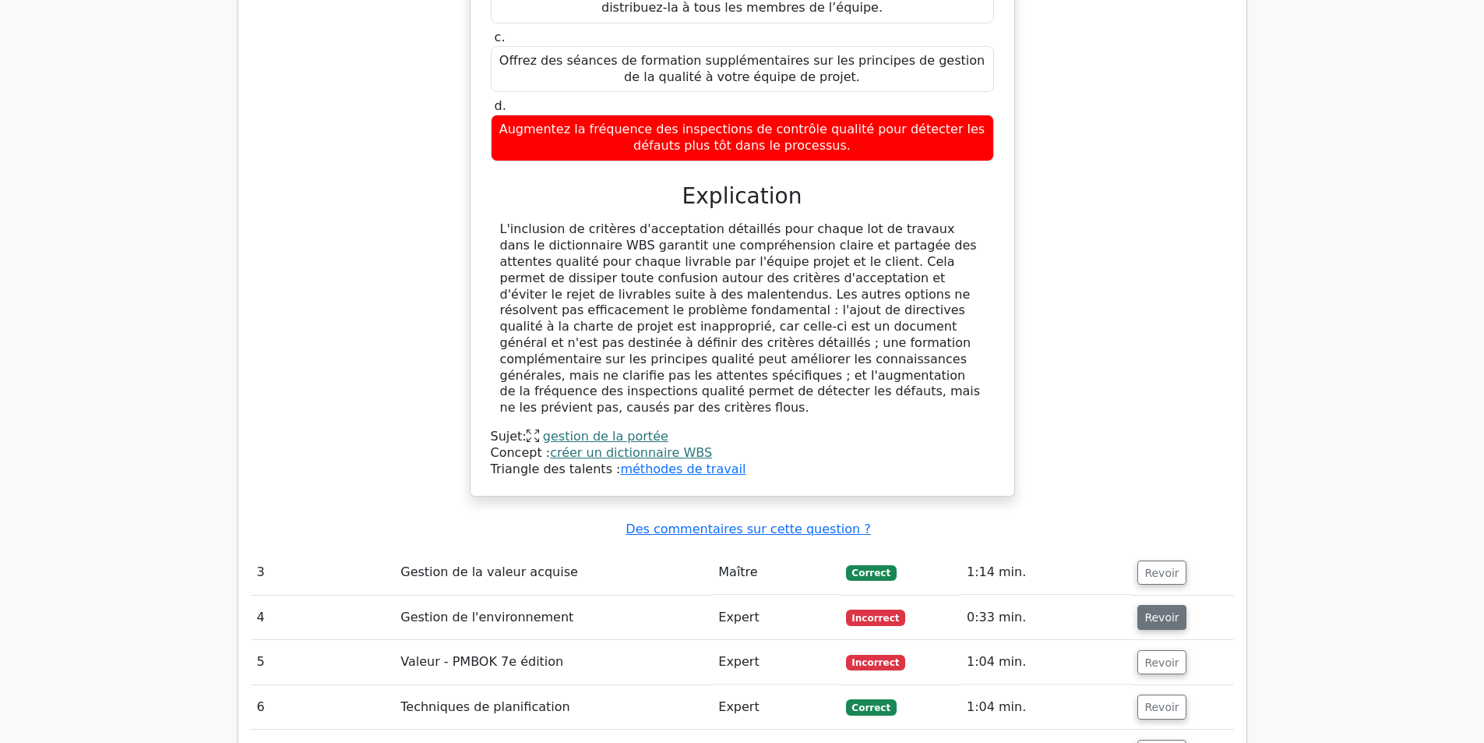
click at [1163, 611] on font "Revoir" at bounding box center [1162, 617] width 34 height 12
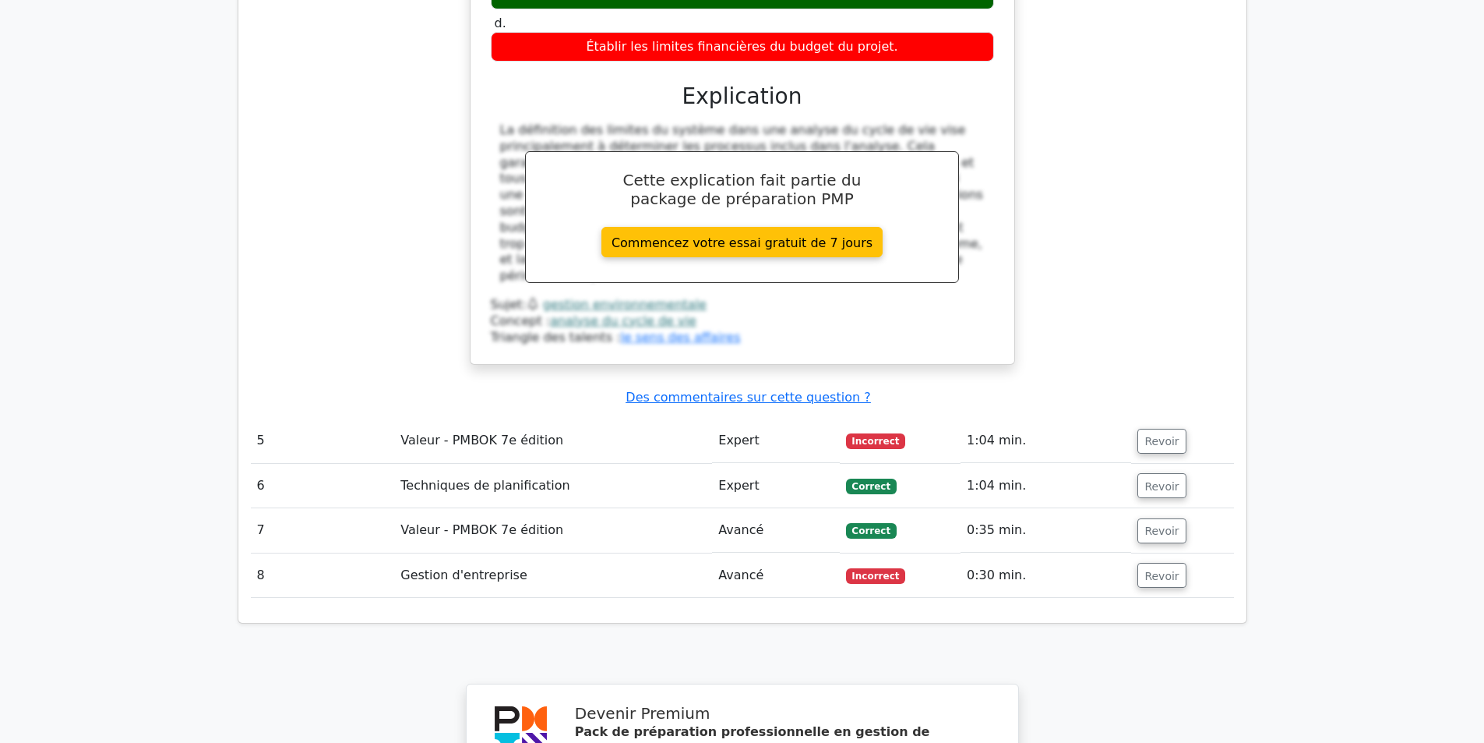
scroll to position [3506, 0]
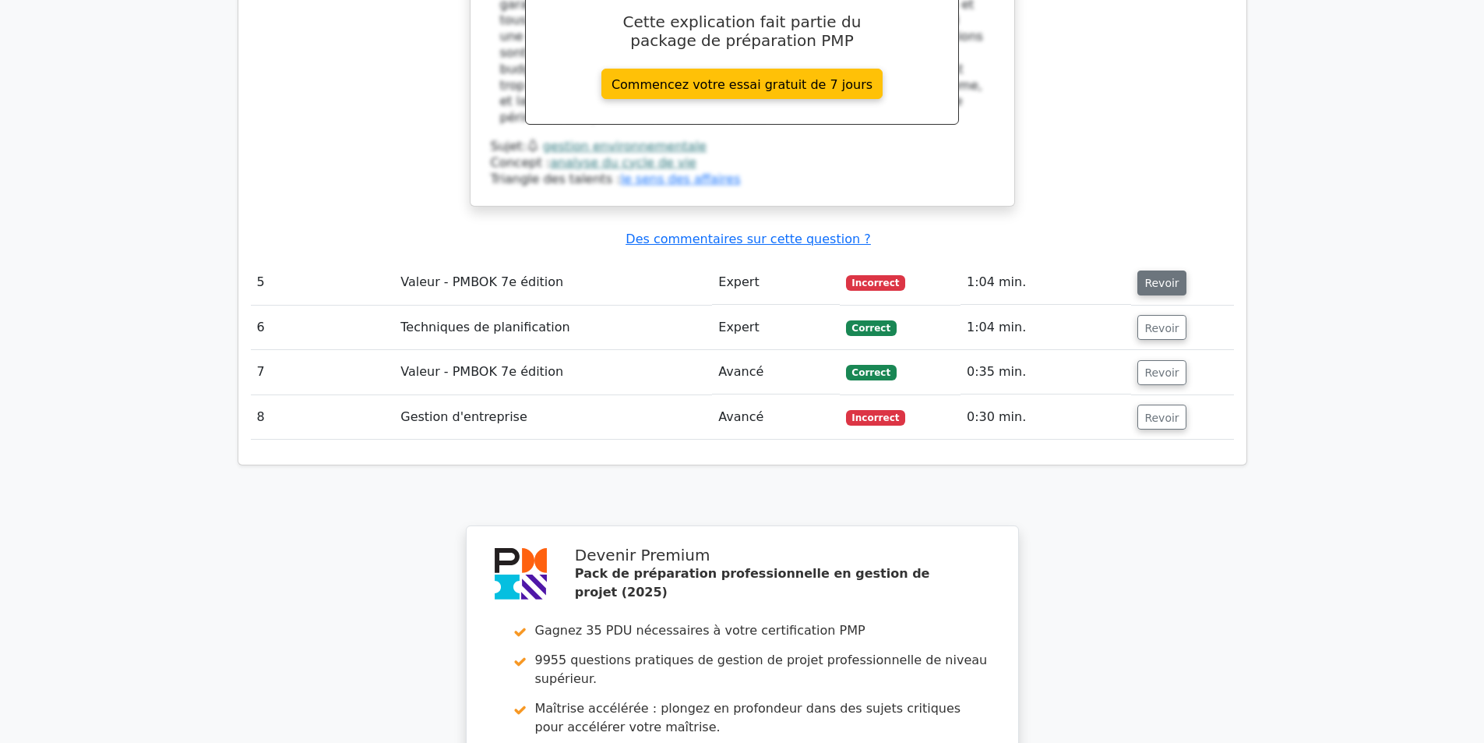
click at [1166, 277] on font "Revoir" at bounding box center [1162, 283] width 34 height 12
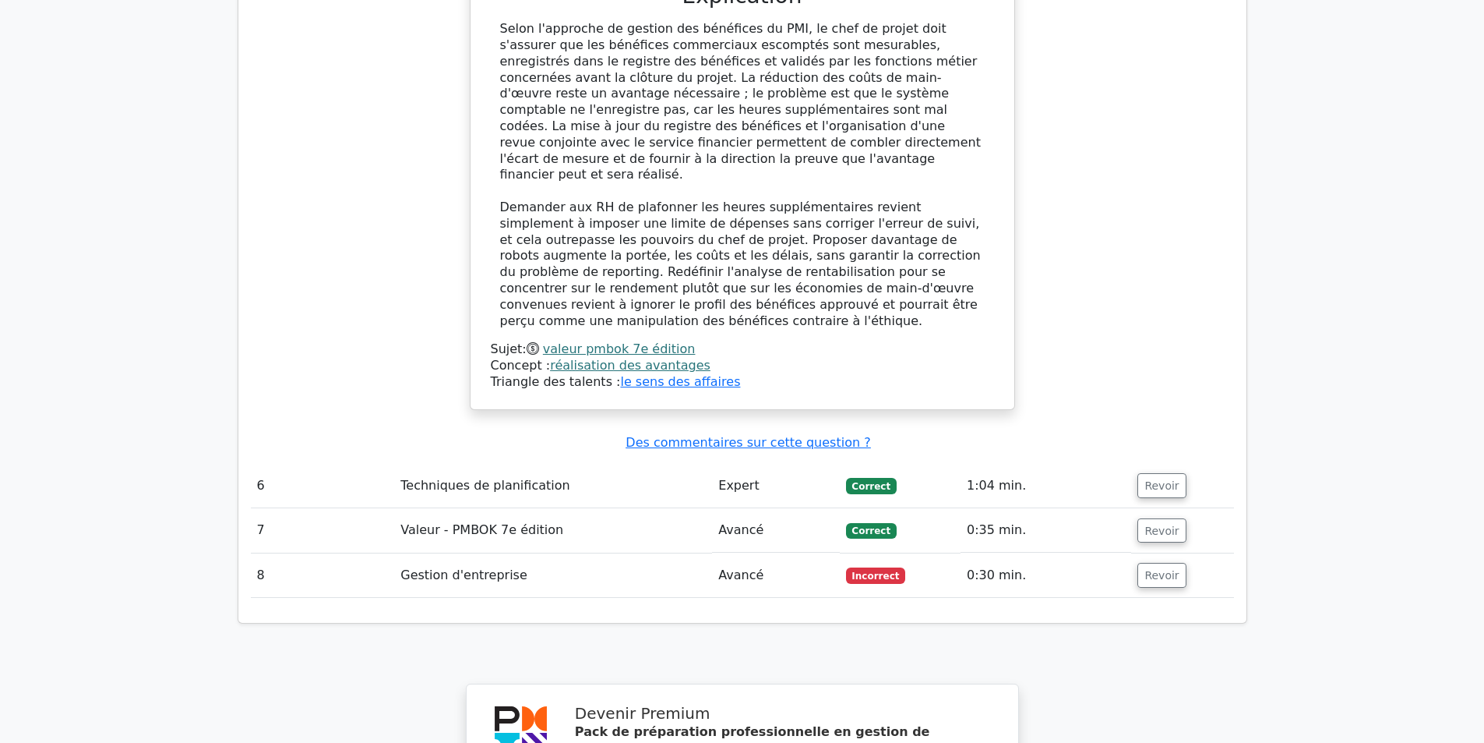
scroll to position [4364, 0]
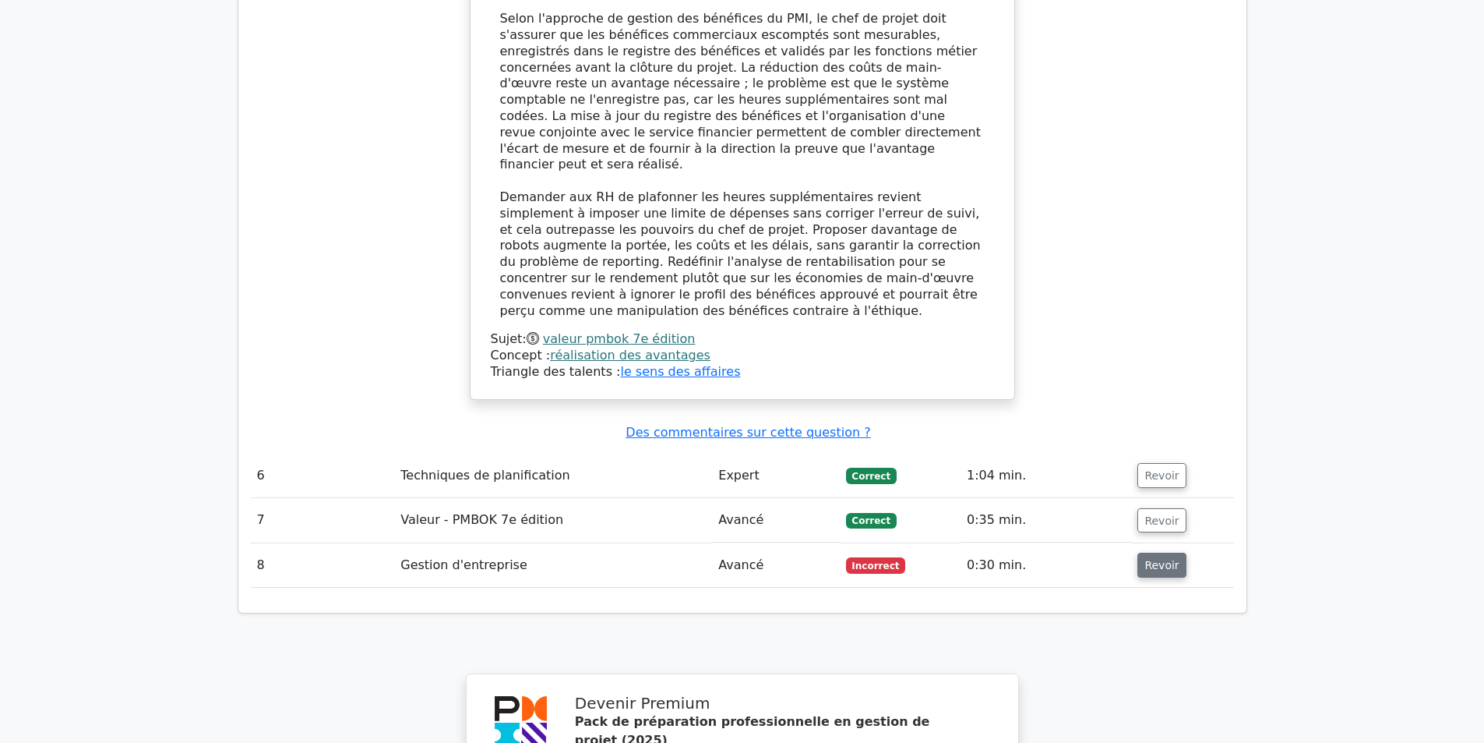
click at [1168, 559] on font "Revoir" at bounding box center [1162, 565] width 34 height 12
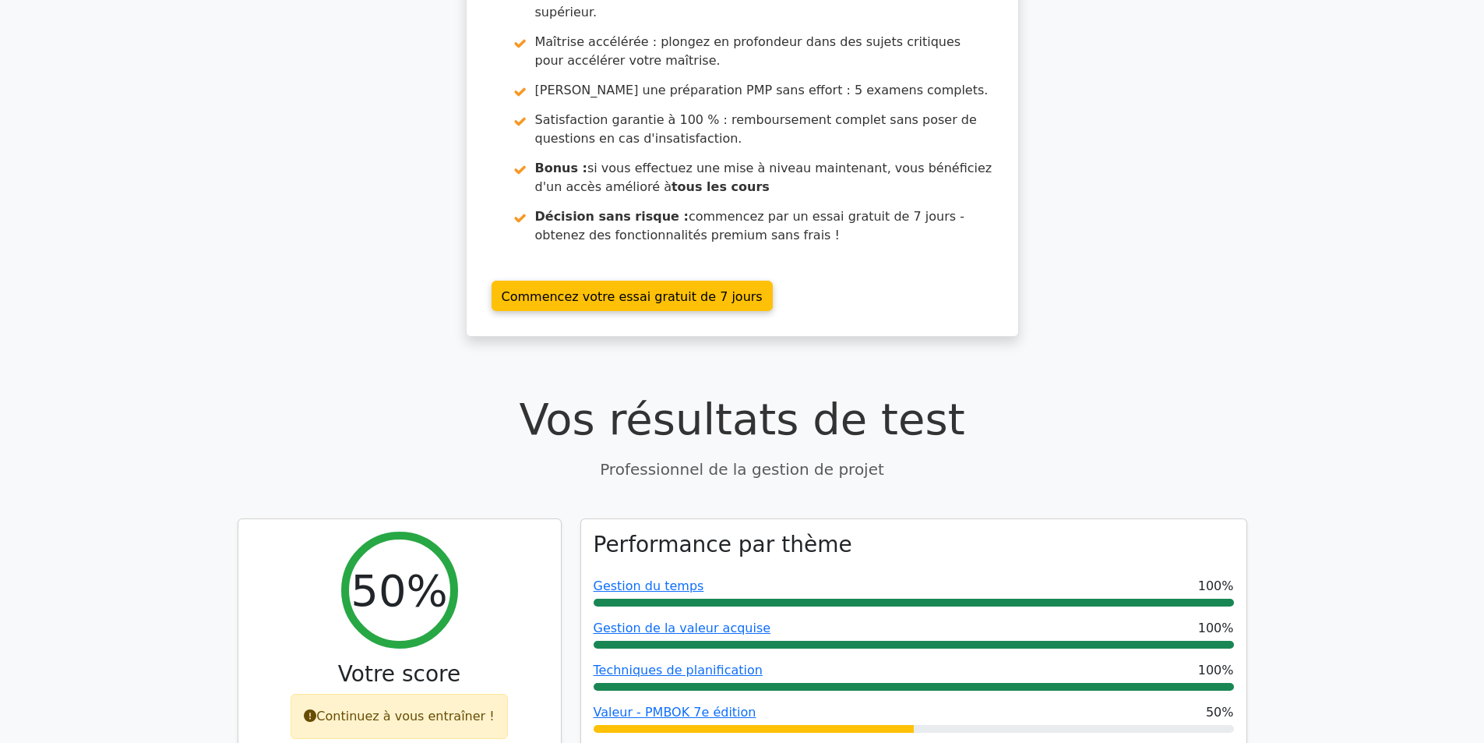
scroll to position [0, 0]
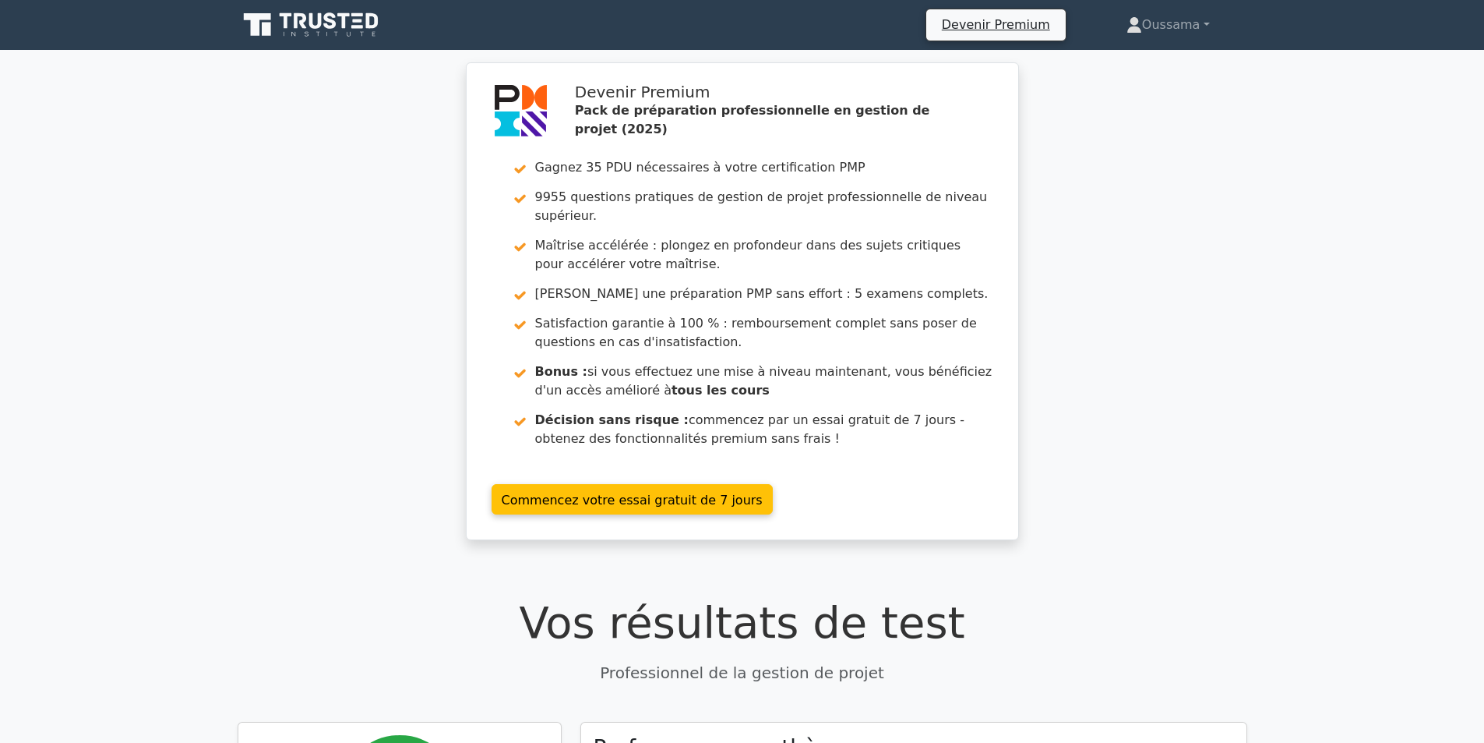
click at [328, 19] on icon at bounding box center [330, 20] width 12 height 16
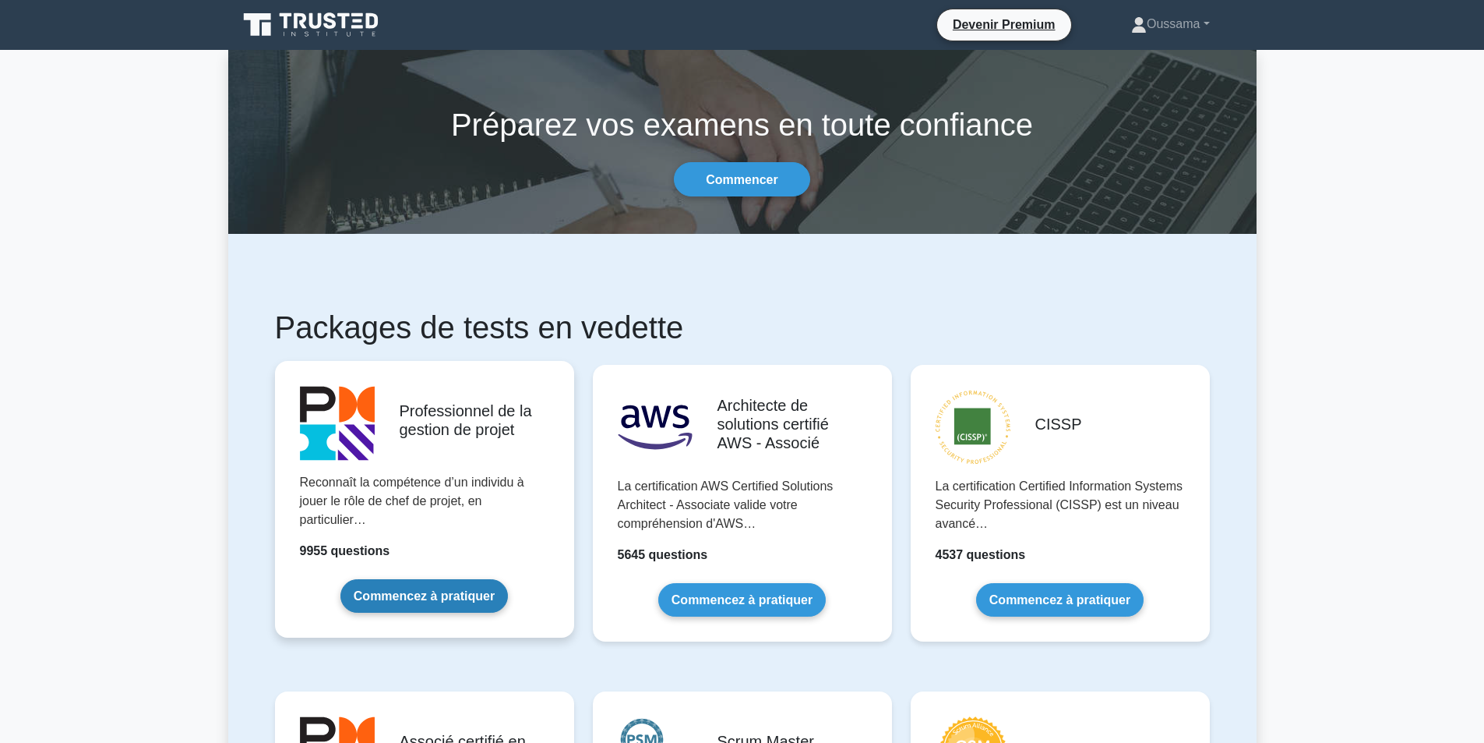
click at [455, 590] on link "Commencez à pratiquer" at bounding box center [425, 596] width 168 height 34
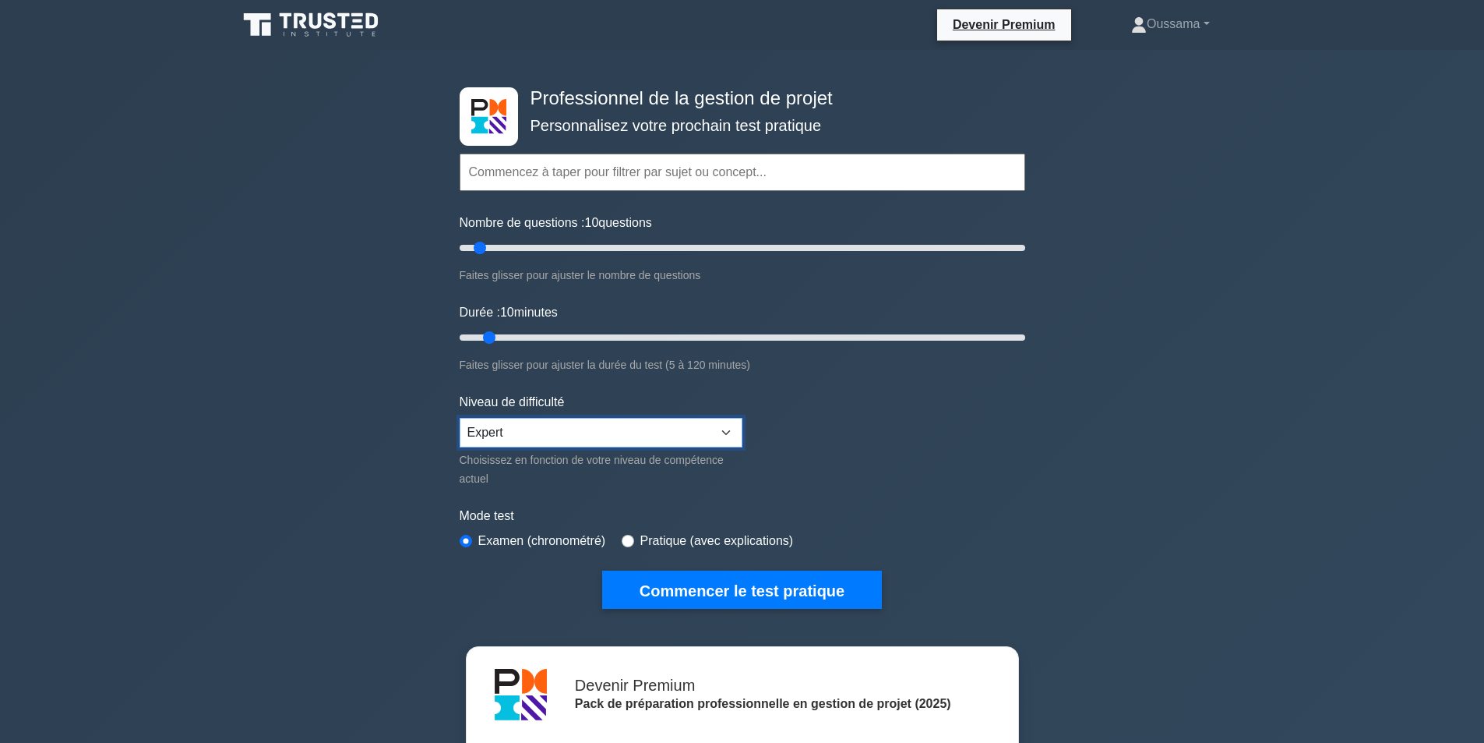
click at [557, 433] on select "Débutant Intermédiaire Expert" at bounding box center [601, 433] width 283 height 30
click at [835, 441] on form "Thèmes Gestion de la portée Gestion du temps Gestion des coûts Gestion de la qu…" at bounding box center [743, 357] width 566 height 502
drag, startPoint x: 494, startPoint y: 334, endPoint x: 510, endPoint y: 335, distance: 15.7
type input "15"
click at [510, 335] on input "Durée : 15 minutes" at bounding box center [743, 337] width 566 height 19
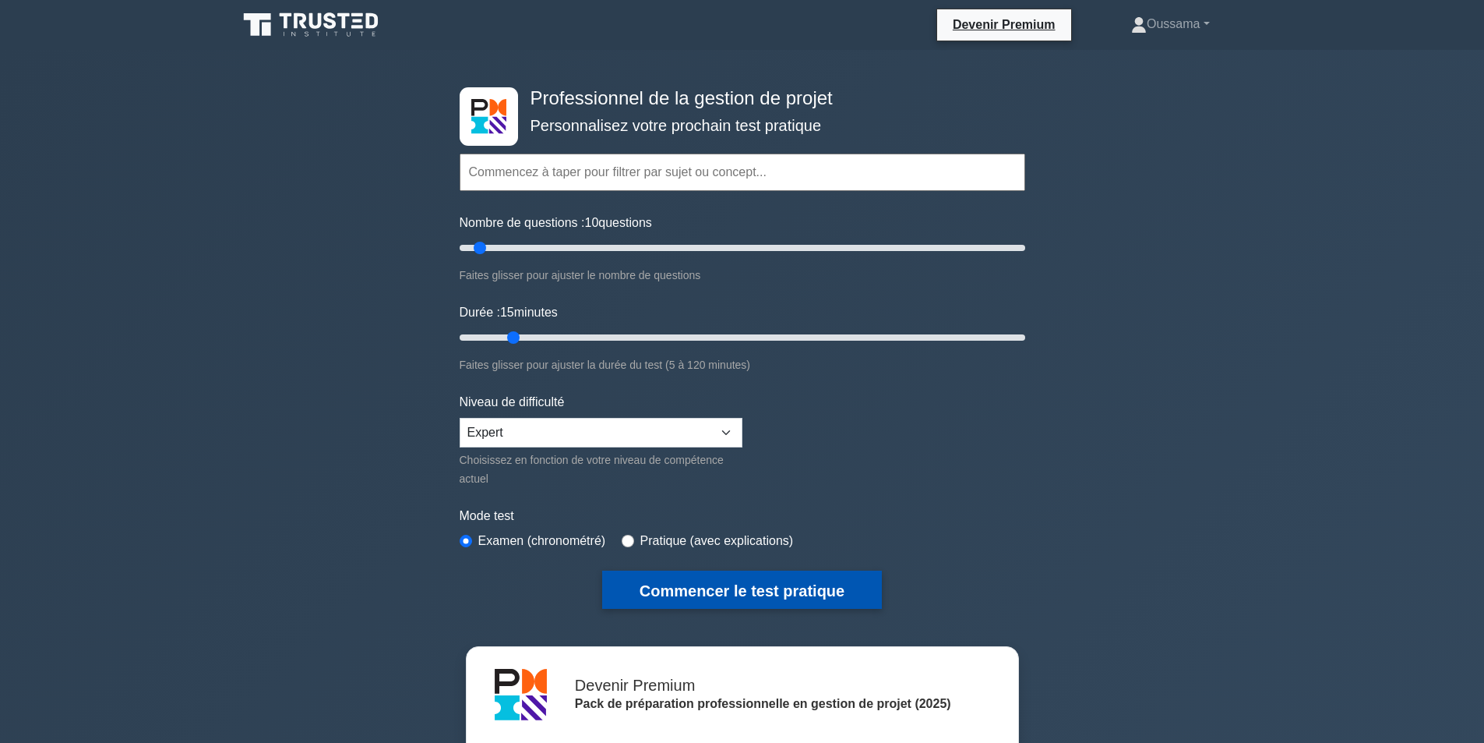
click at [768, 587] on font "Commencer le test pratique" at bounding box center [742, 590] width 205 height 17
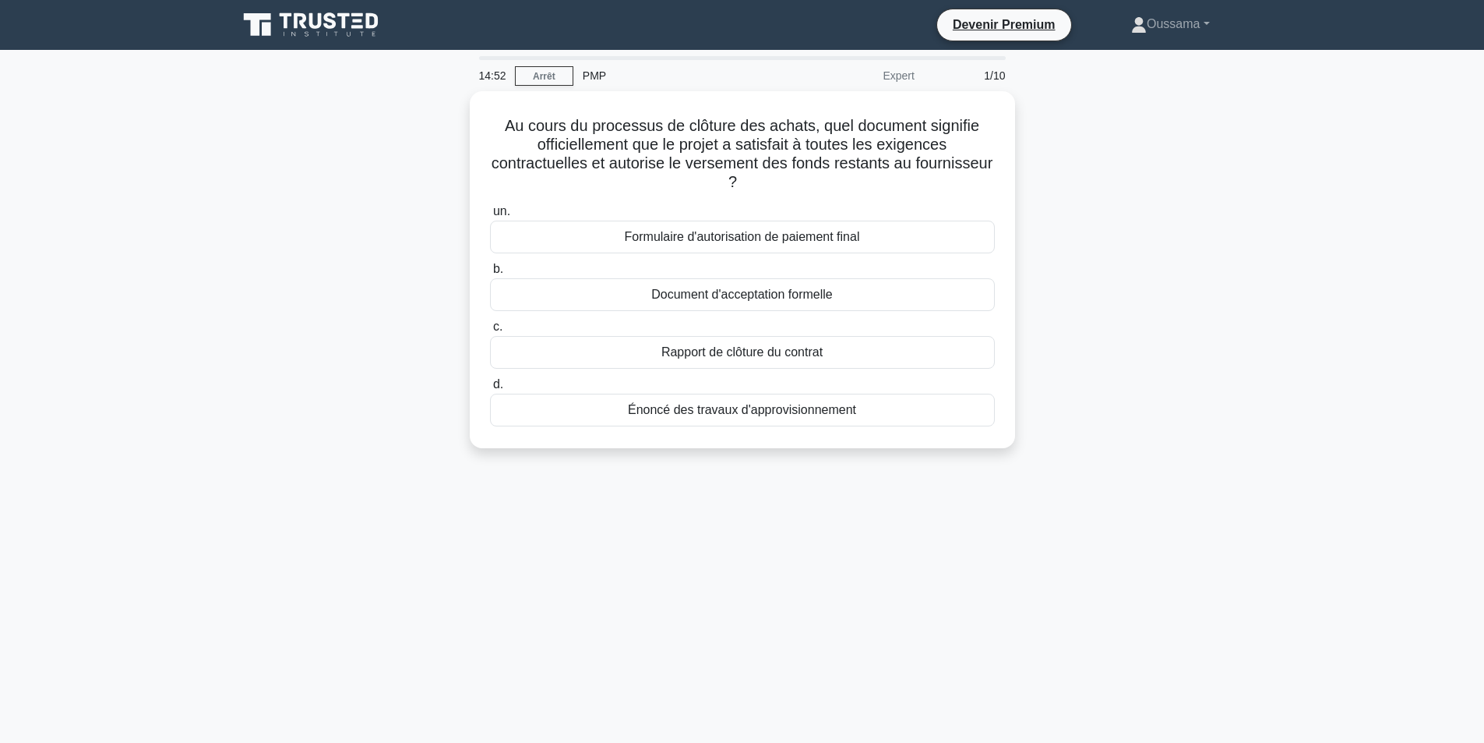
click at [1096, 185] on div "Au cours du processus de clôture des achats, quel document signifie officiellem…" at bounding box center [742, 279] width 1029 height 376
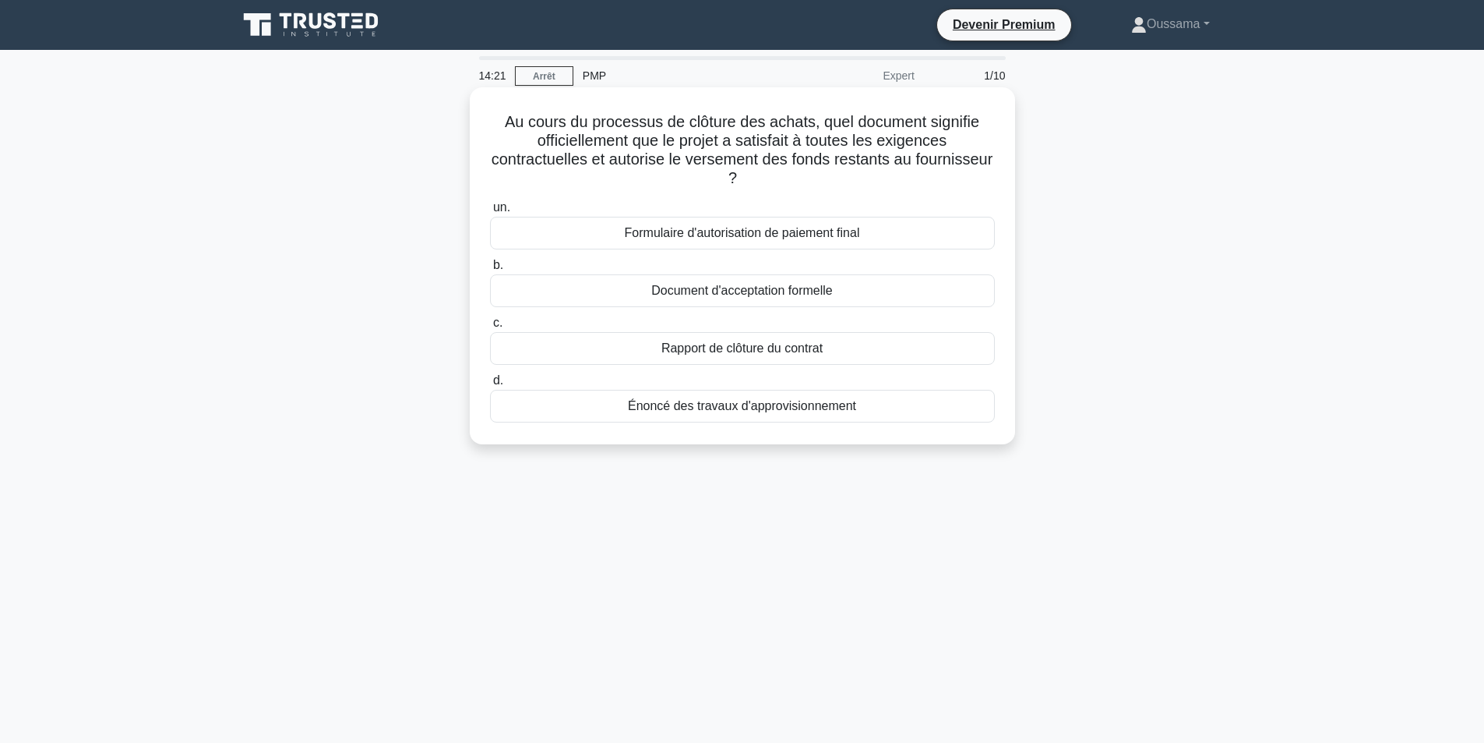
click at [745, 239] on font "Formulaire d'autorisation de paiement final" at bounding box center [742, 232] width 235 height 13
click at [490, 213] on input "un. Formulaire d'autorisation de paiement final" at bounding box center [490, 208] width 0 height 10
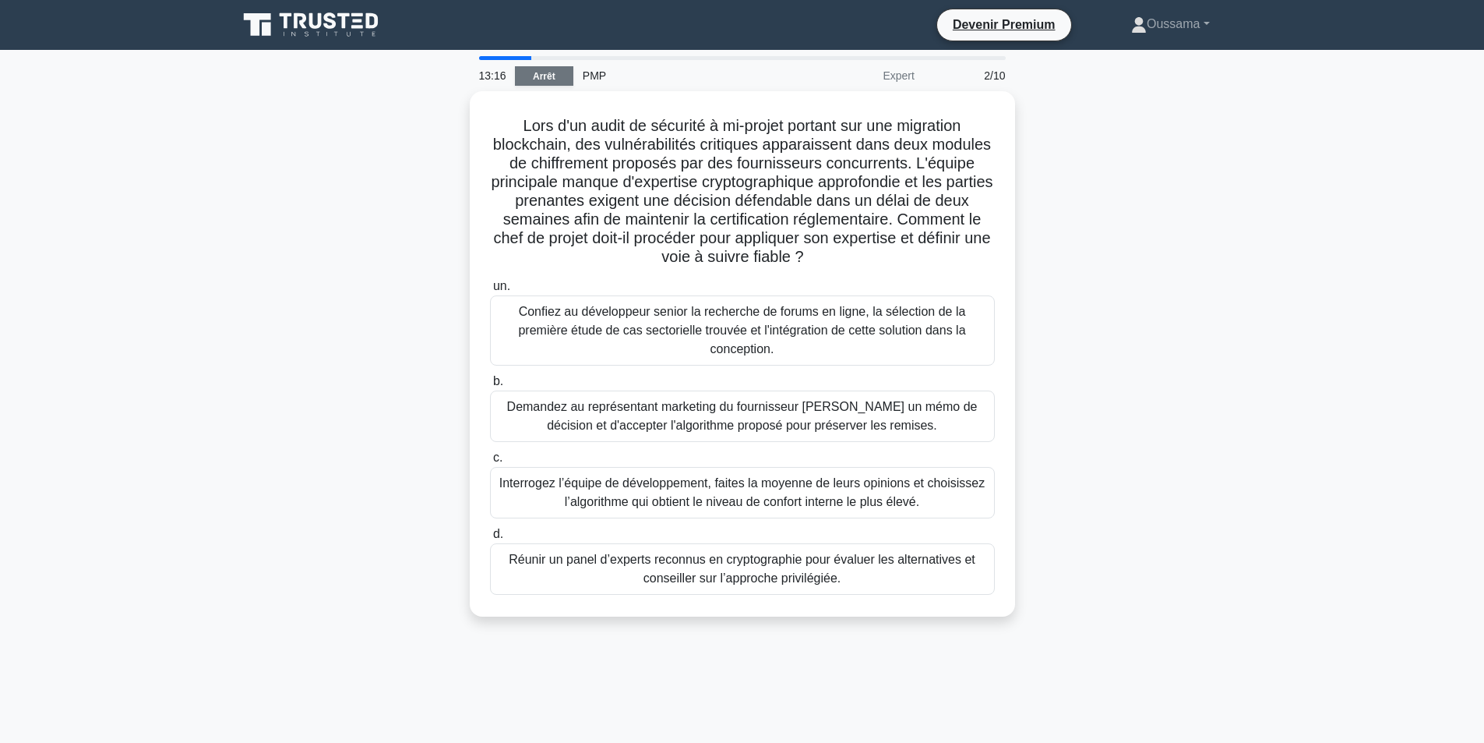
click at [562, 76] on link "Arrêt" at bounding box center [544, 75] width 58 height 19
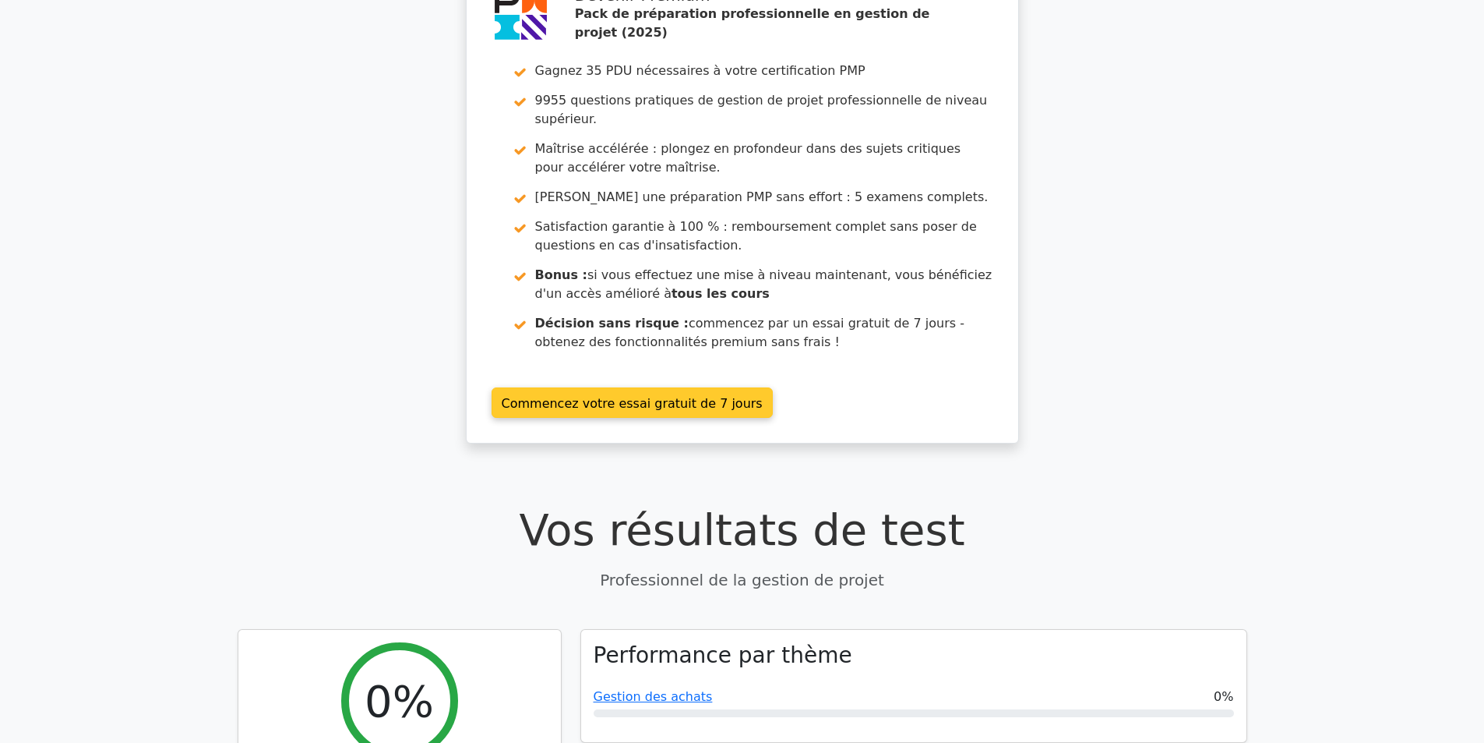
scroll to position [234, 0]
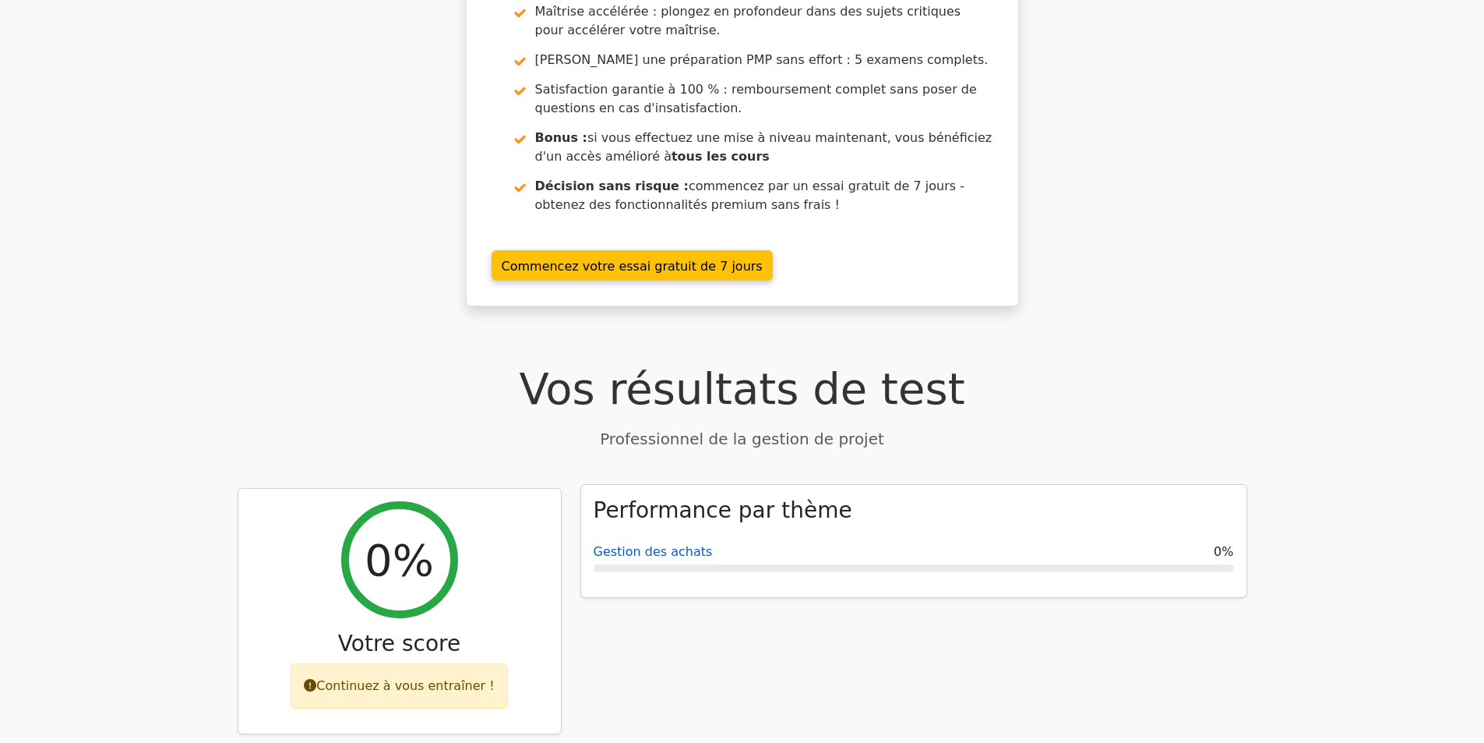
click at [644, 544] on font "Gestion des achats" at bounding box center [653, 551] width 119 height 15
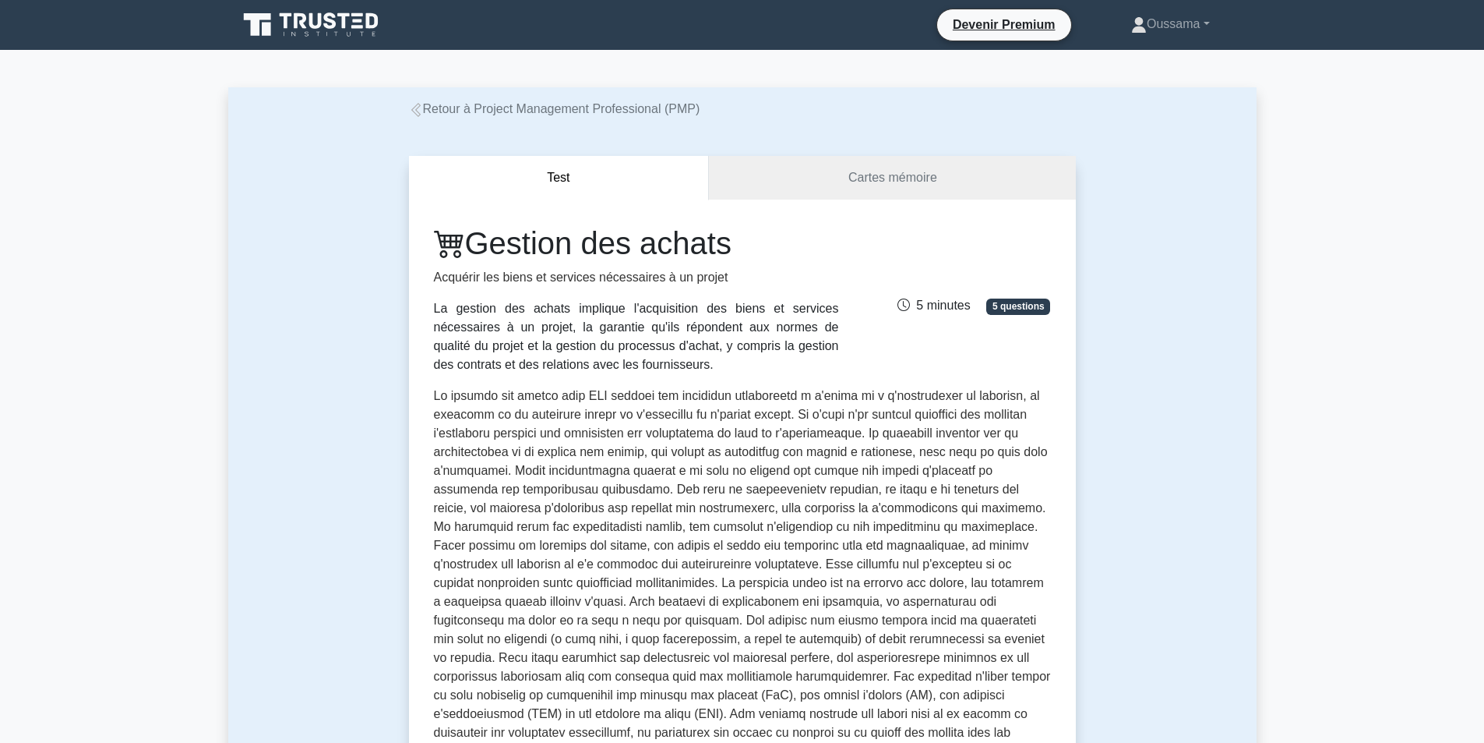
scroll to position [78, 0]
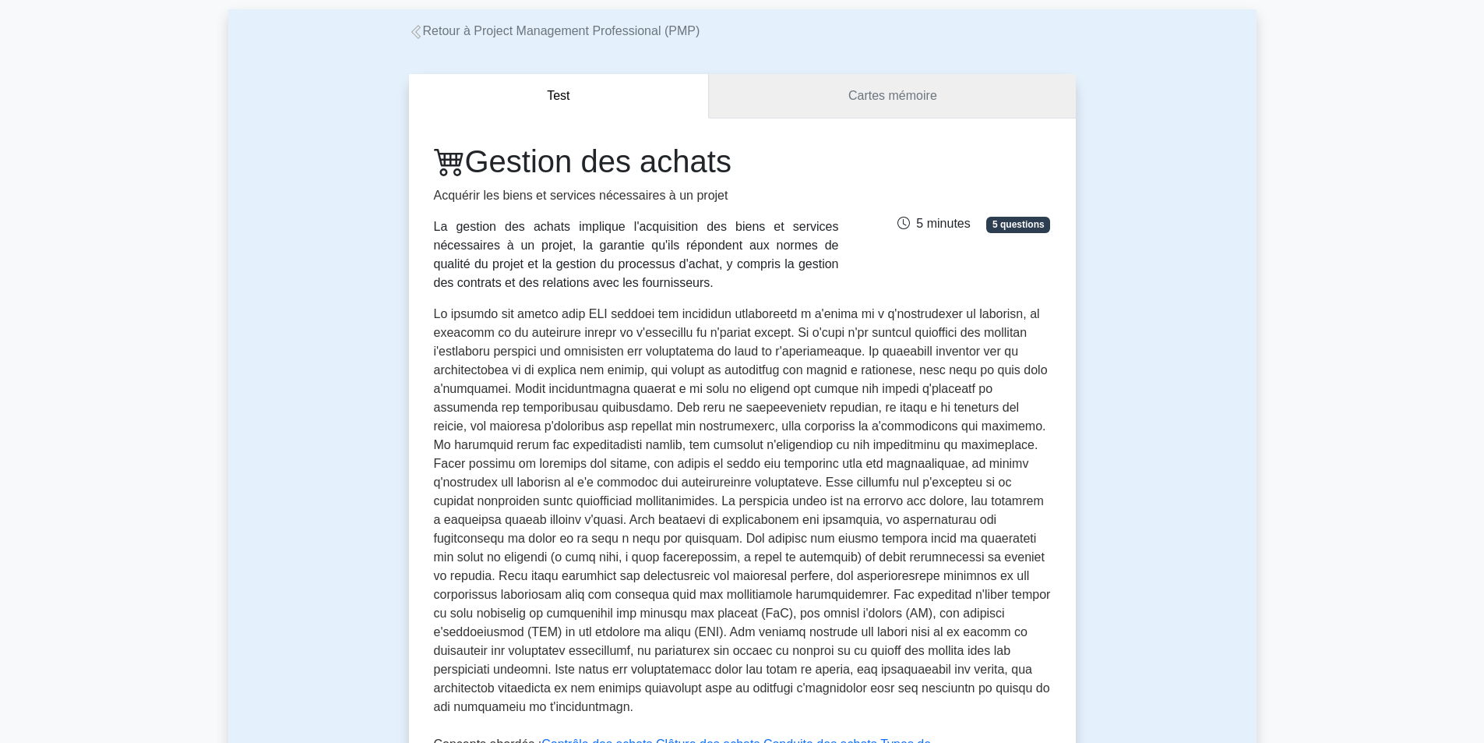
click at [867, 101] on font "Cartes mémoire" at bounding box center [893, 95] width 89 height 13
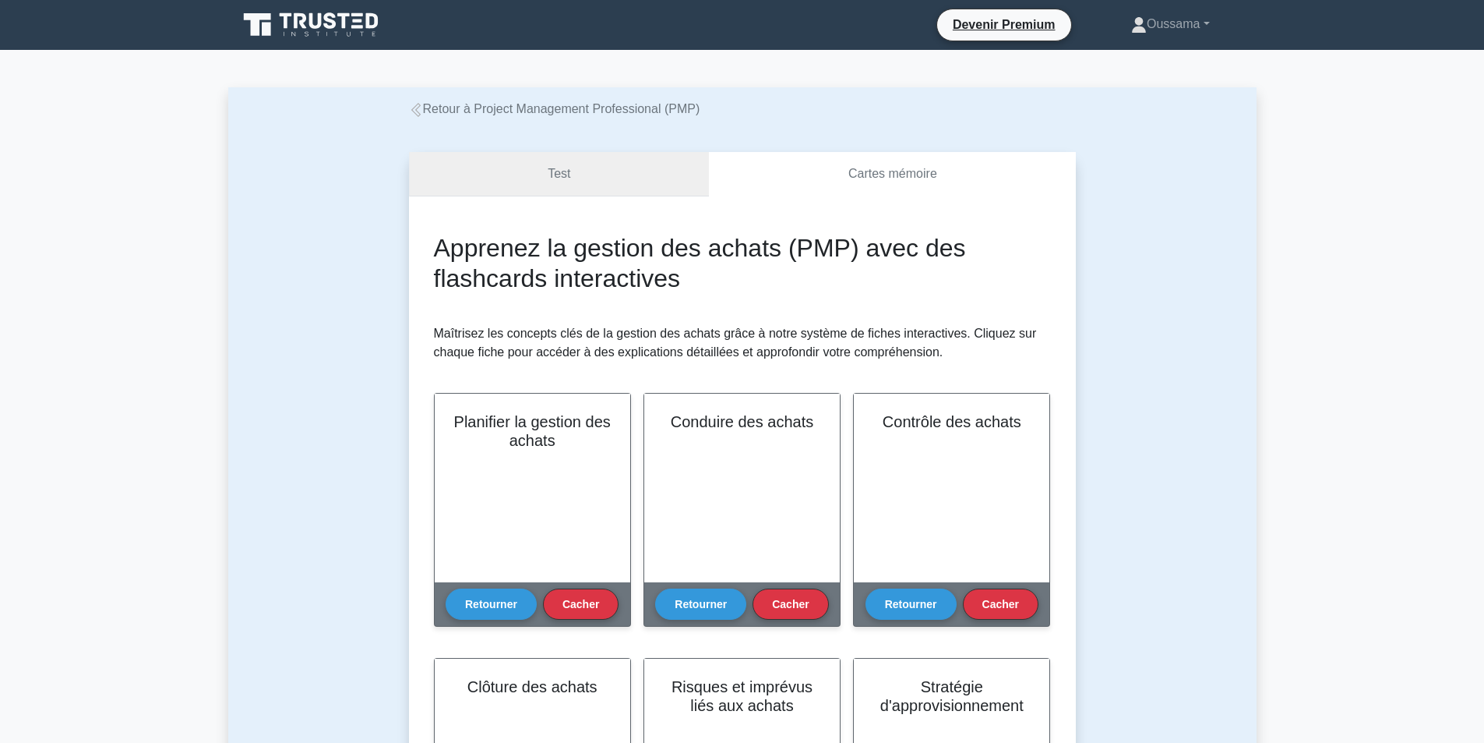
click at [543, 181] on link "Test" at bounding box center [559, 174] width 301 height 44
